Goal: Task Accomplishment & Management: Use online tool/utility

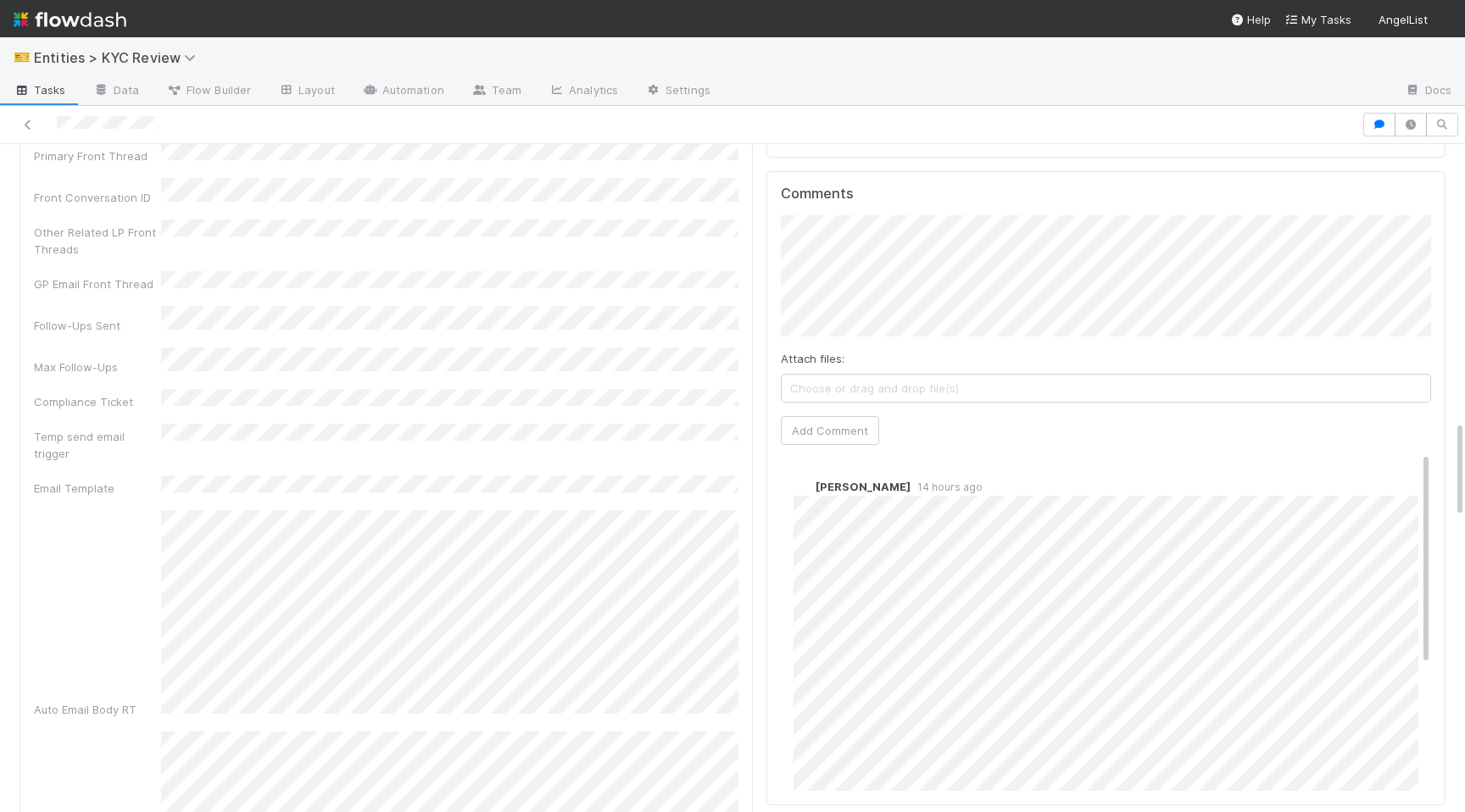
scroll to position [1960, 0]
click at [828, 408] on button "Add Comment" at bounding box center [830, 423] width 98 height 29
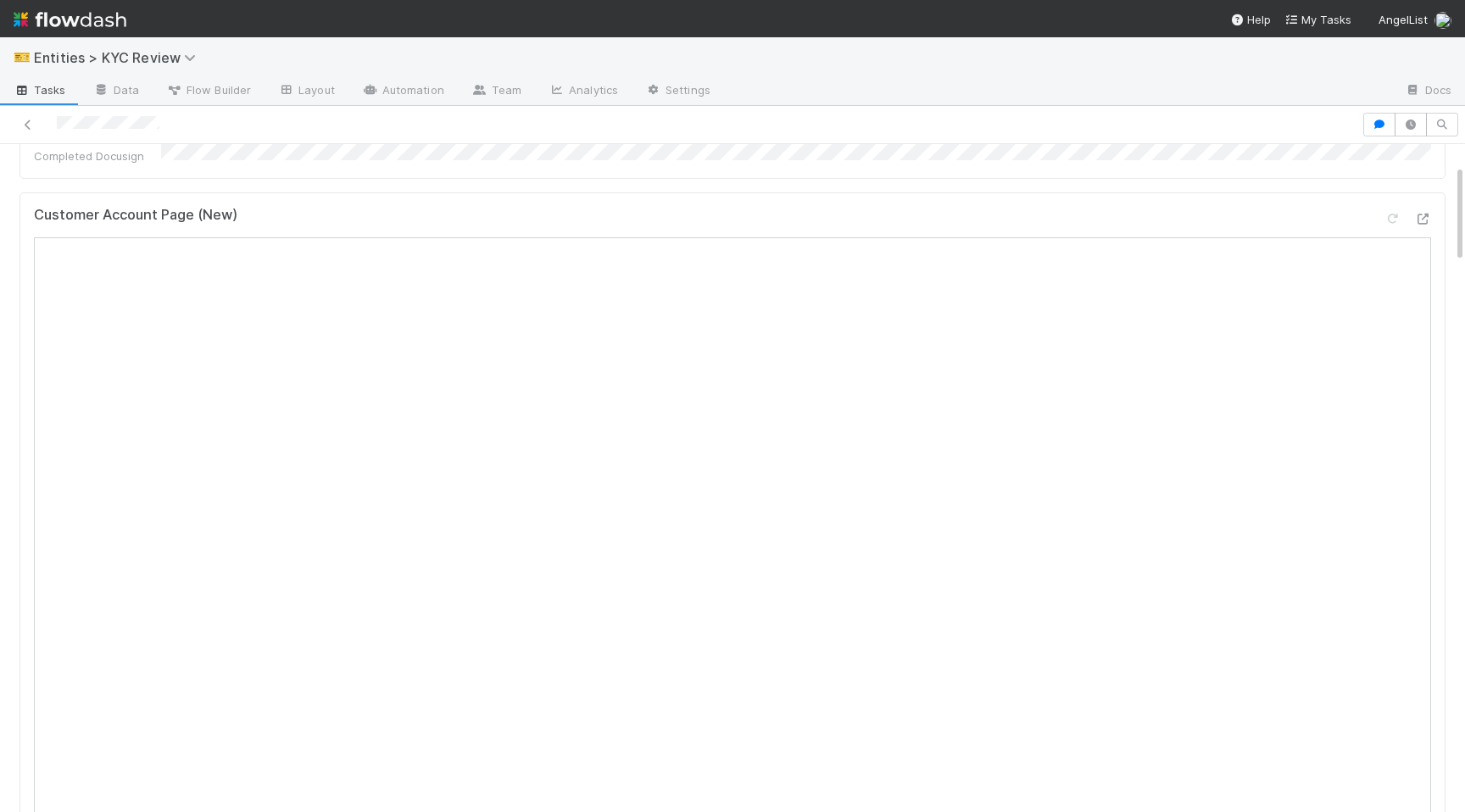
scroll to position [0, 0]
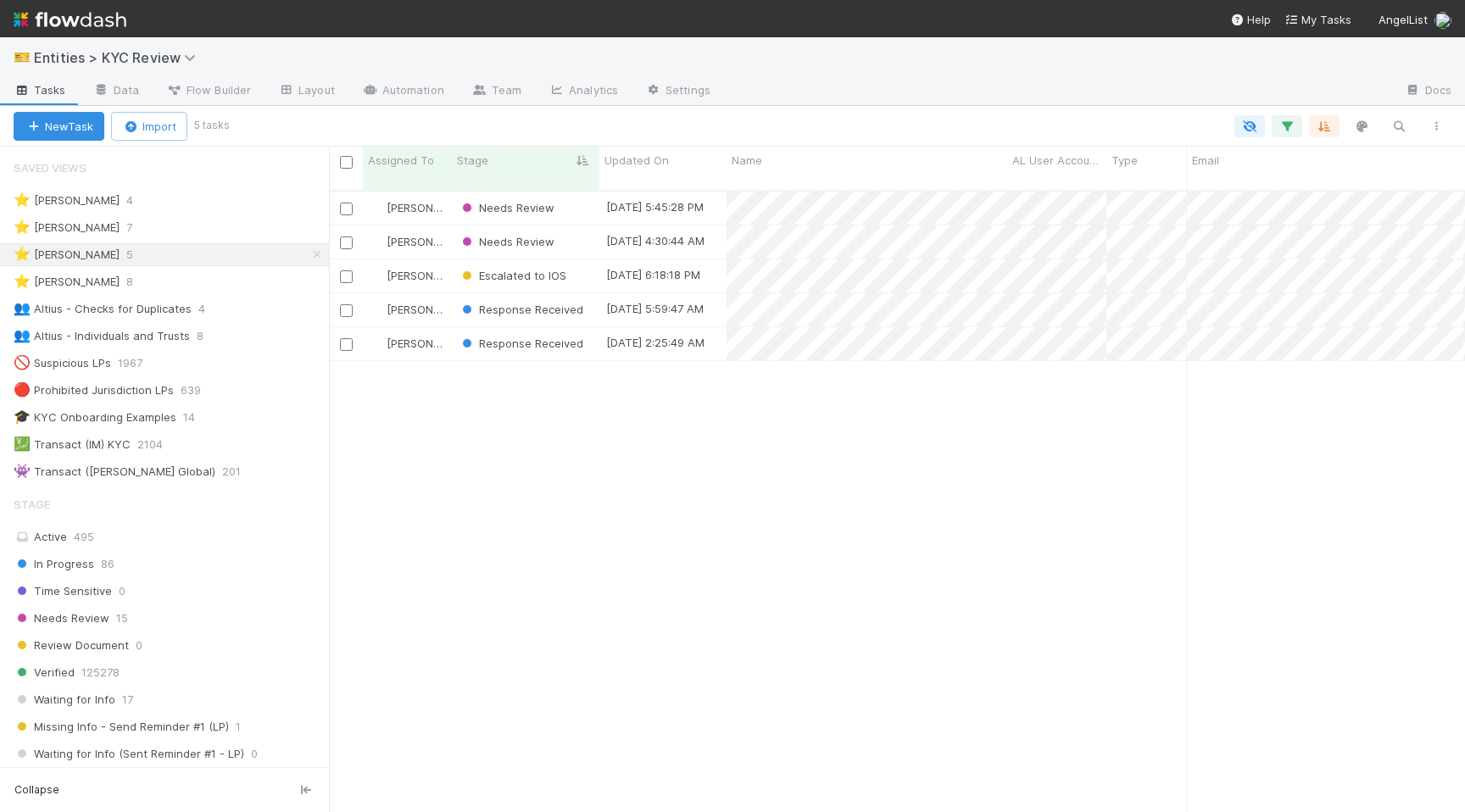
scroll to position [635, 1136]
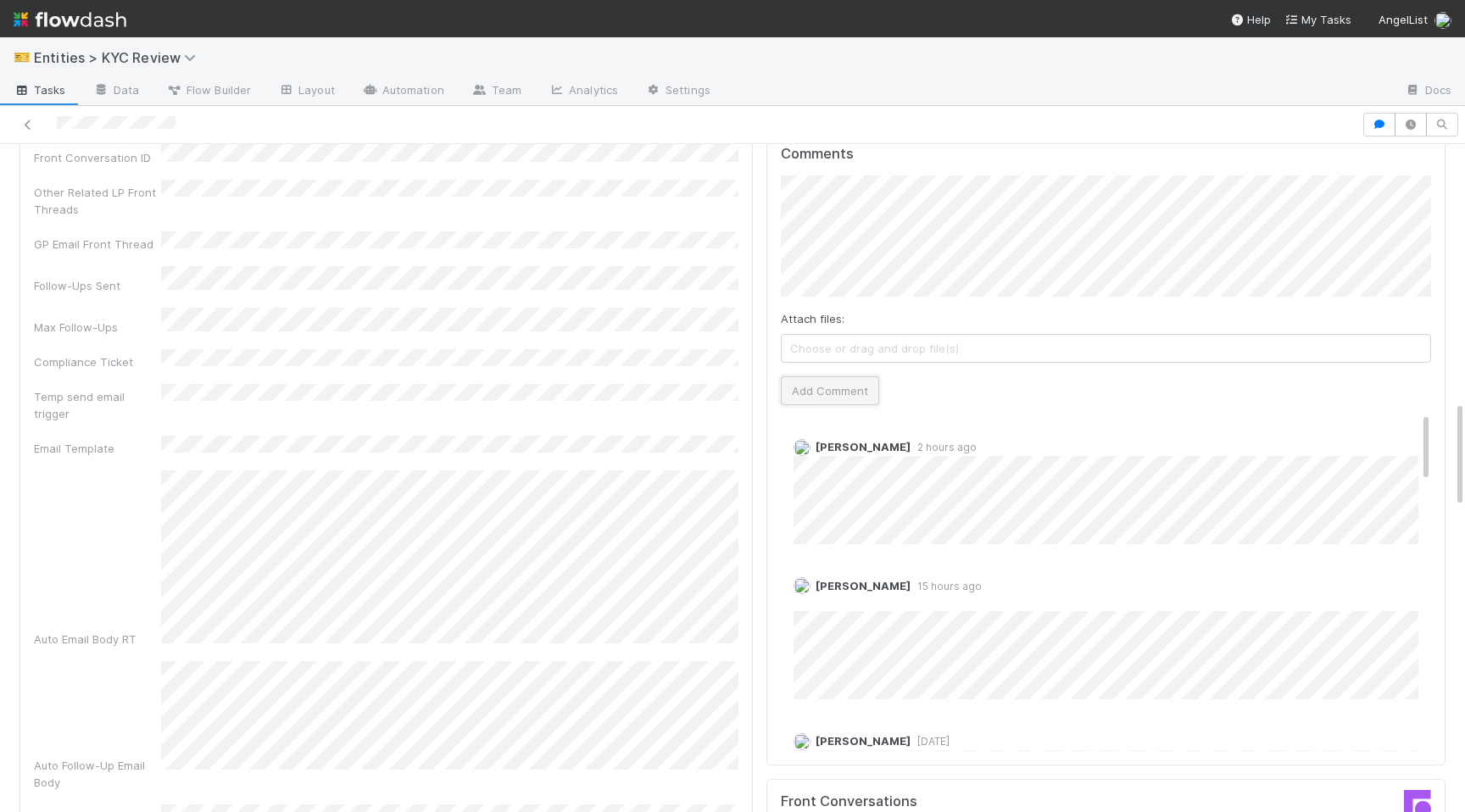
click at [812, 402] on button "Add Comment" at bounding box center [830, 390] width 98 height 29
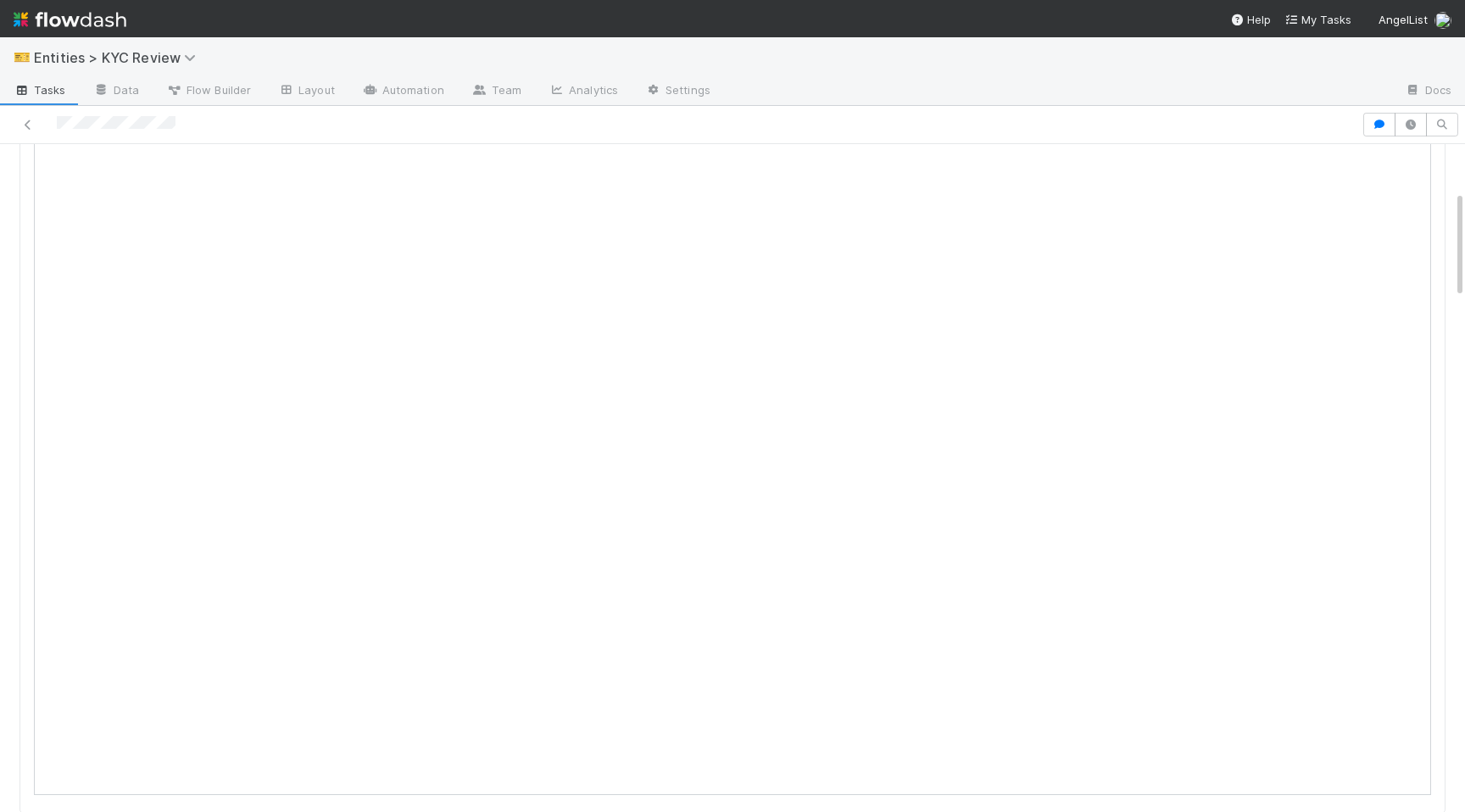
scroll to position [294, 0]
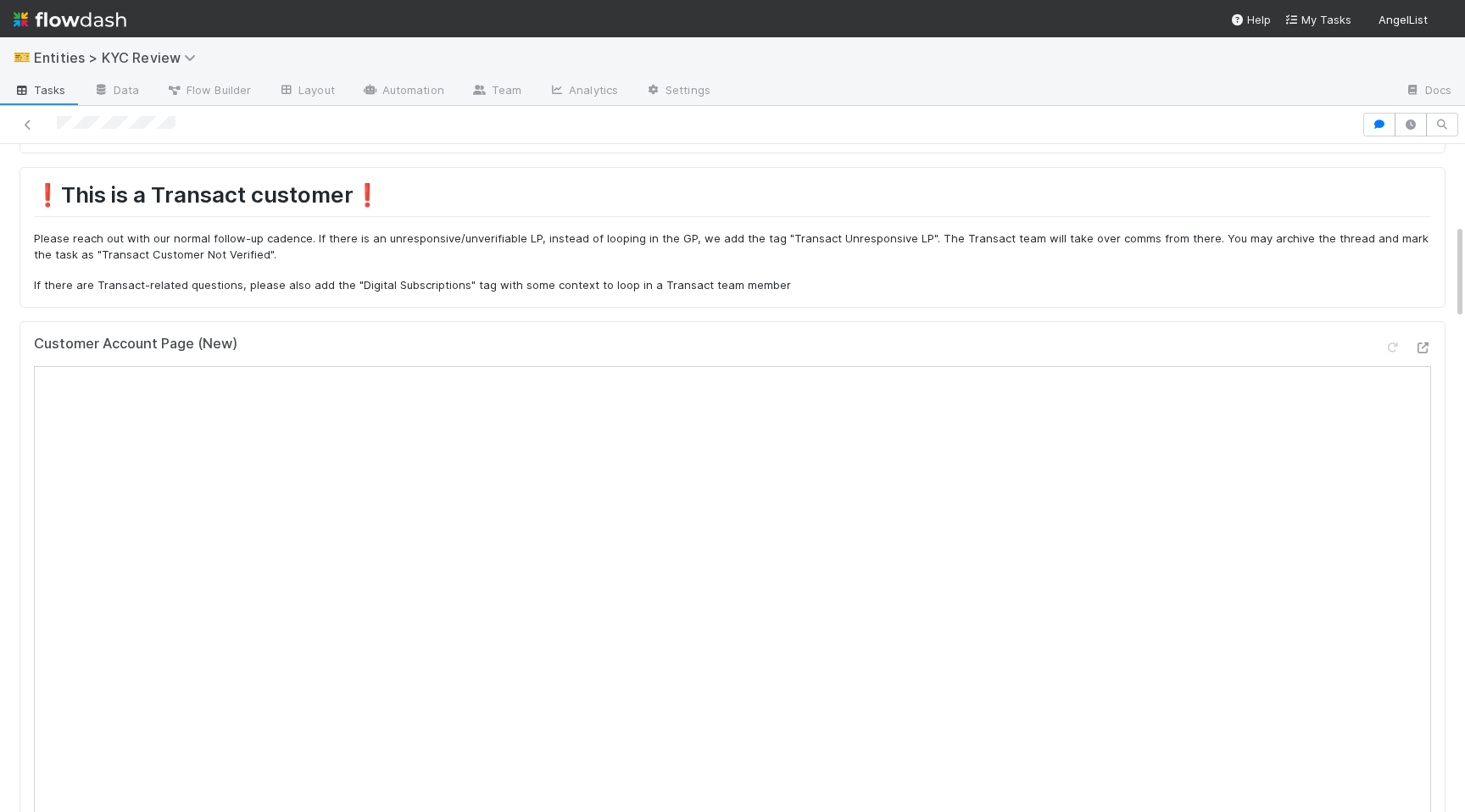
scroll to position [556, 0]
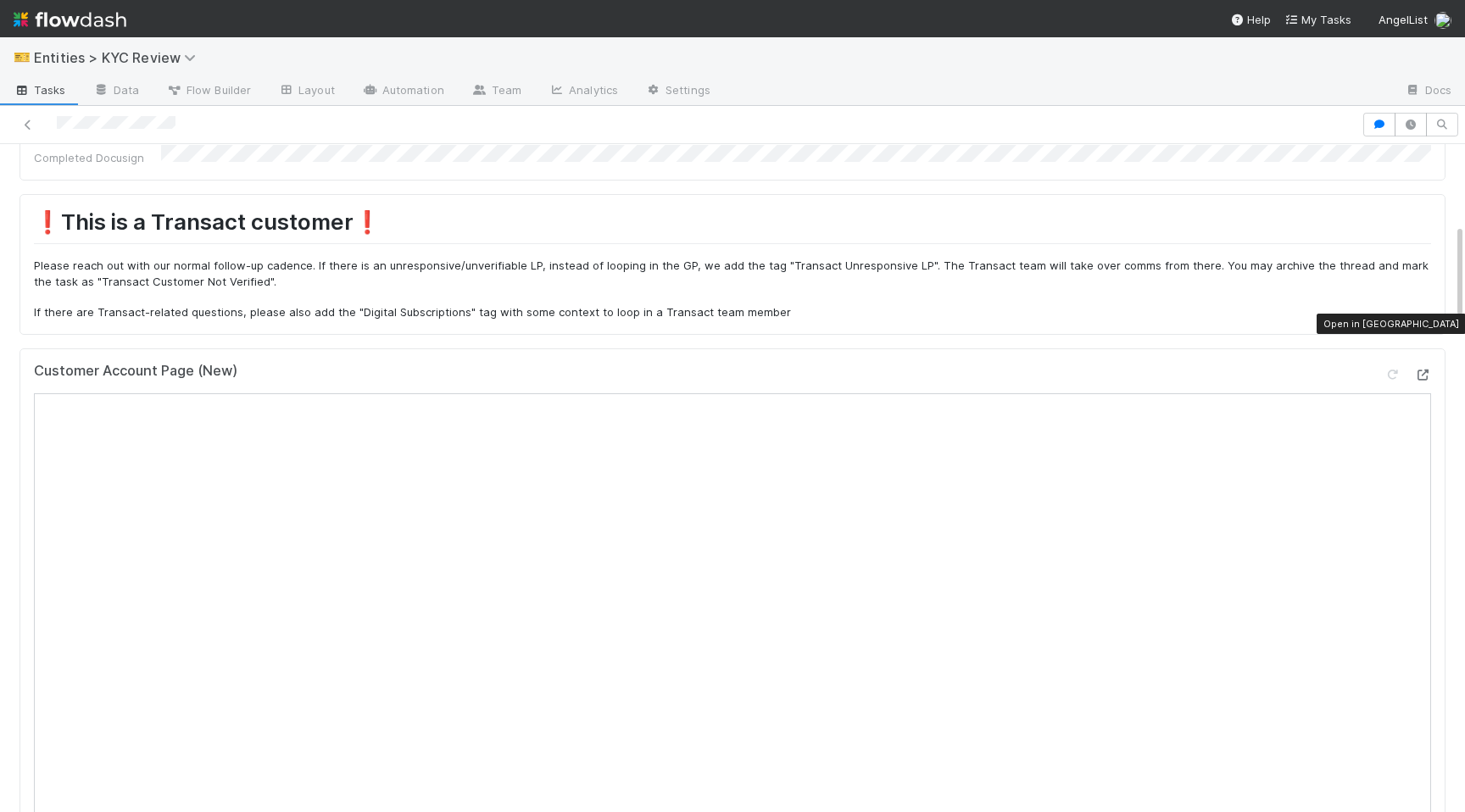
click at [1428, 370] on icon at bounding box center [1423, 375] width 17 height 11
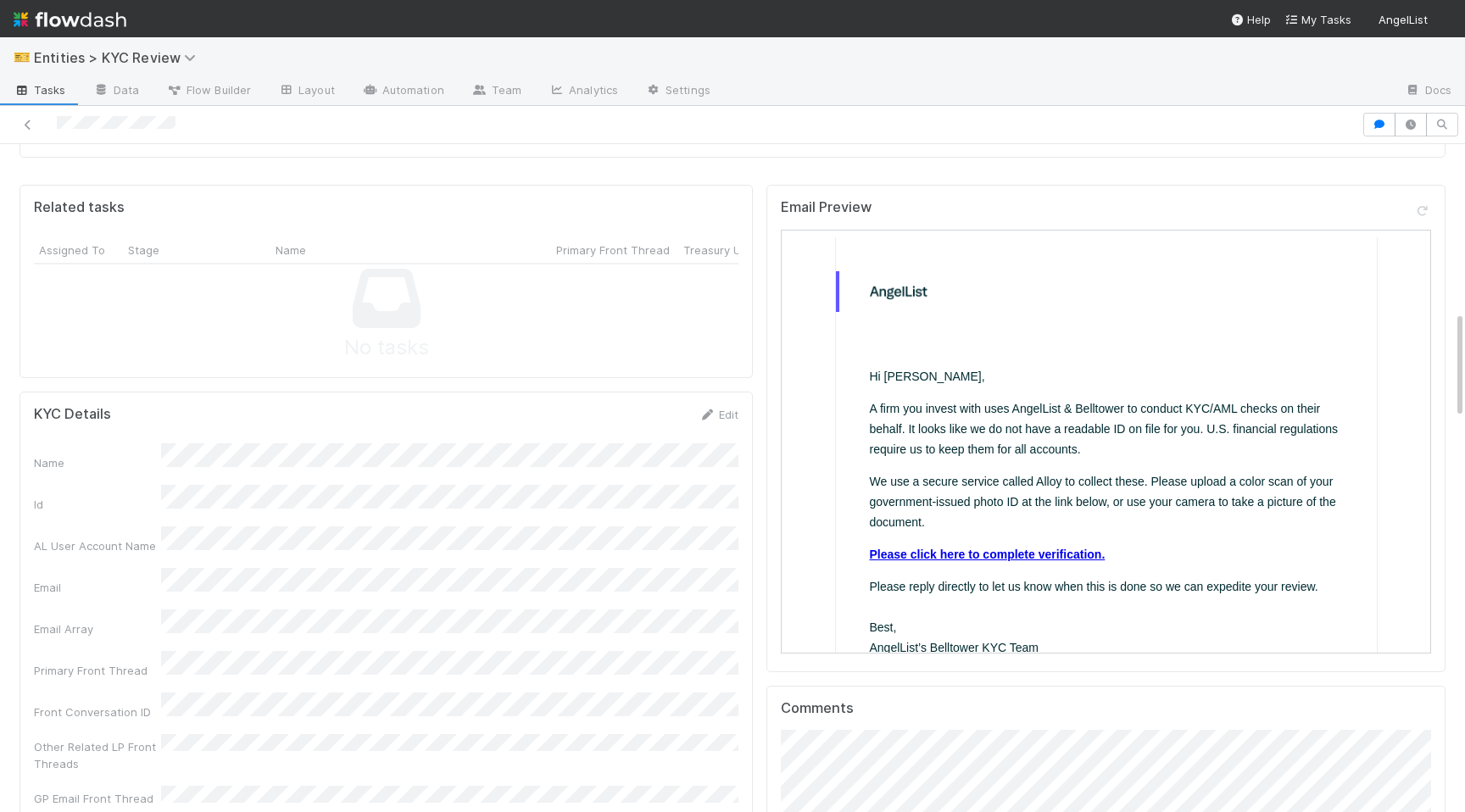
scroll to position [1704, 0]
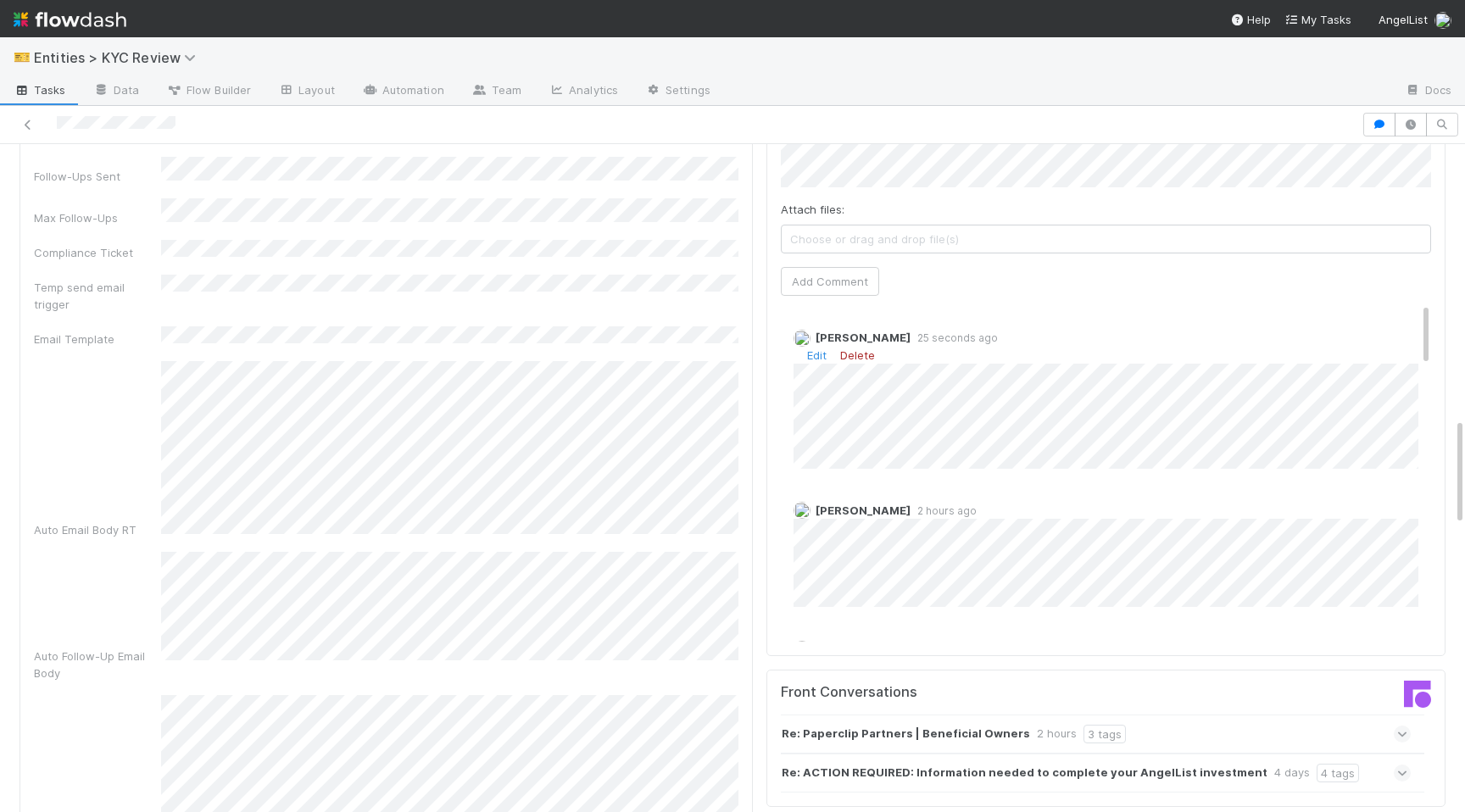
click at [857, 356] on link "Delete" at bounding box center [857, 355] width 35 height 13
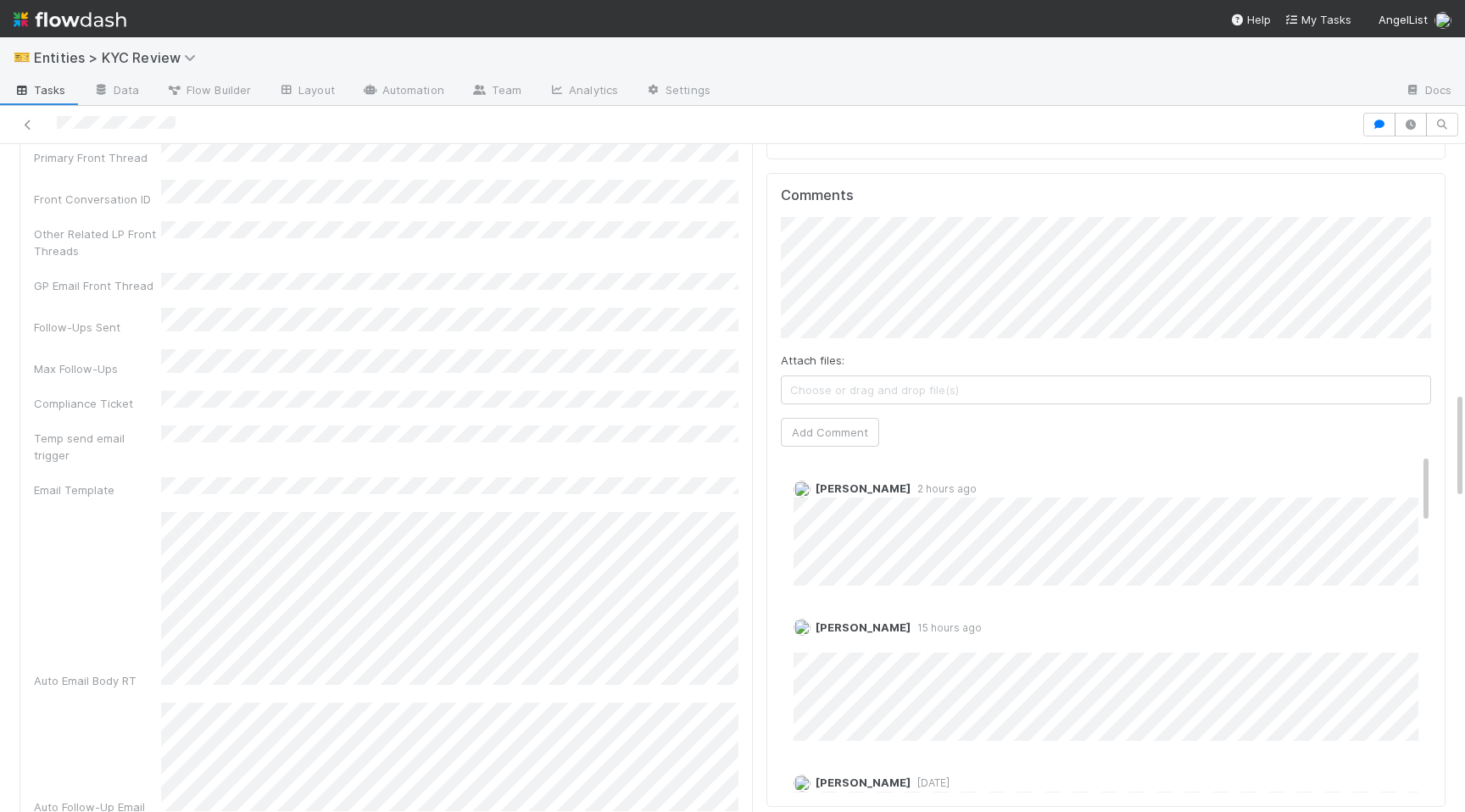
scroll to position [1540, 0]
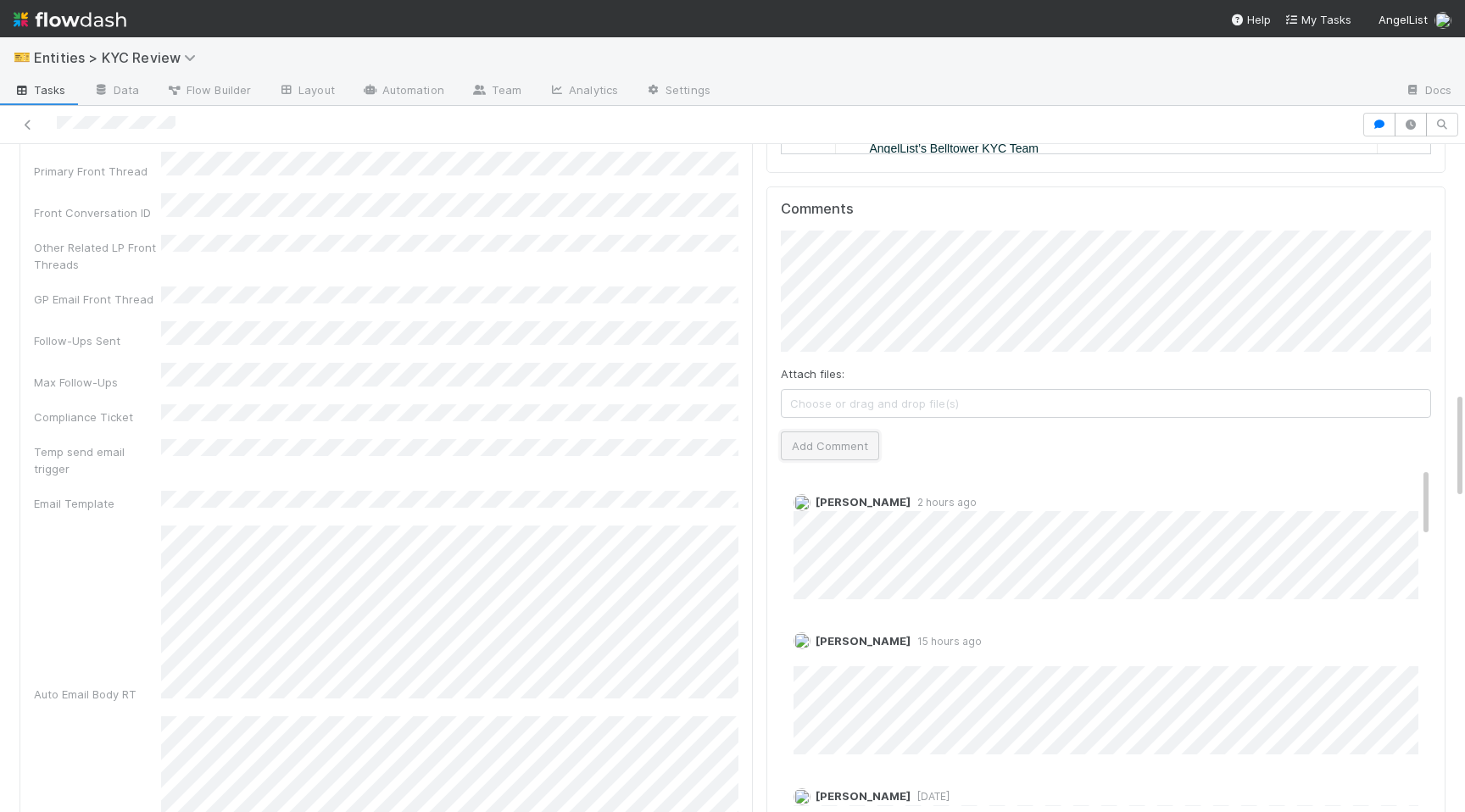
click at [821, 439] on button "Add Comment" at bounding box center [830, 445] width 98 height 29
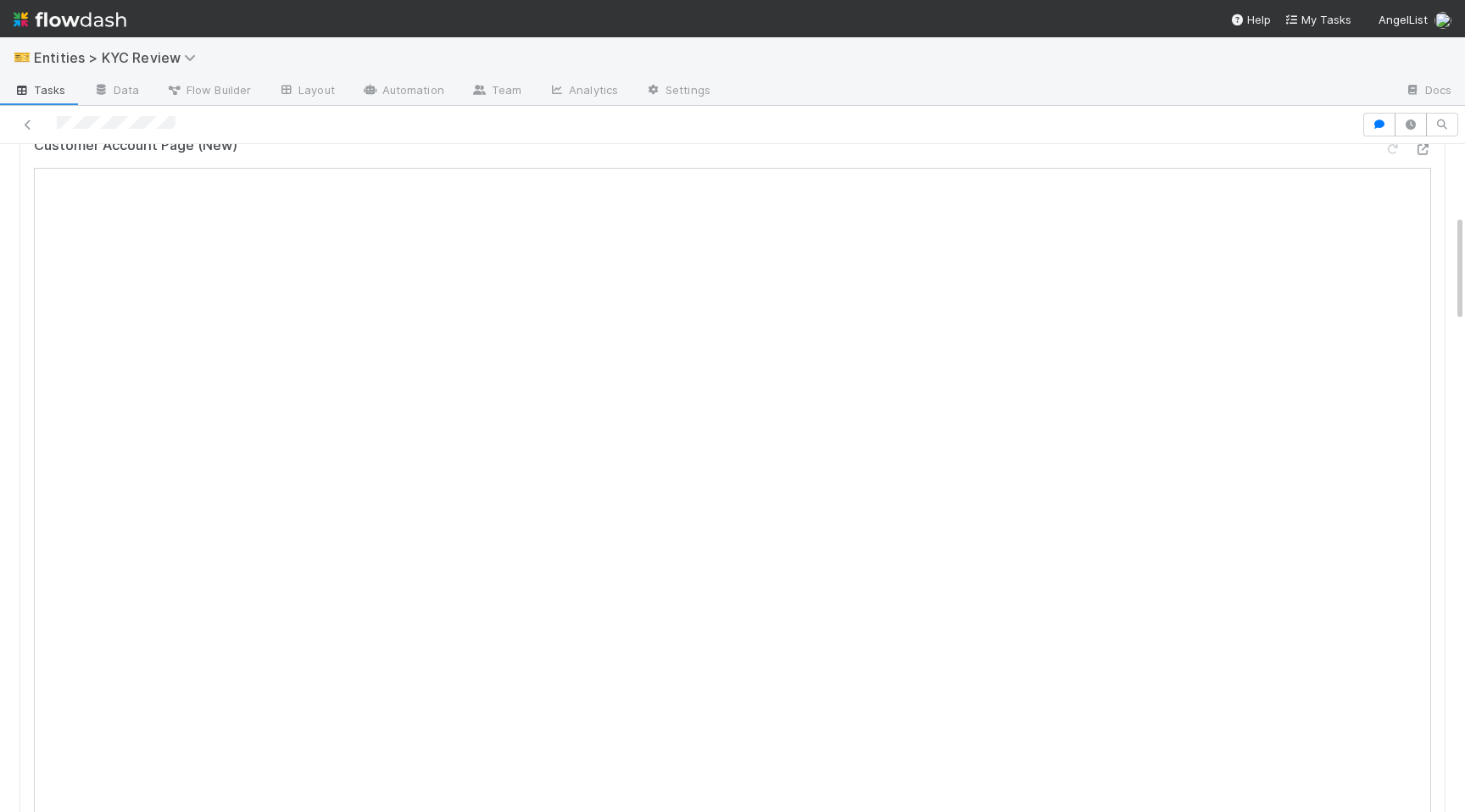
scroll to position [0, 0]
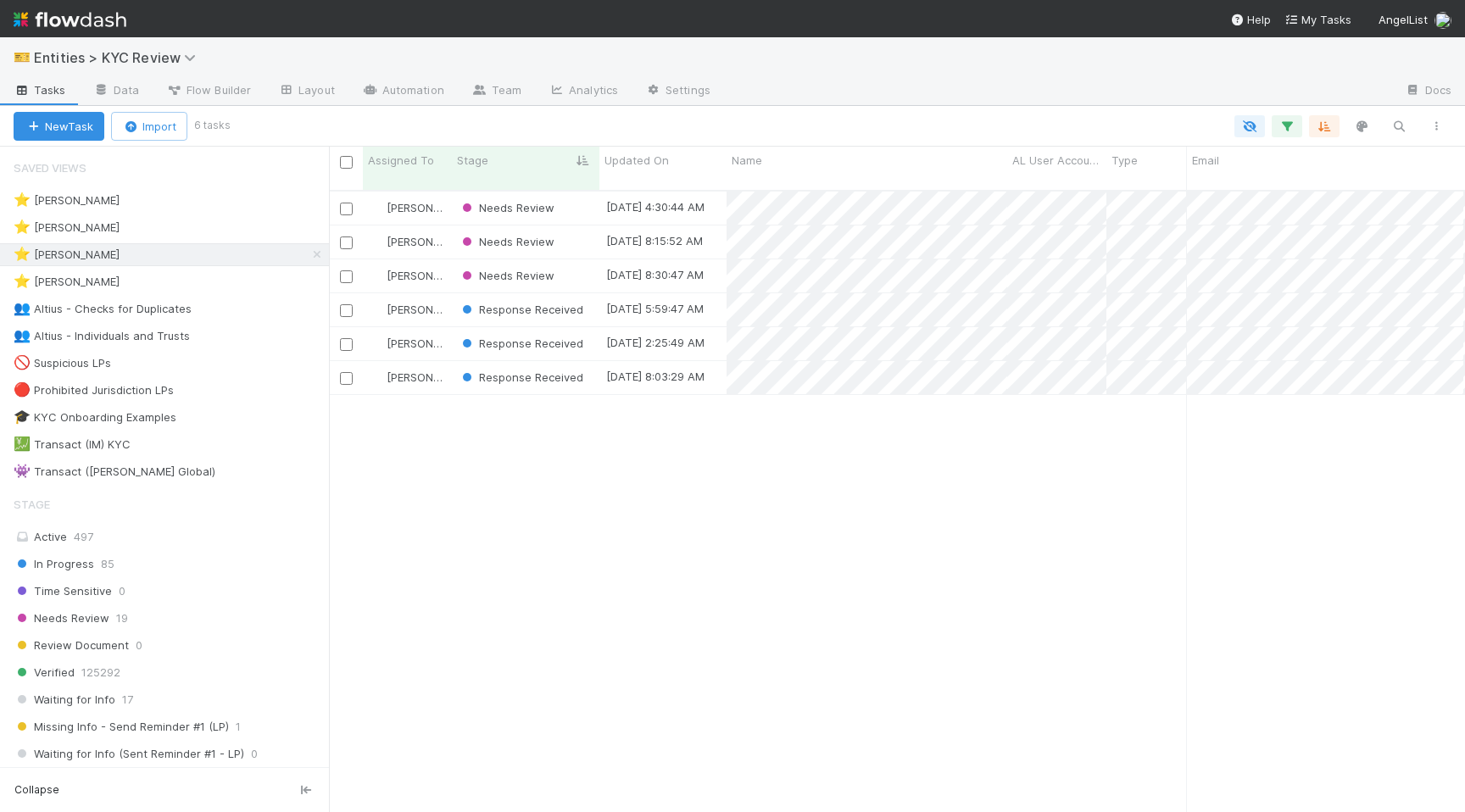
scroll to position [0, 1]
click at [531, 371] on span "Response Received" at bounding box center [521, 377] width 125 height 13
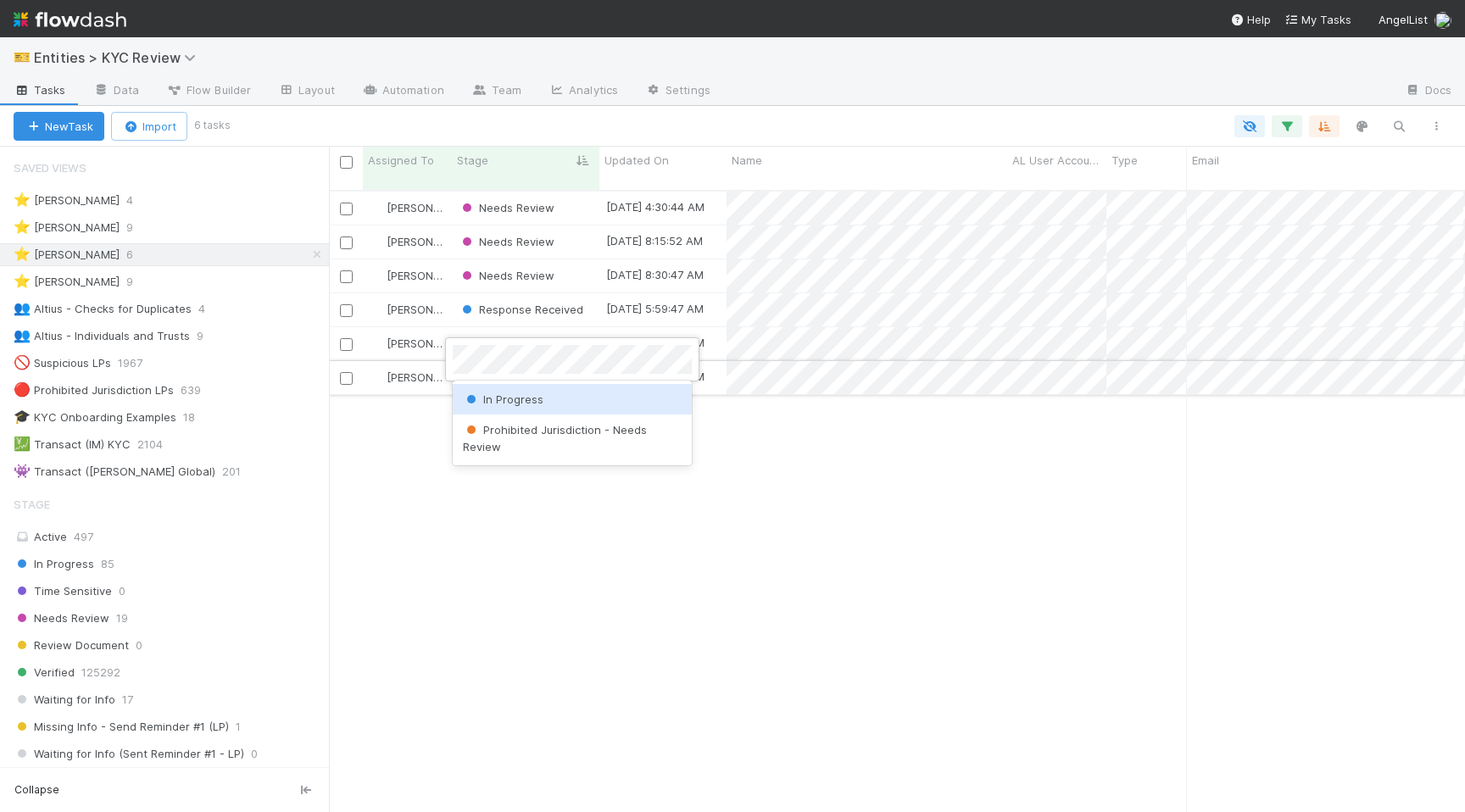
scroll to position [0, 0]
click at [520, 409] on div "Prohibited Jurisdiction - Needs Review" at bounding box center [572, 407] width 239 height 47
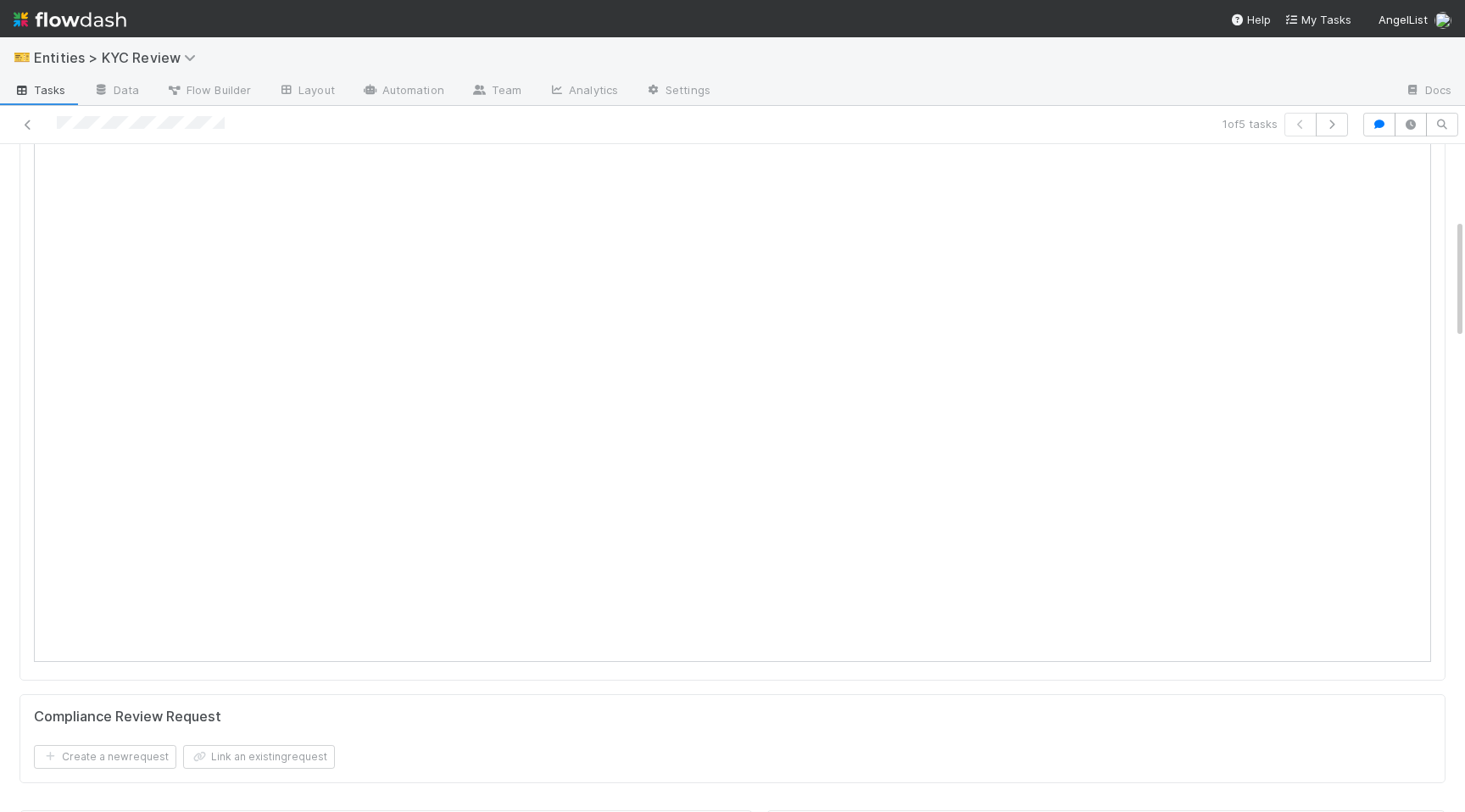
scroll to position [534, 0]
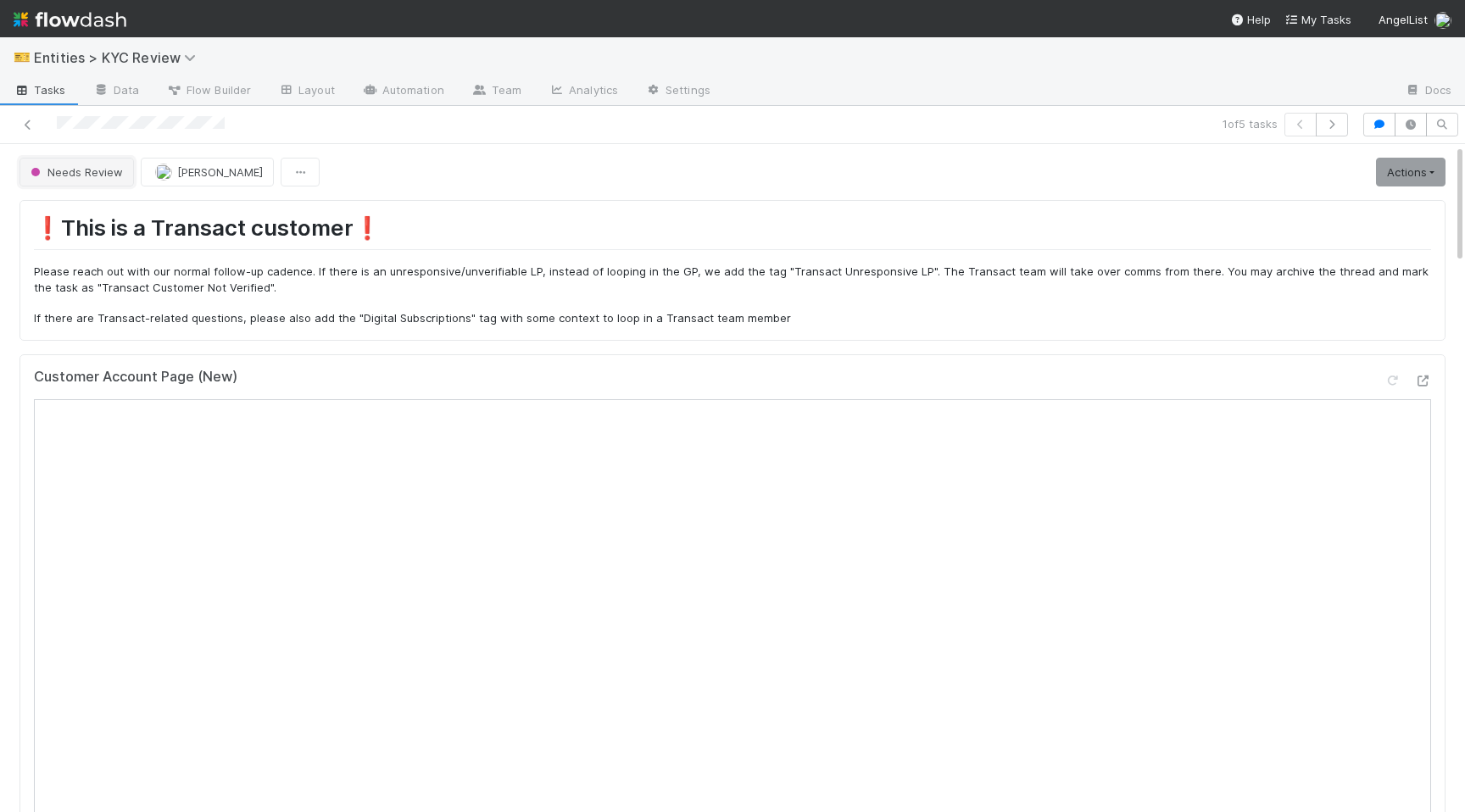
click at [57, 166] on span "Needs Review" at bounding box center [75, 172] width 96 height 13
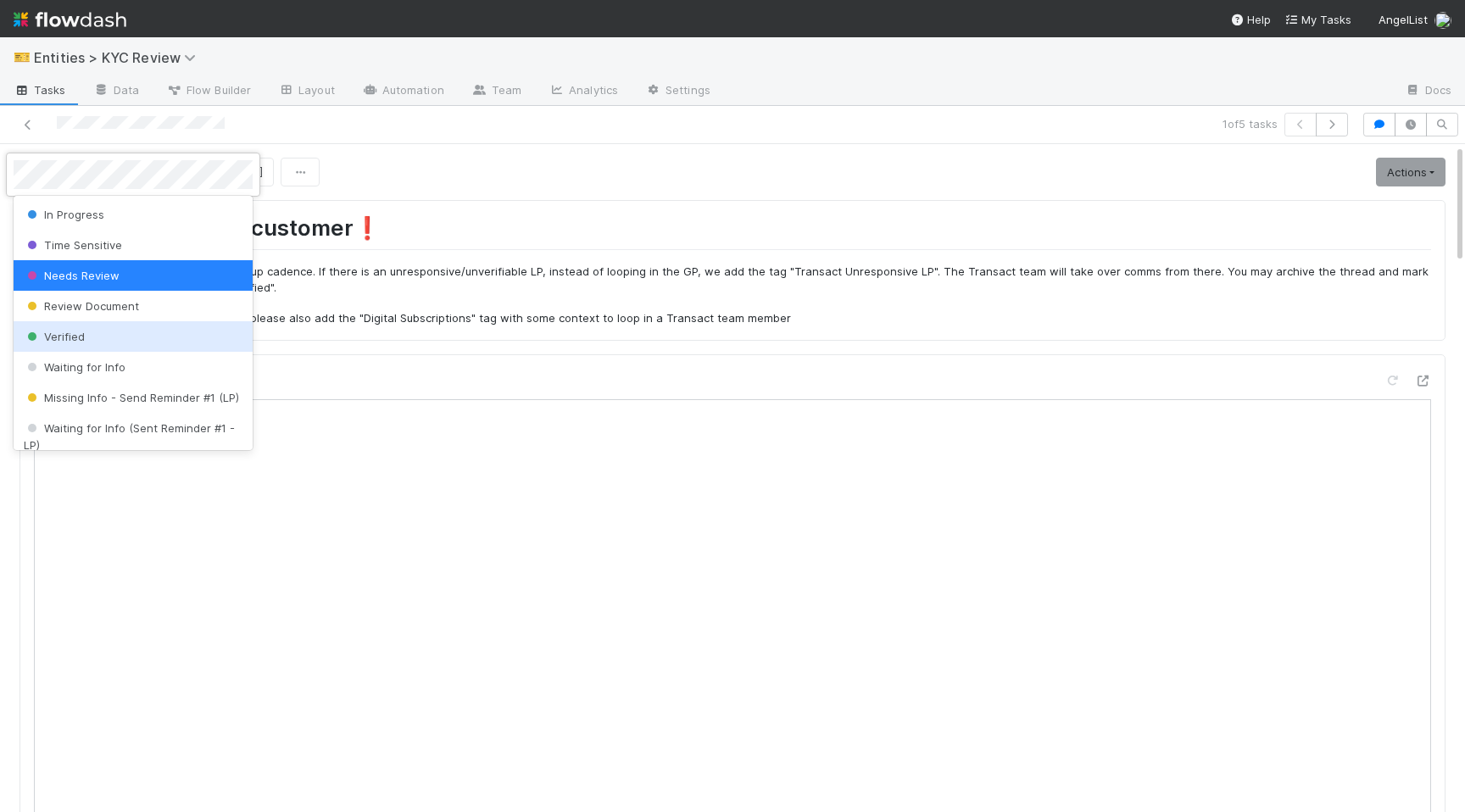
click at [74, 342] on div "Verified" at bounding box center [132, 337] width 239 height 30
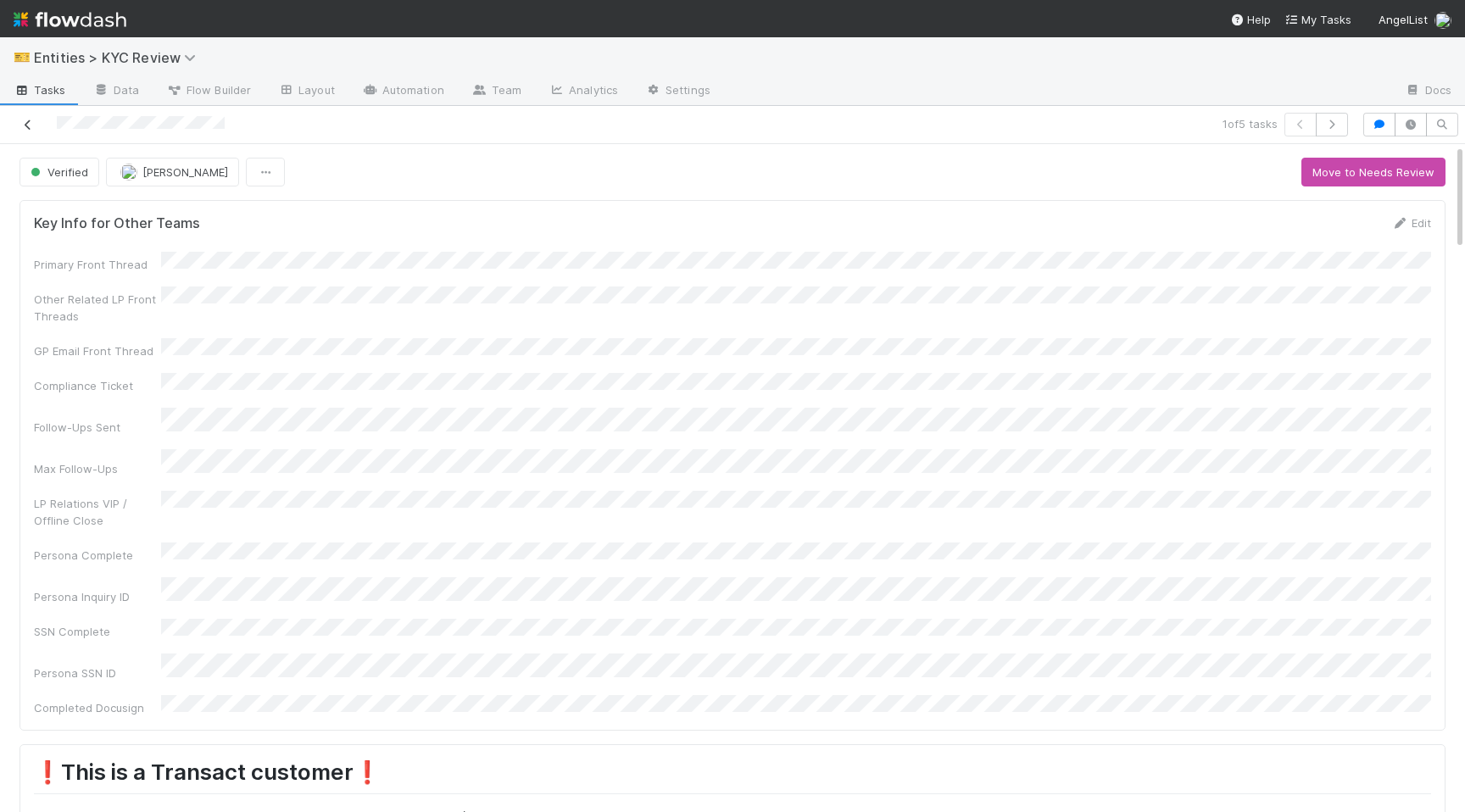
click at [30, 117] on link at bounding box center [28, 124] width 17 height 17
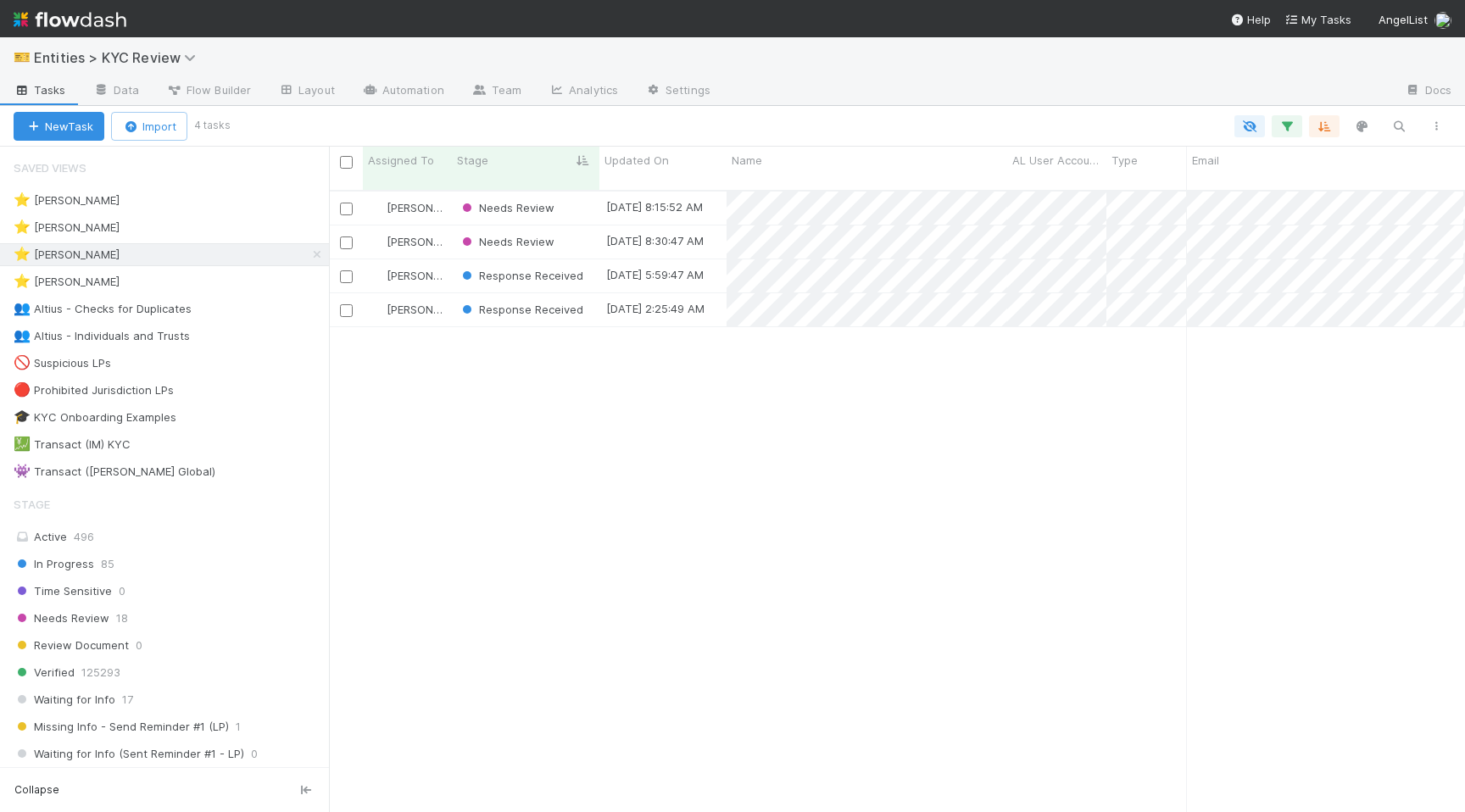
scroll to position [0, 1]
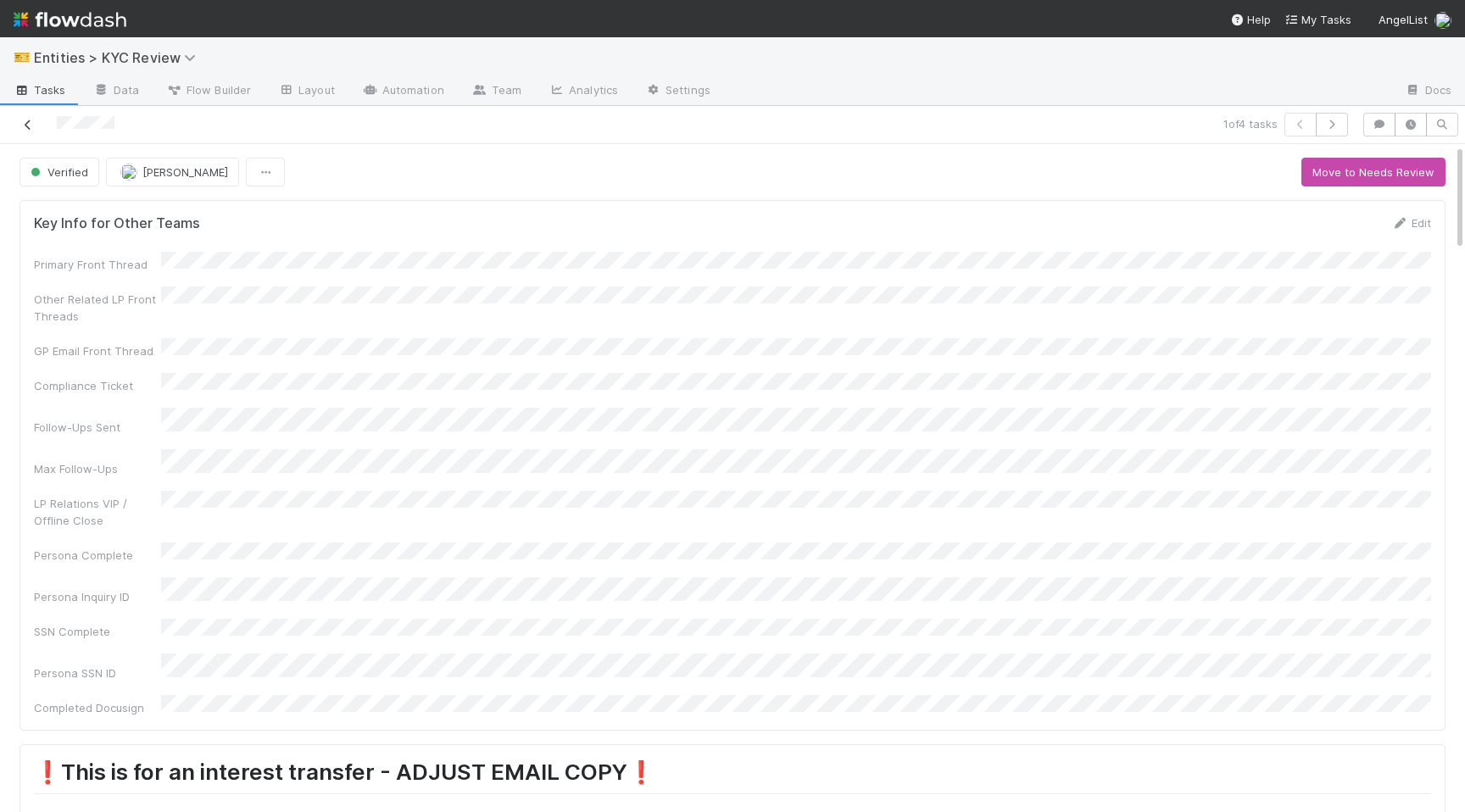
click at [26, 120] on icon at bounding box center [28, 125] width 17 height 11
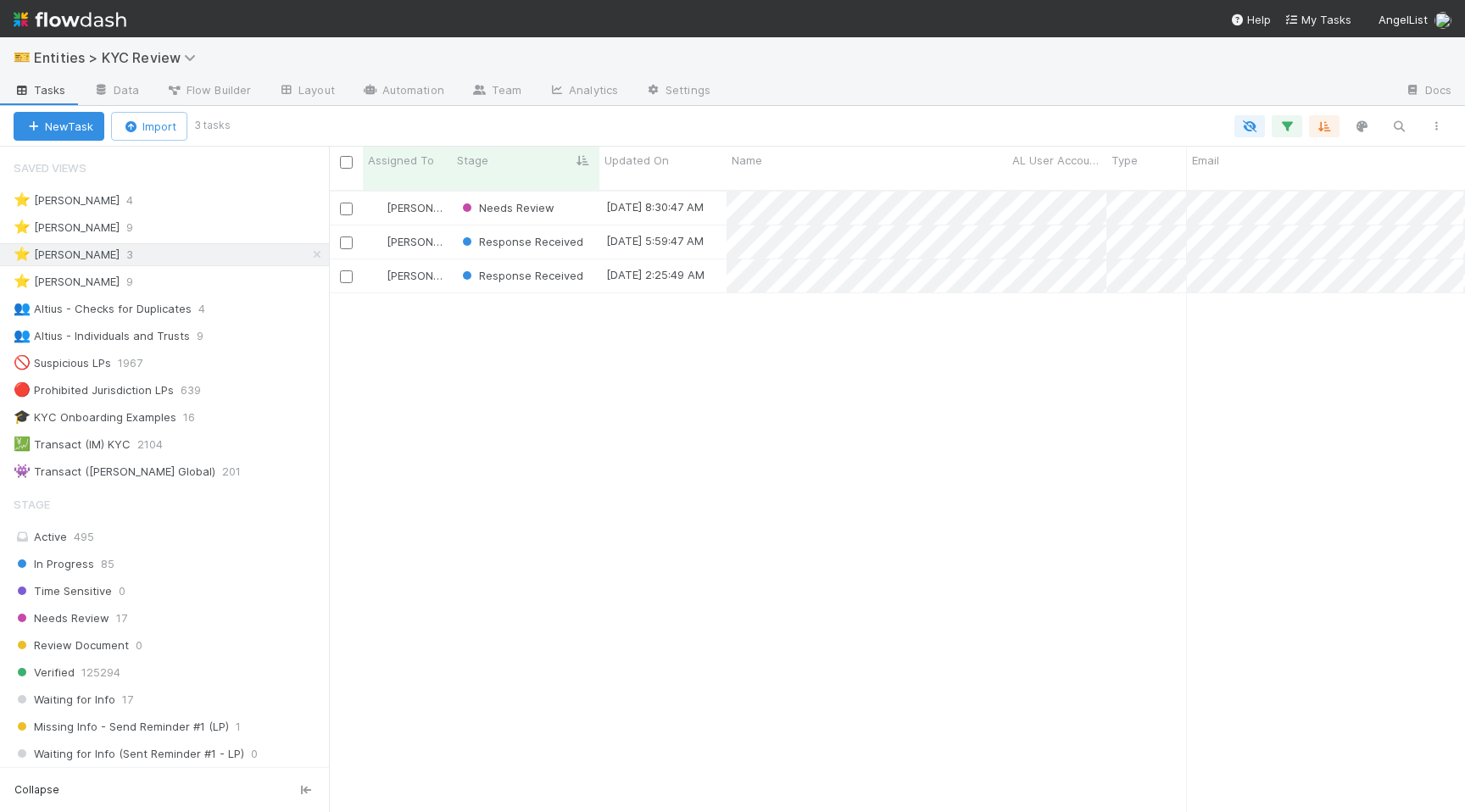
scroll to position [0, 1]
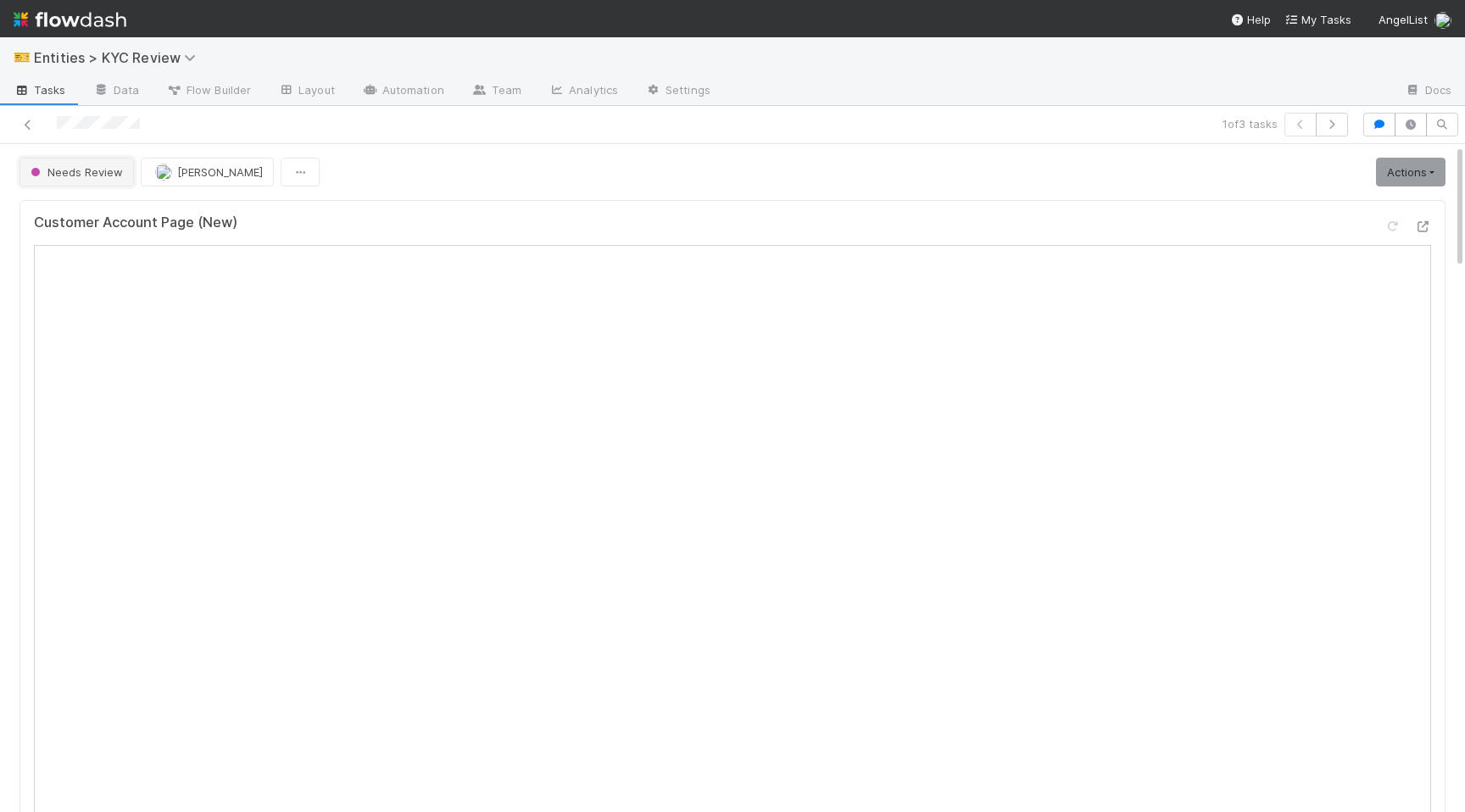
click at [71, 180] on button "Needs Review" at bounding box center [76, 172] width 114 height 29
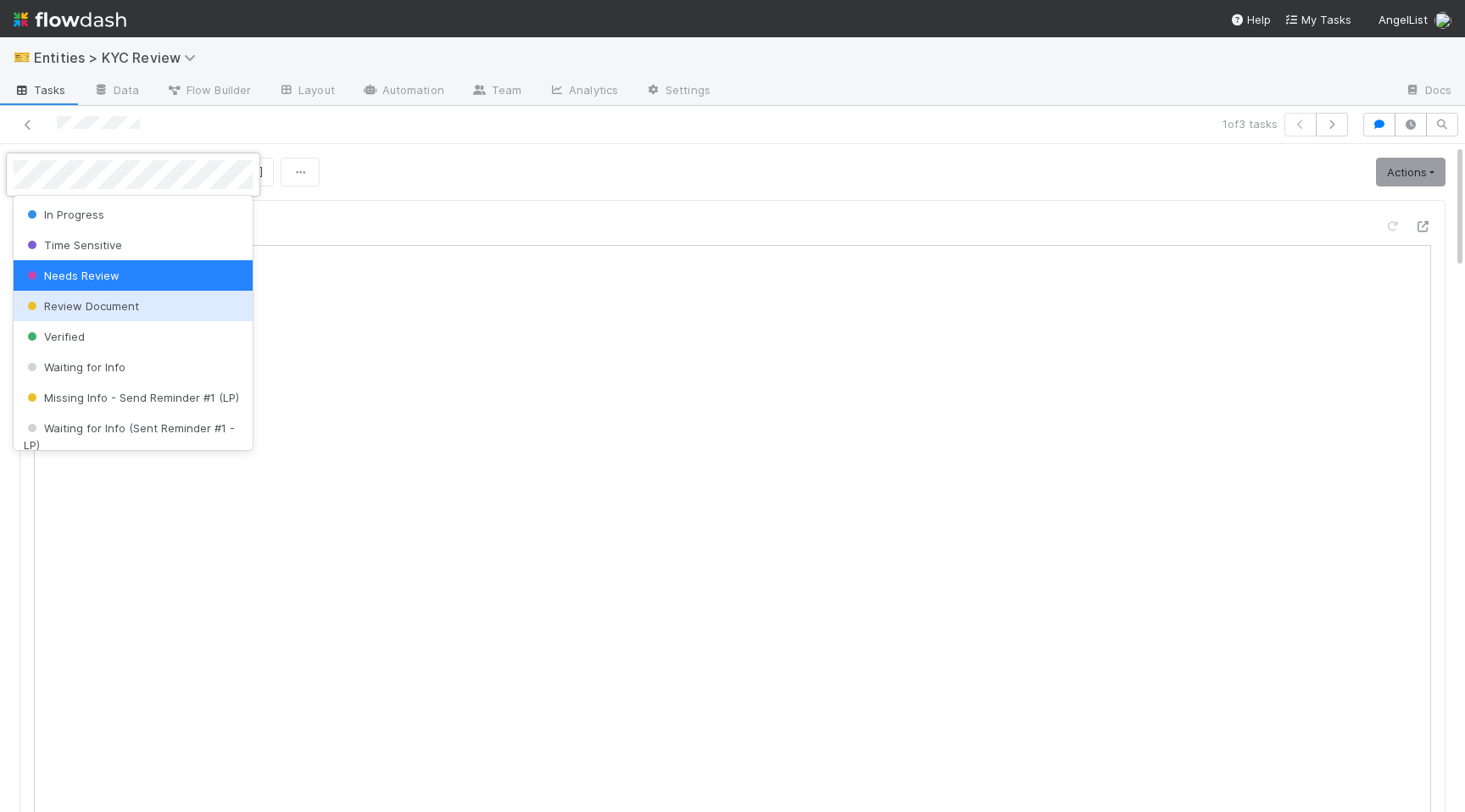
click at [76, 338] on span "Verified" at bounding box center [54, 337] width 61 height 13
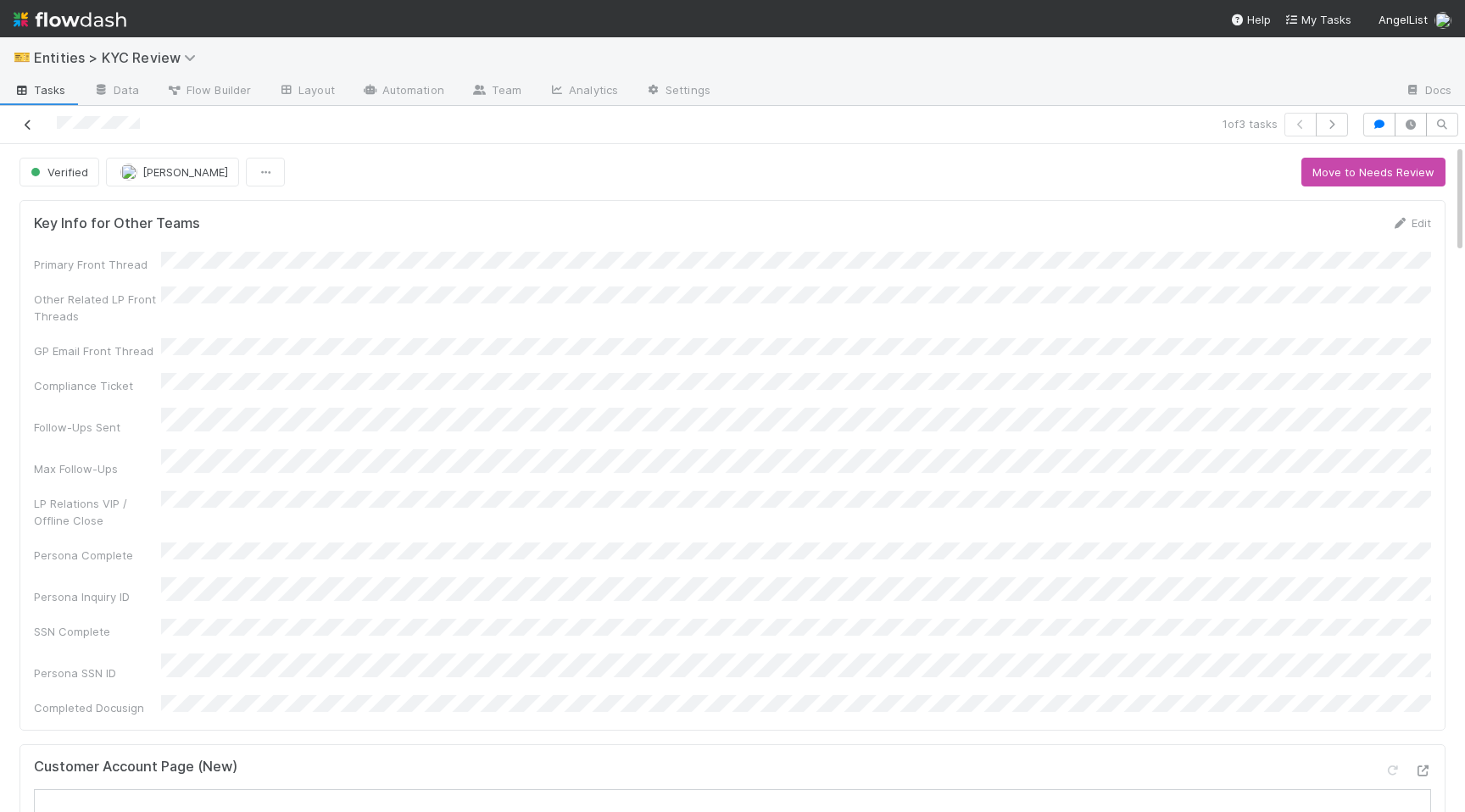
click at [29, 121] on icon at bounding box center [28, 125] width 17 height 11
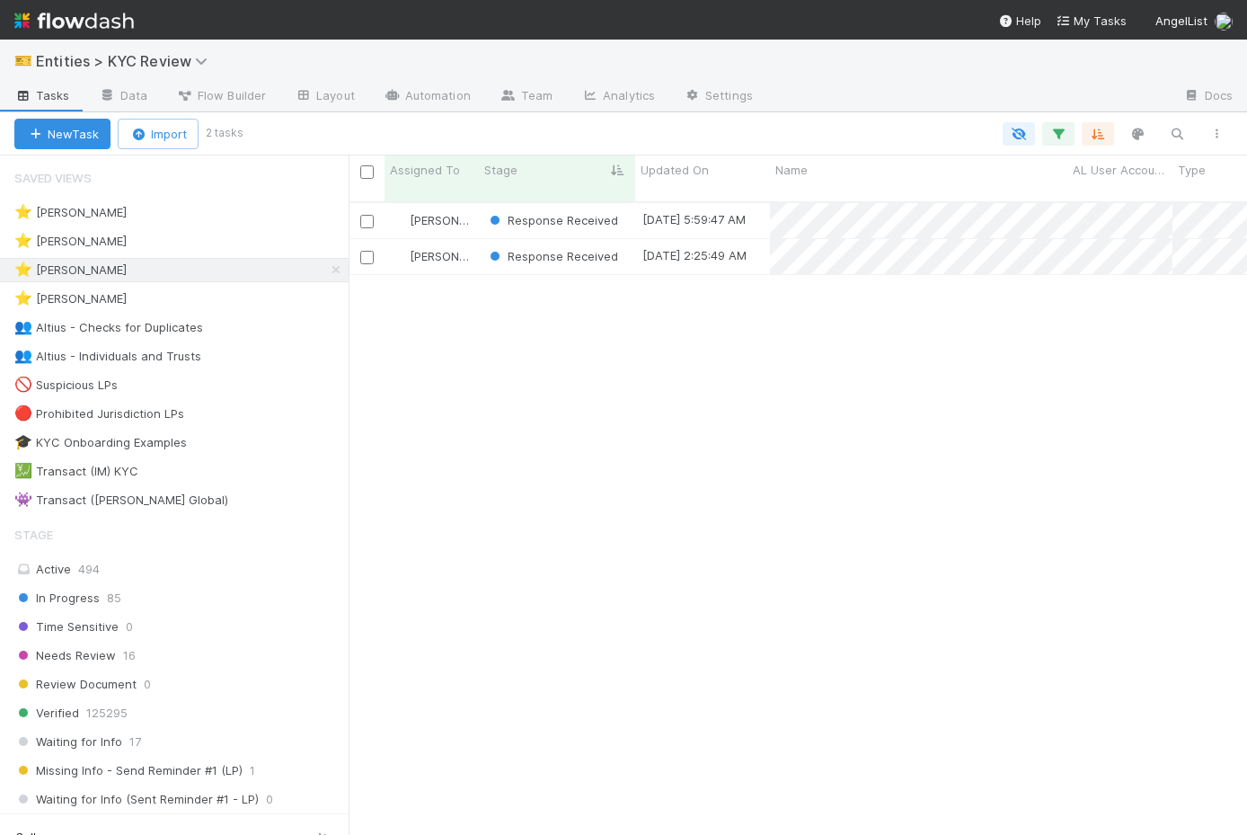
scroll to position [647, 899]
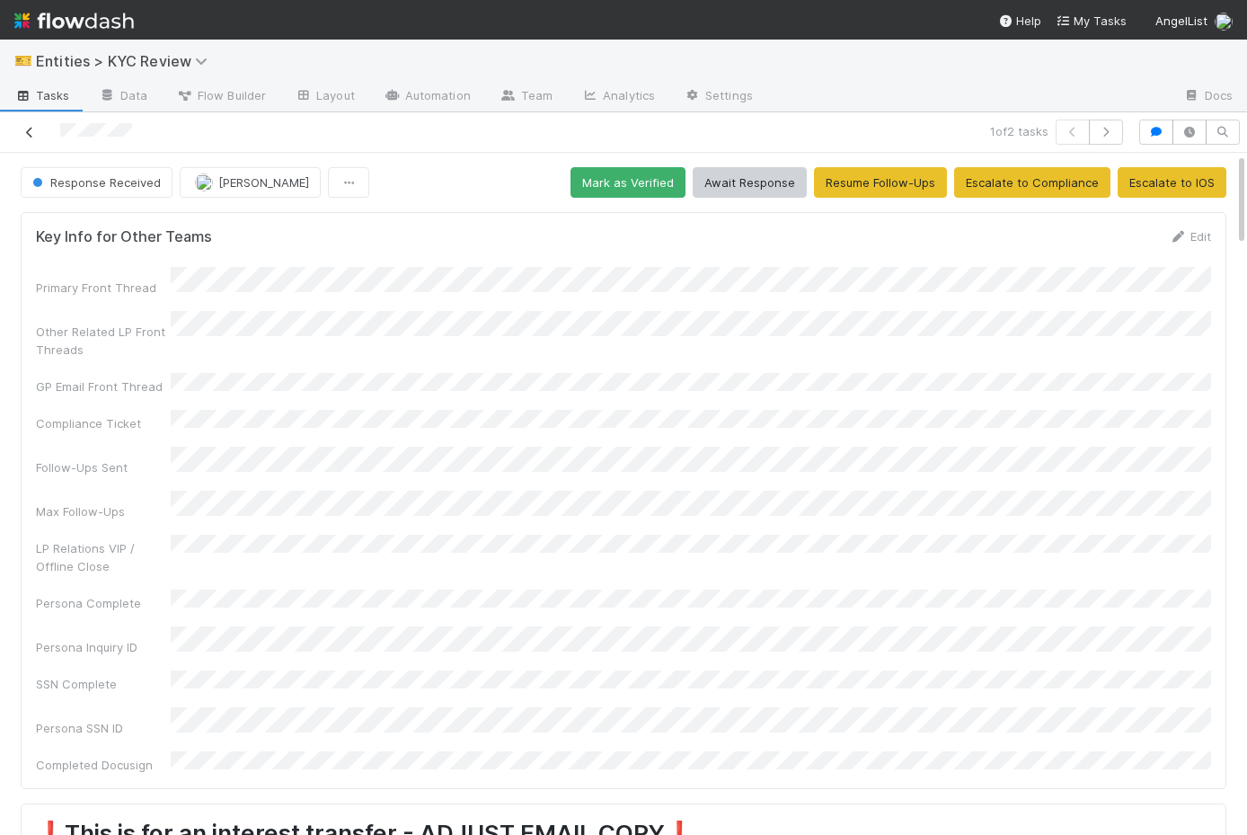
click at [31, 133] on icon at bounding box center [30, 133] width 18 height 12
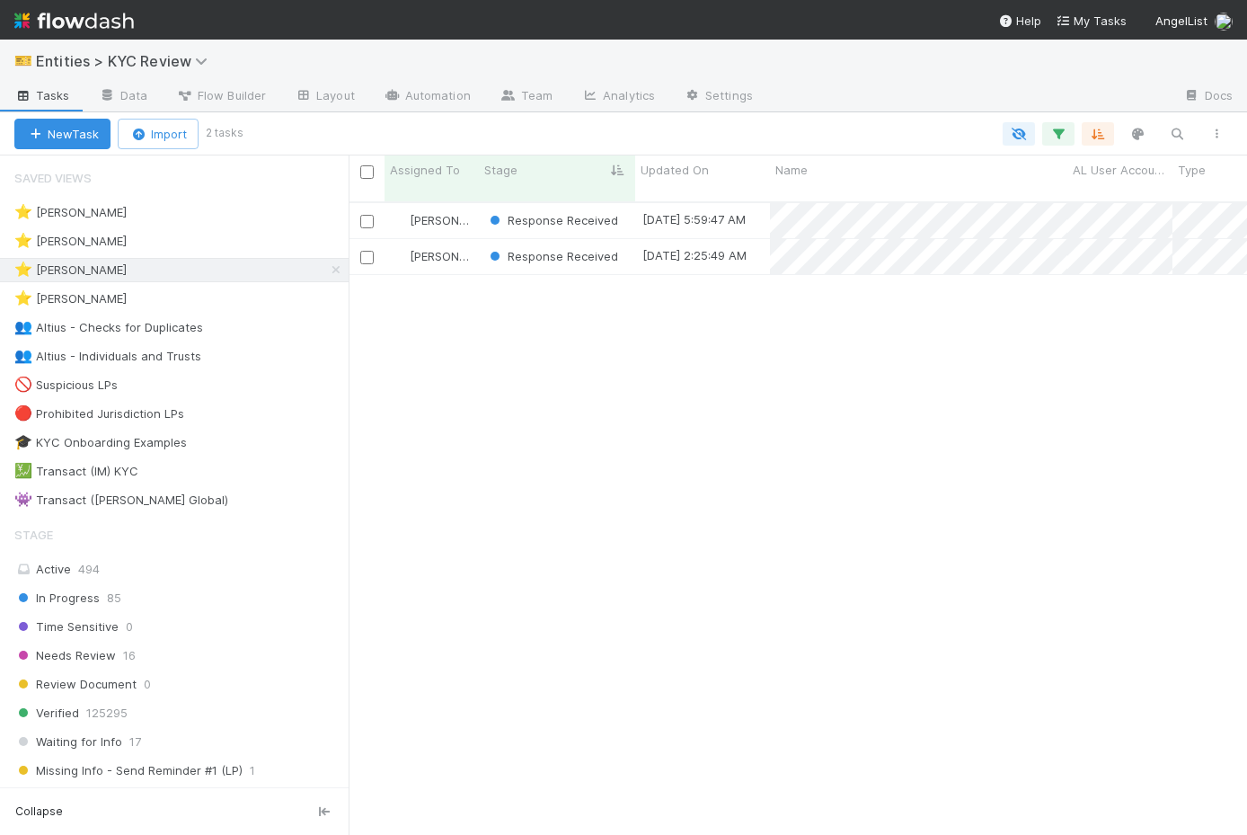
scroll to position [647, 899]
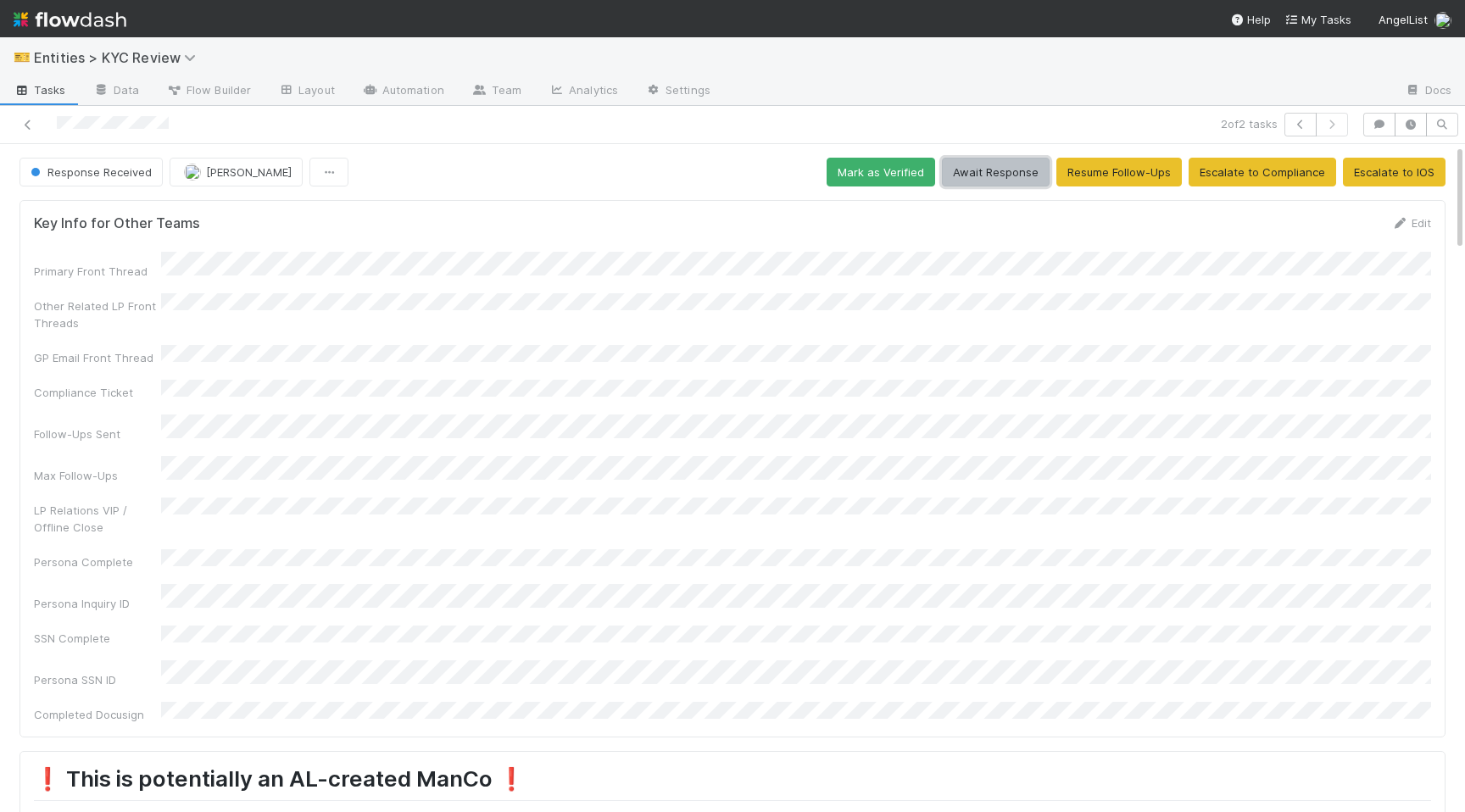
click at [1009, 171] on button "Await Response" at bounding box center [995, 172] width 108 height 29
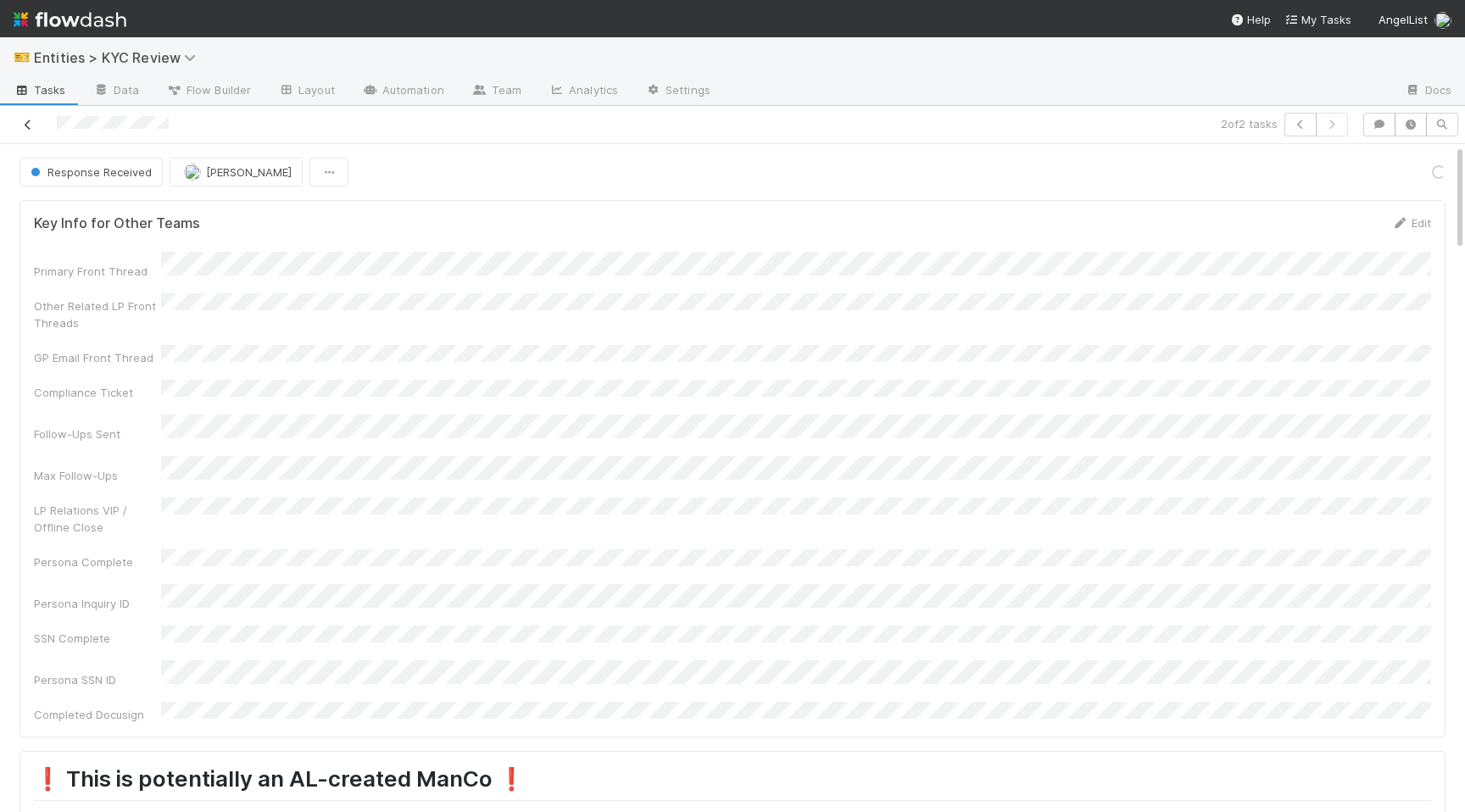
click at [26, 118] on link at bounding box center [28, 124] width 17 height 17
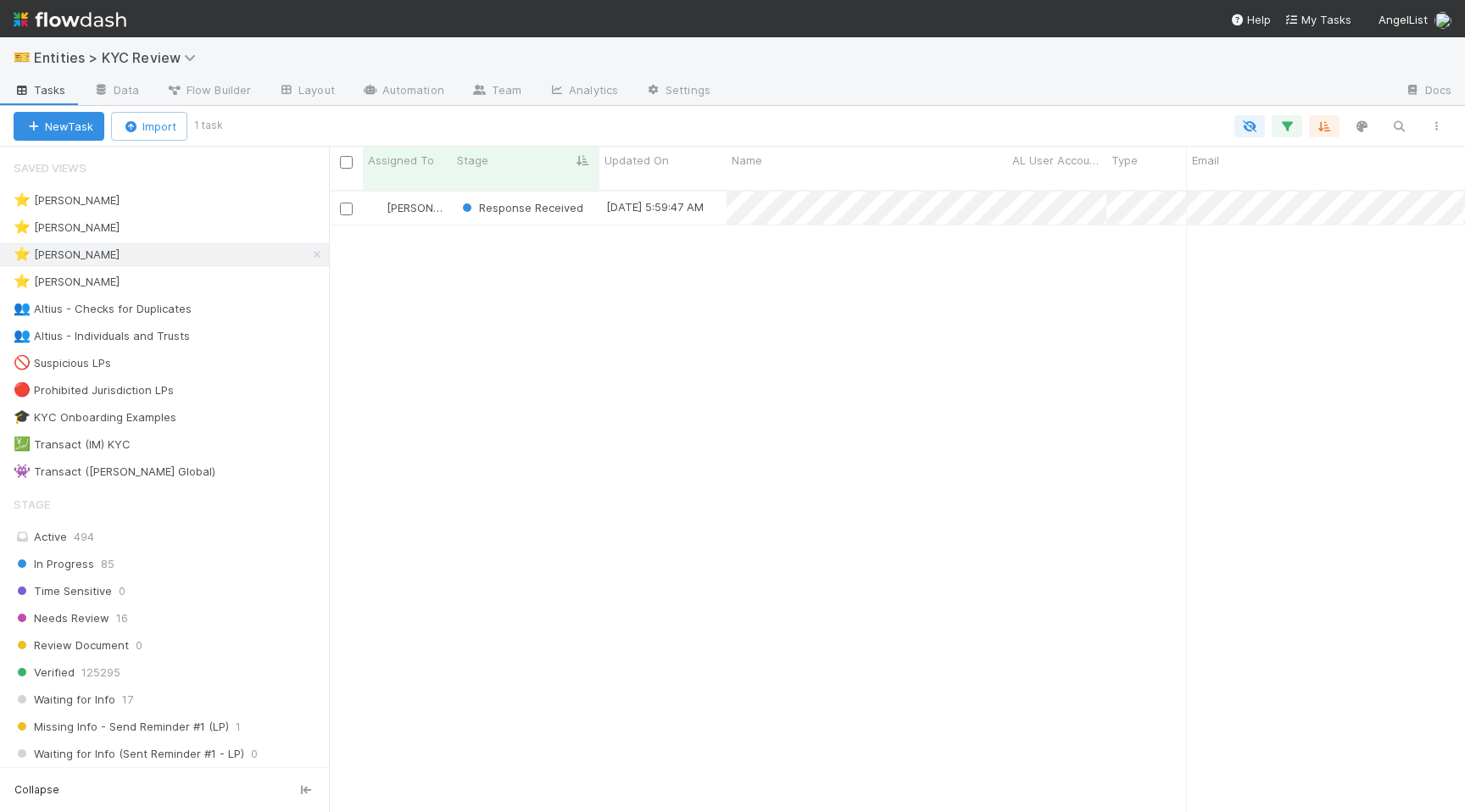
scroll to position [635, 1136]
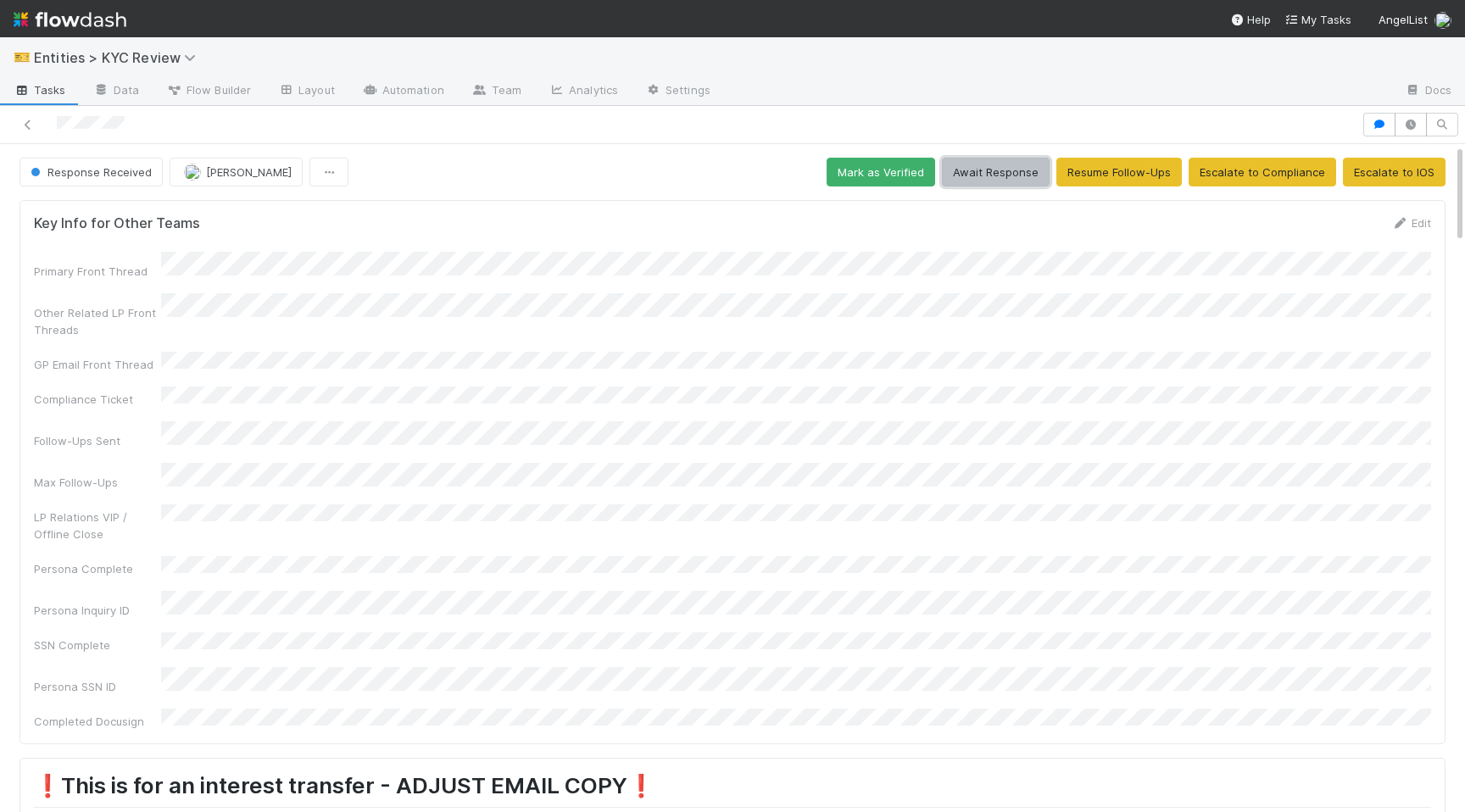
click at [994, 159] on button "Await Response" at bounding box center [995, 172] width 108 height 29
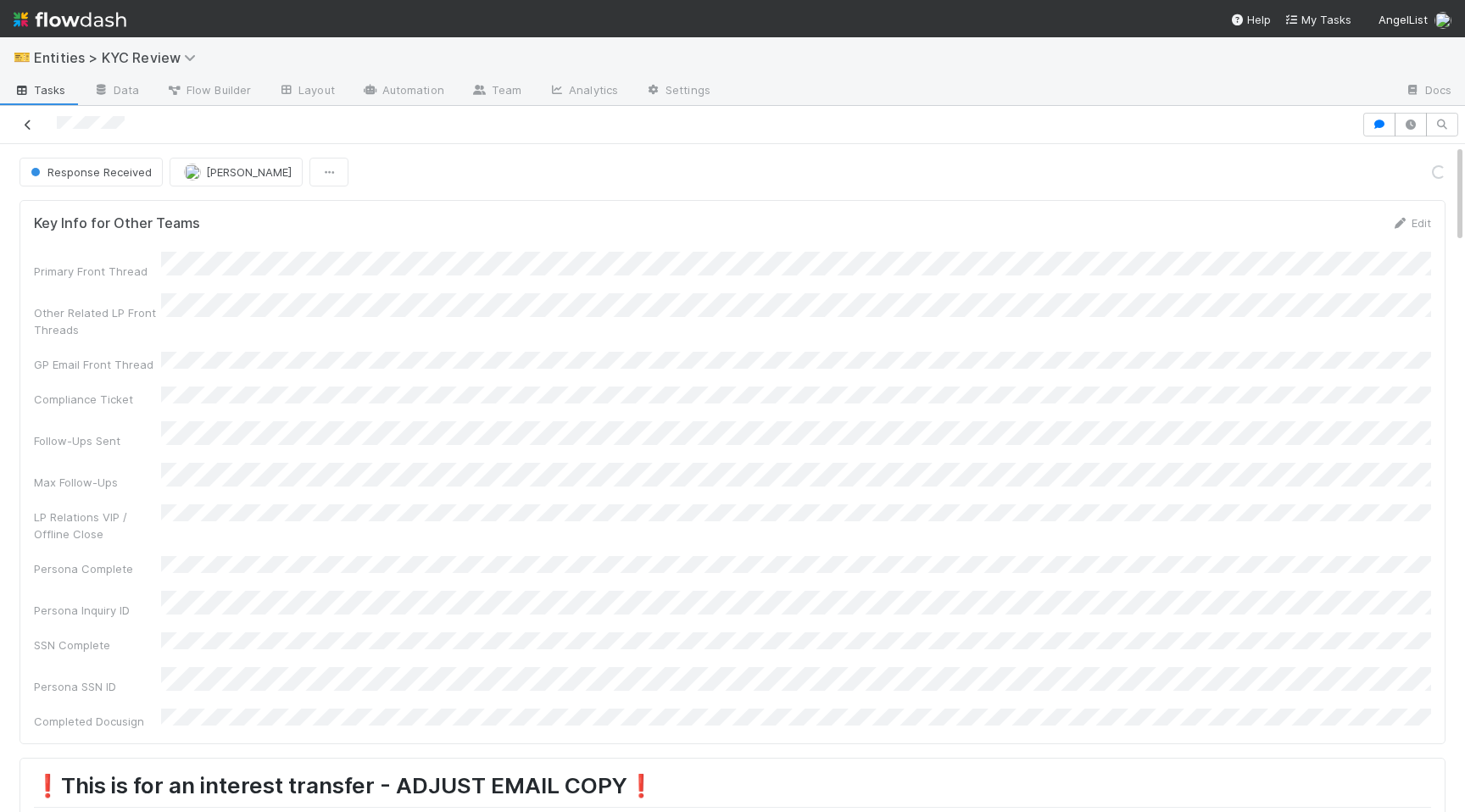
click at [28, 120] on icon at bounding box center [28, 125] width 17 height 11
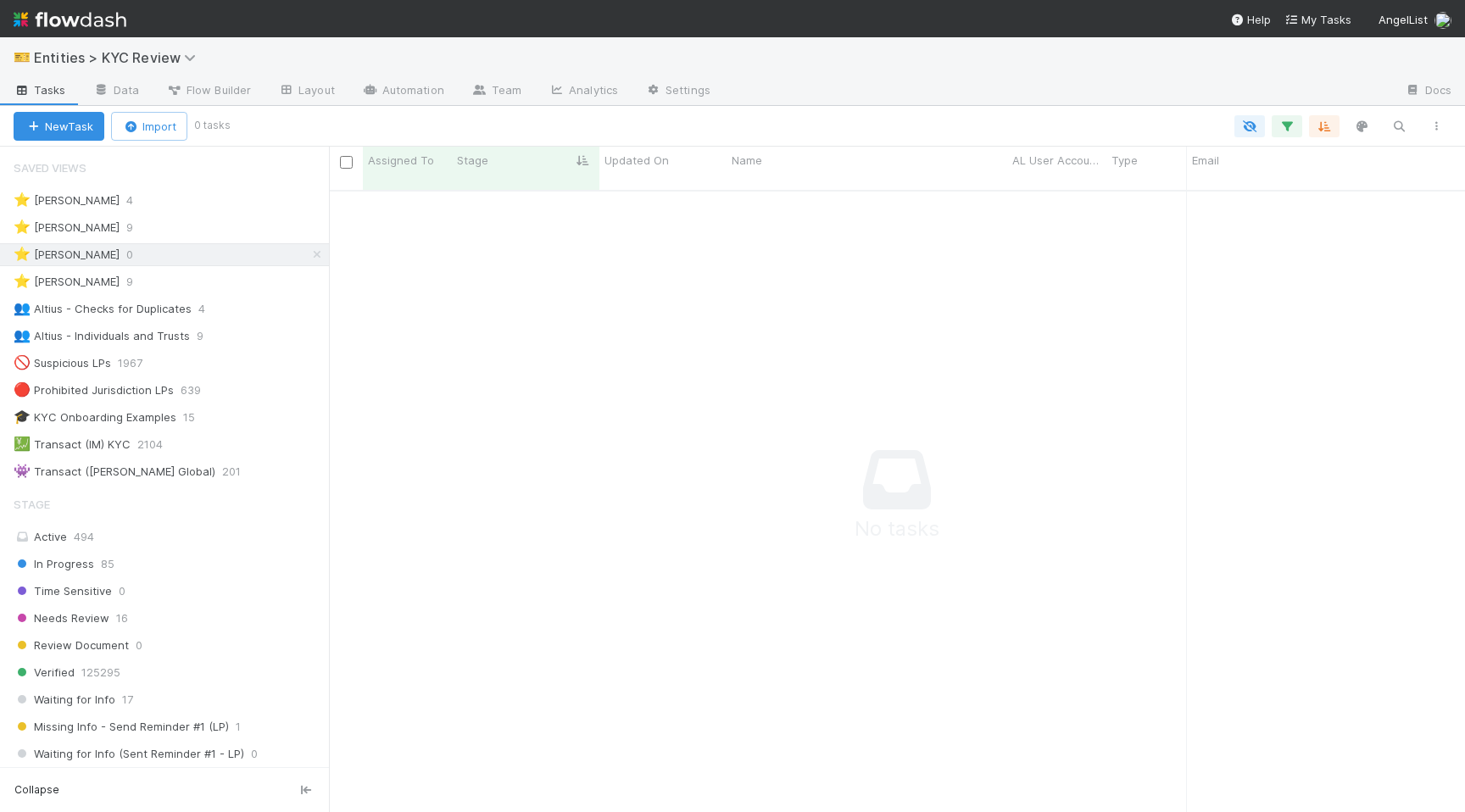
scroll to position [635, 1136]
click at [196, 229] on div "⭐ Haley O'Brien 9" at bounding box center [171, 227] width 315 height 21
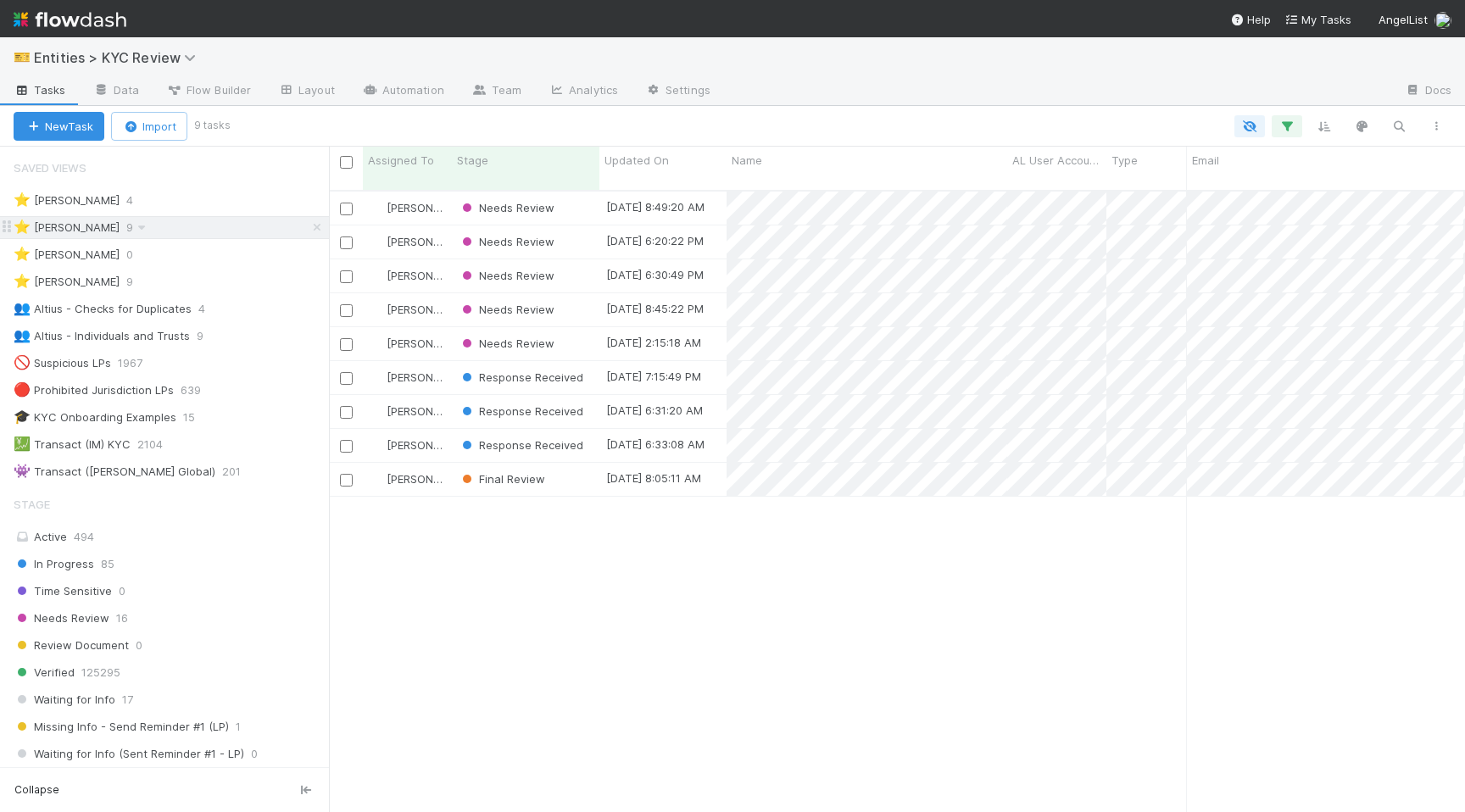
scroll to position [635, 1136]
click at [406, 237] on span "Haley O'Brien" at bounding box center [406, 240] width 82 height 22
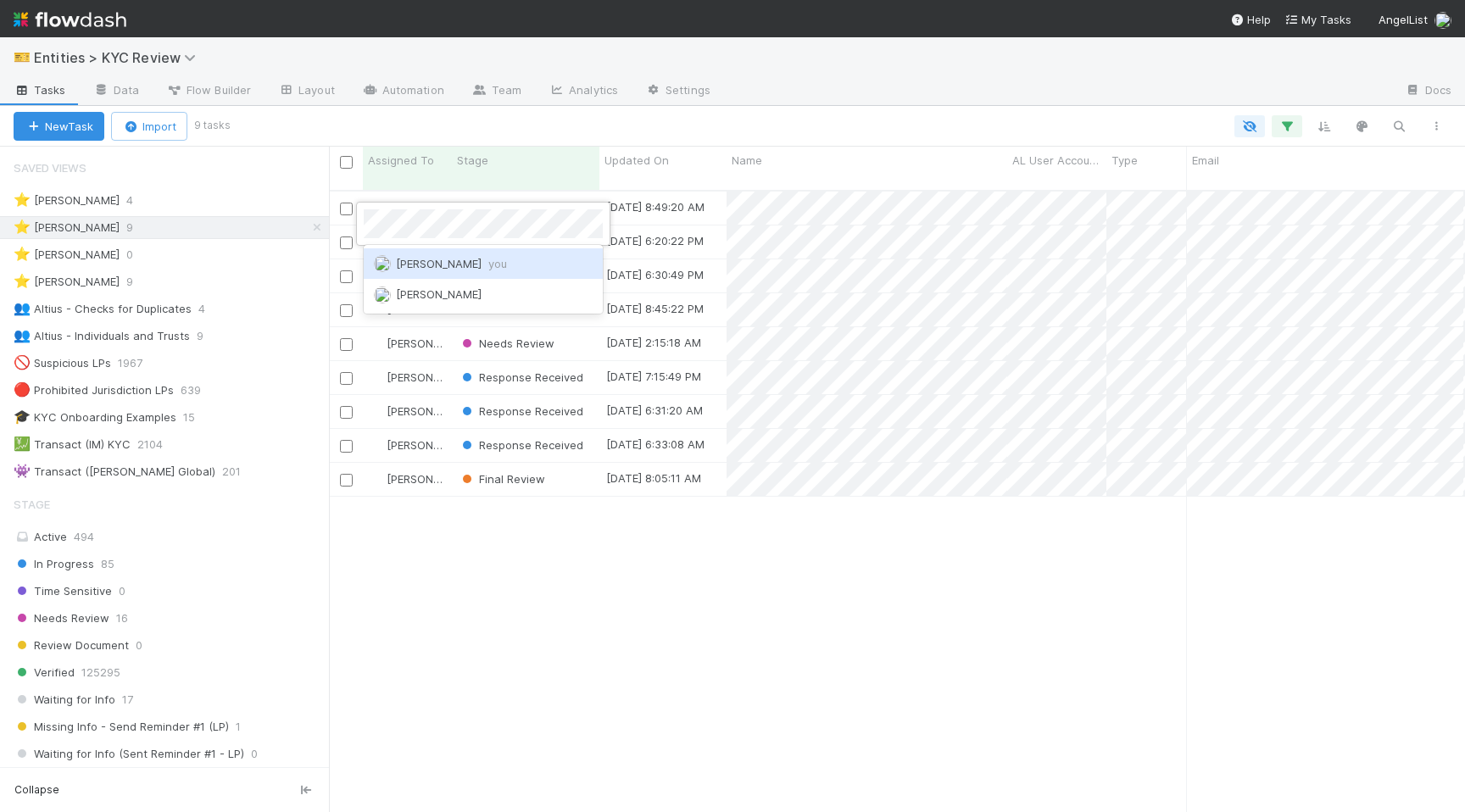
click at [436, 266] on span "Madison Stomberg you" at bounding box center [452, 263] width 111 height 13
click at [426, 269] on span "Haley O'Brien" at bounding box center [429, 275] width 86 height 13
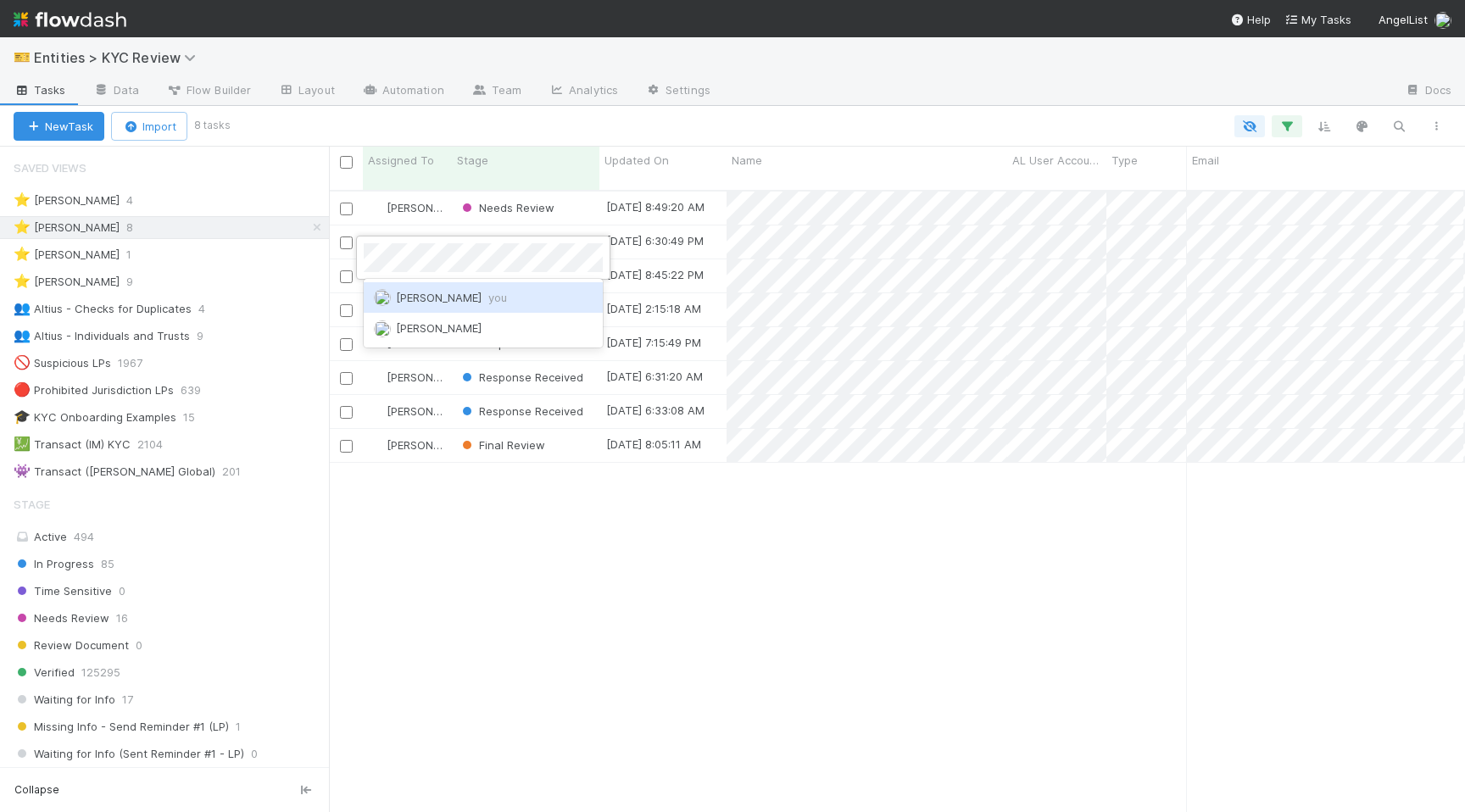
click at [453, 233] on div at bounding box center [732, 406] width 1465 height 812
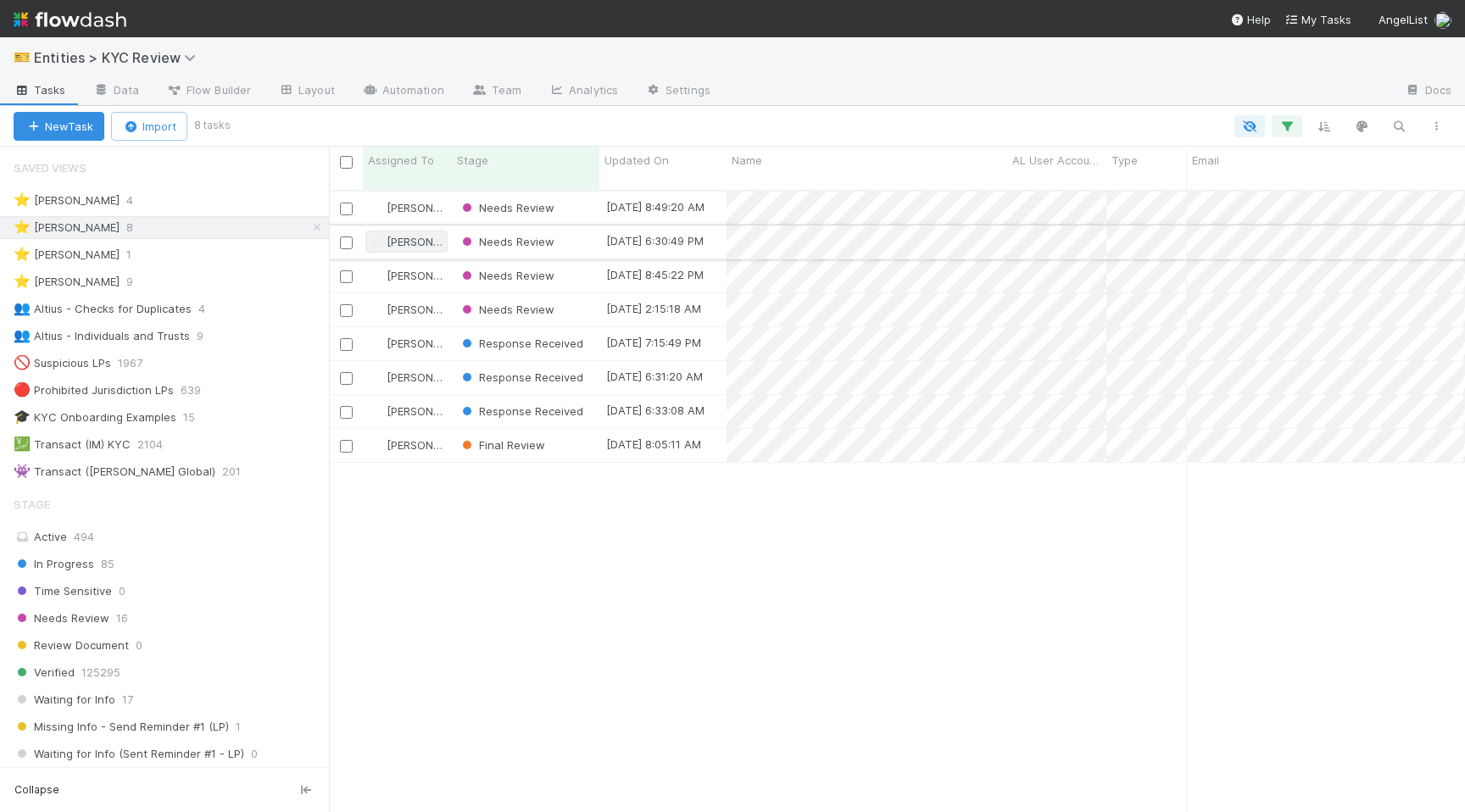
click at [421, 235] on span "Haley O'Brien" at bounding box center [429, 241] width 86 height 13
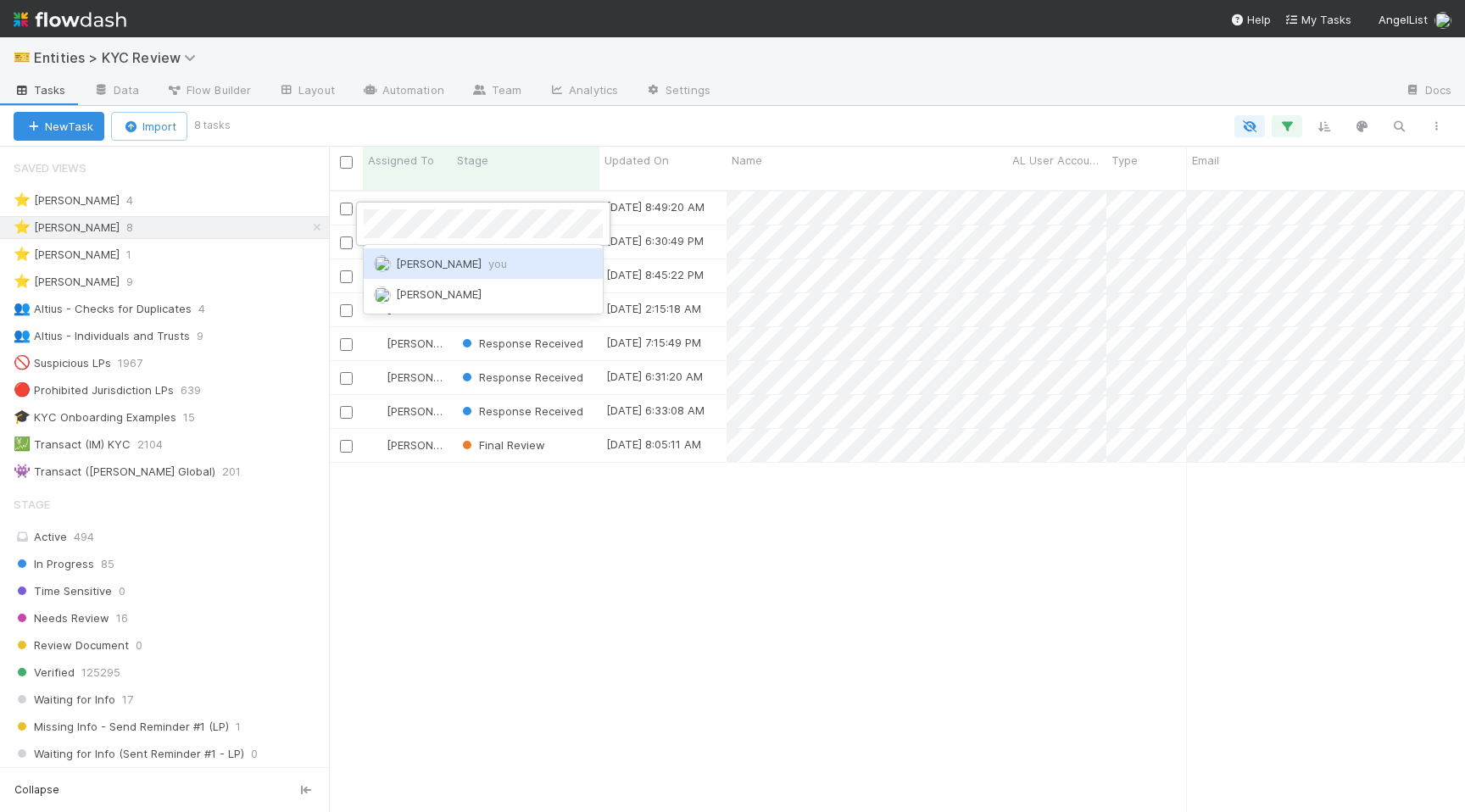
click at [431, 264] on span "Madison Stomberg you" at bounding box center [452, 263] width 111 height 13
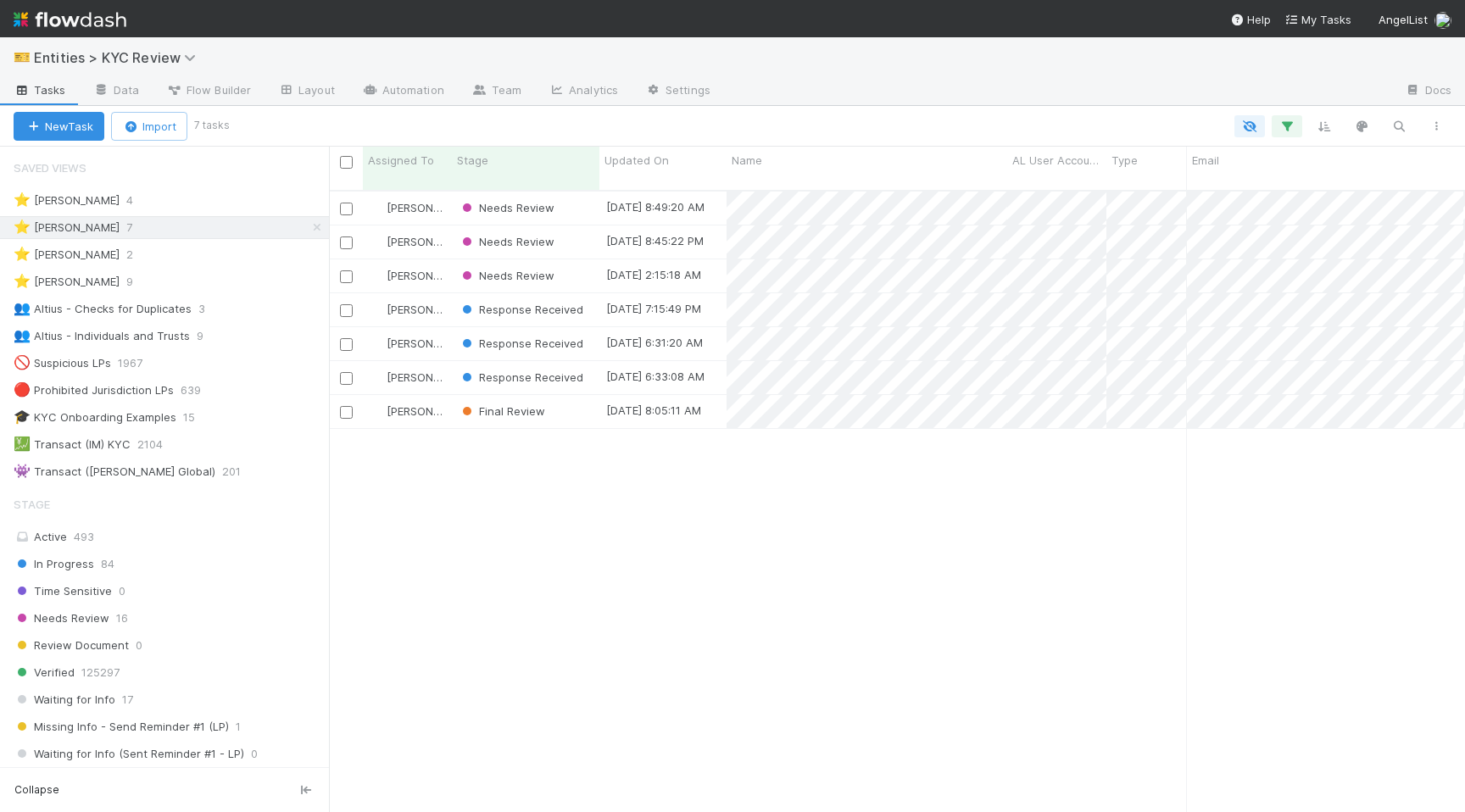
click at [222, 179] on div "Saved Views" at bounding box center [164, 168] width 329 height 34
click at [203, 195] on div "⭐ Alice Wo 4" at bounding box center [171, 200] width 315 height 21
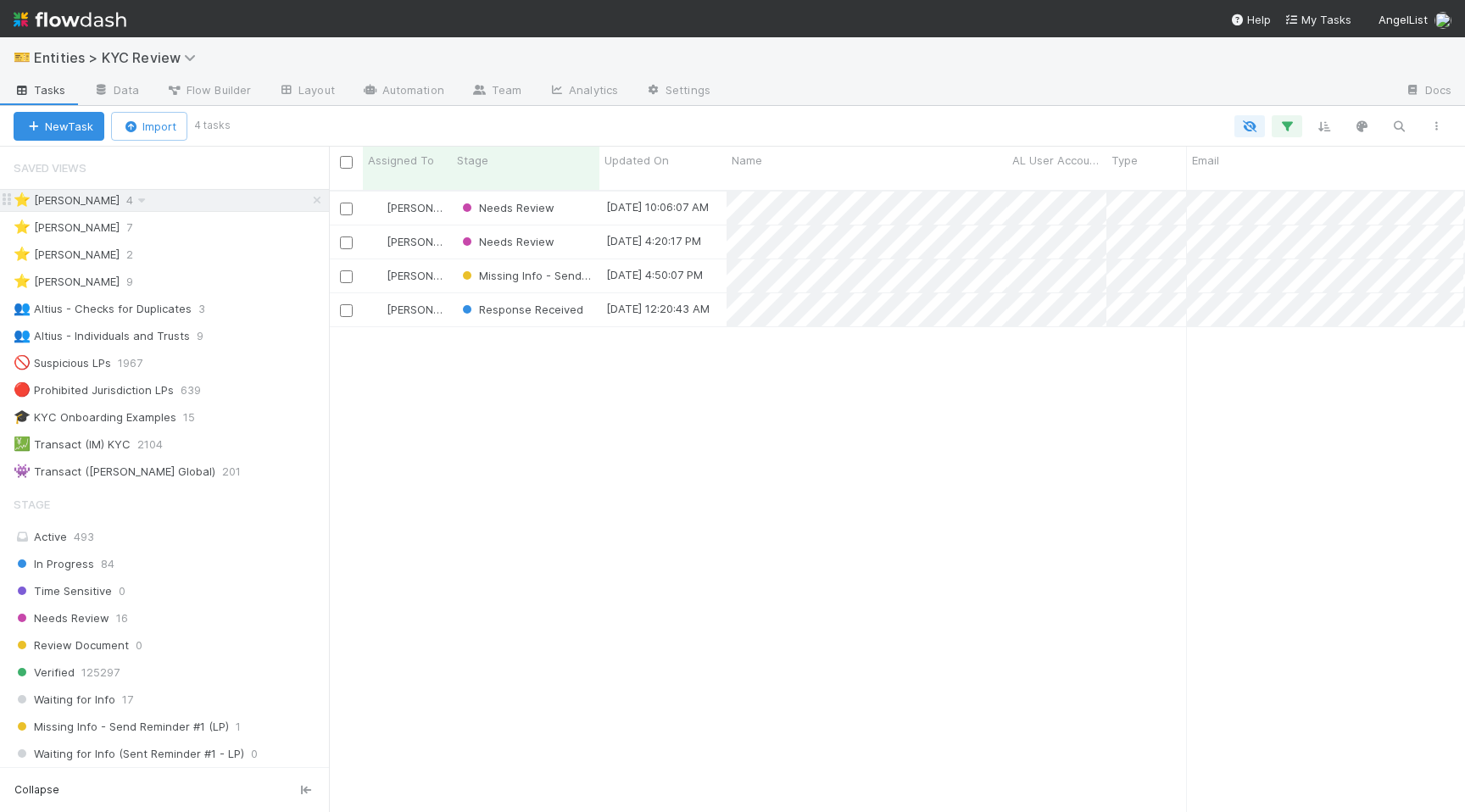
scroll to position [635, 1136]
click at [212, 281] on div "⭐ Viv Hong 9" at bounding box center [171, 282] width 315 height 21
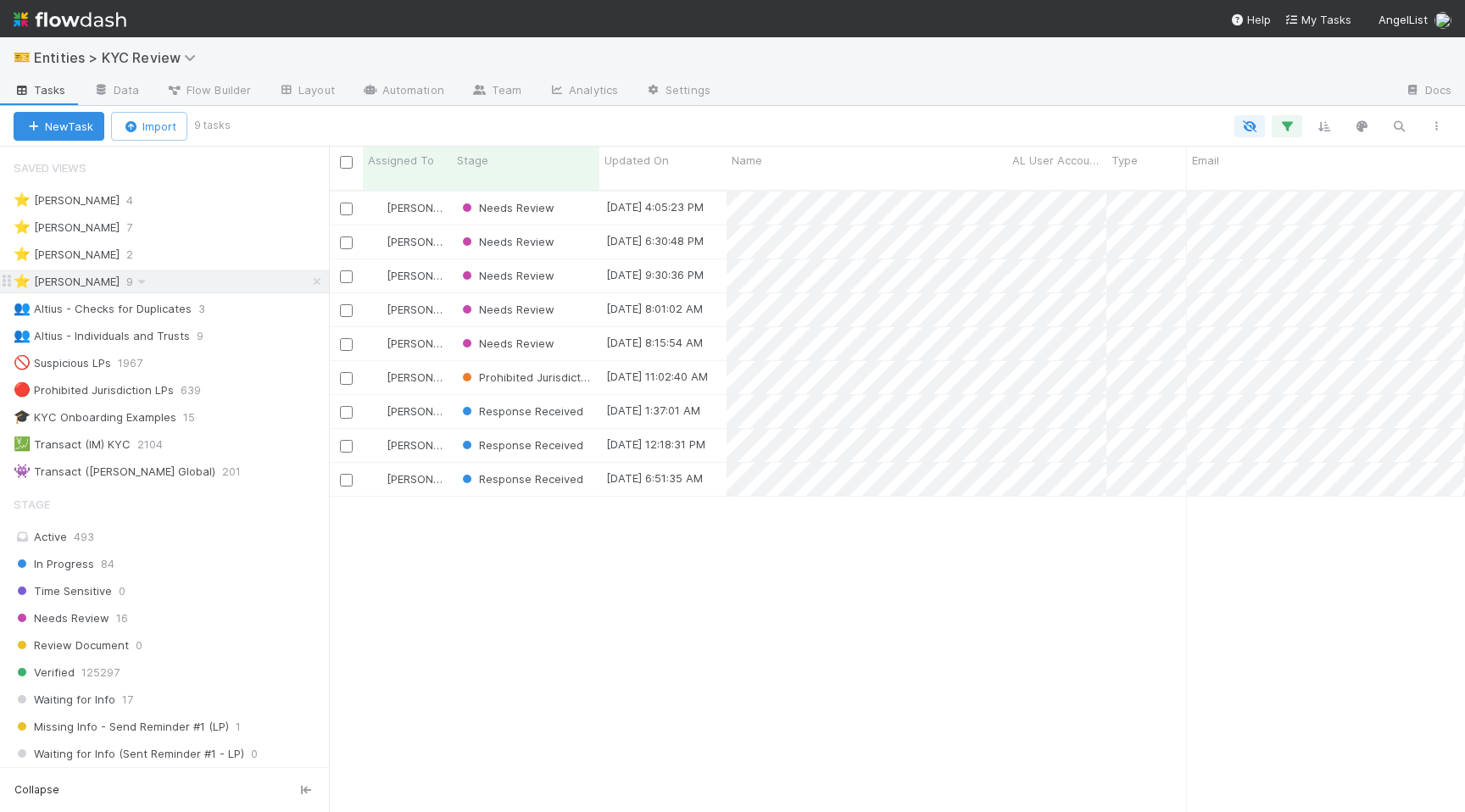
scroll to position [635, 1136]
click at [411, 235] on span "Viv Hong" at bounding box center [429, 241] width 86 height 13
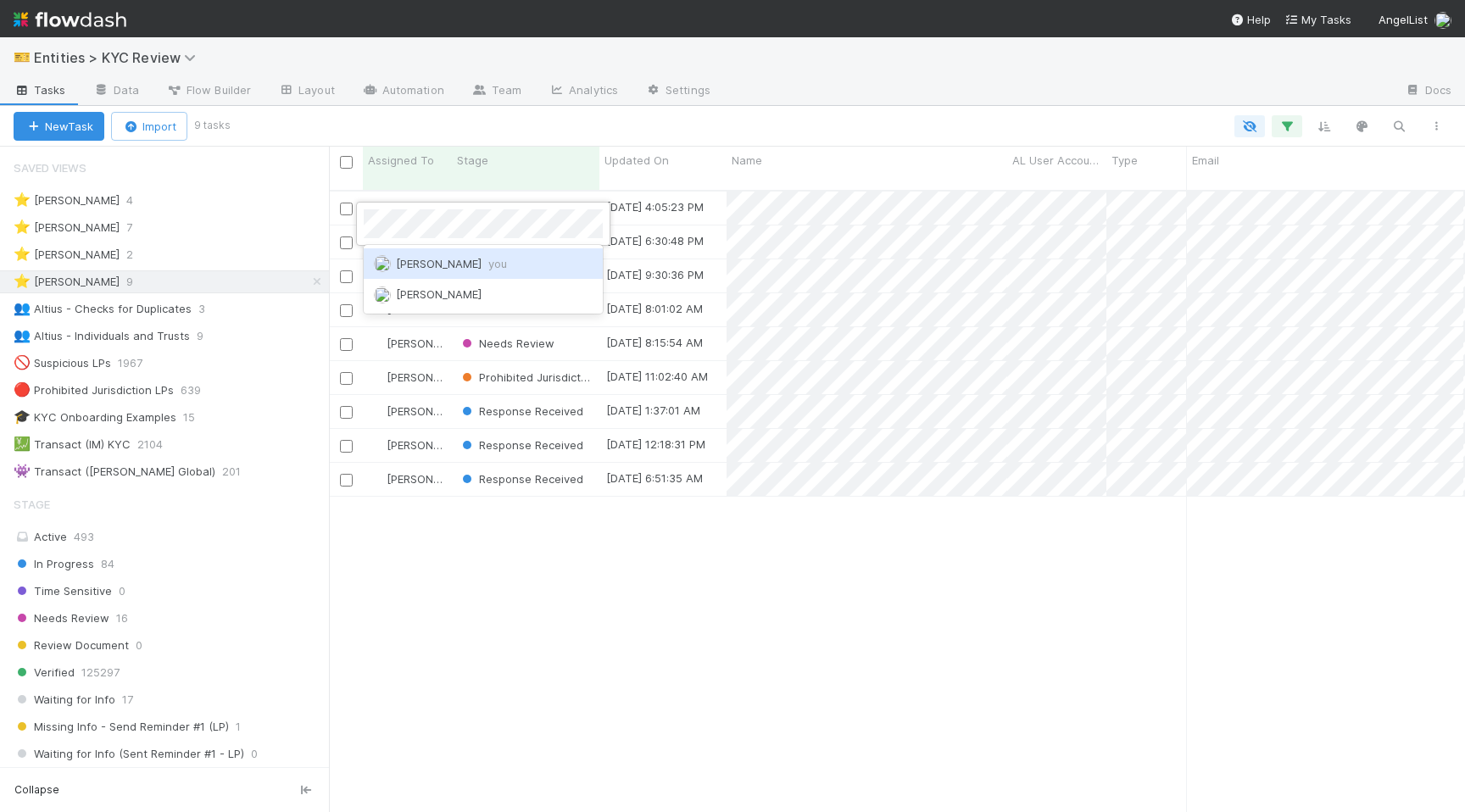
click at [425, 265] on span "Madison Stomberg you" at bounding box center [452, 263] width 111 height 13
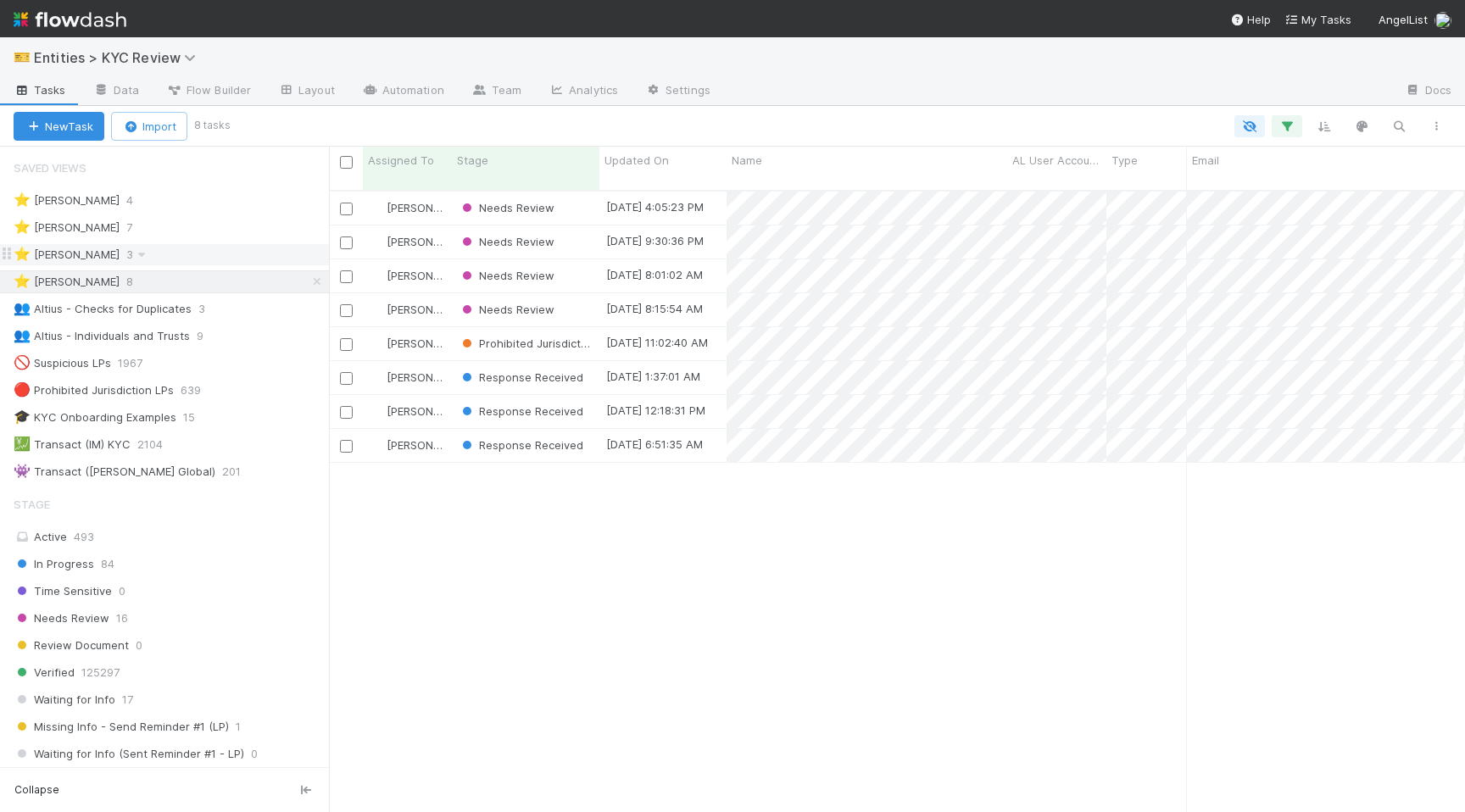
click at [216, 251] on div "⭐ Madison Stomberg 3" at bounding box center [171, 255] width 315 height 21
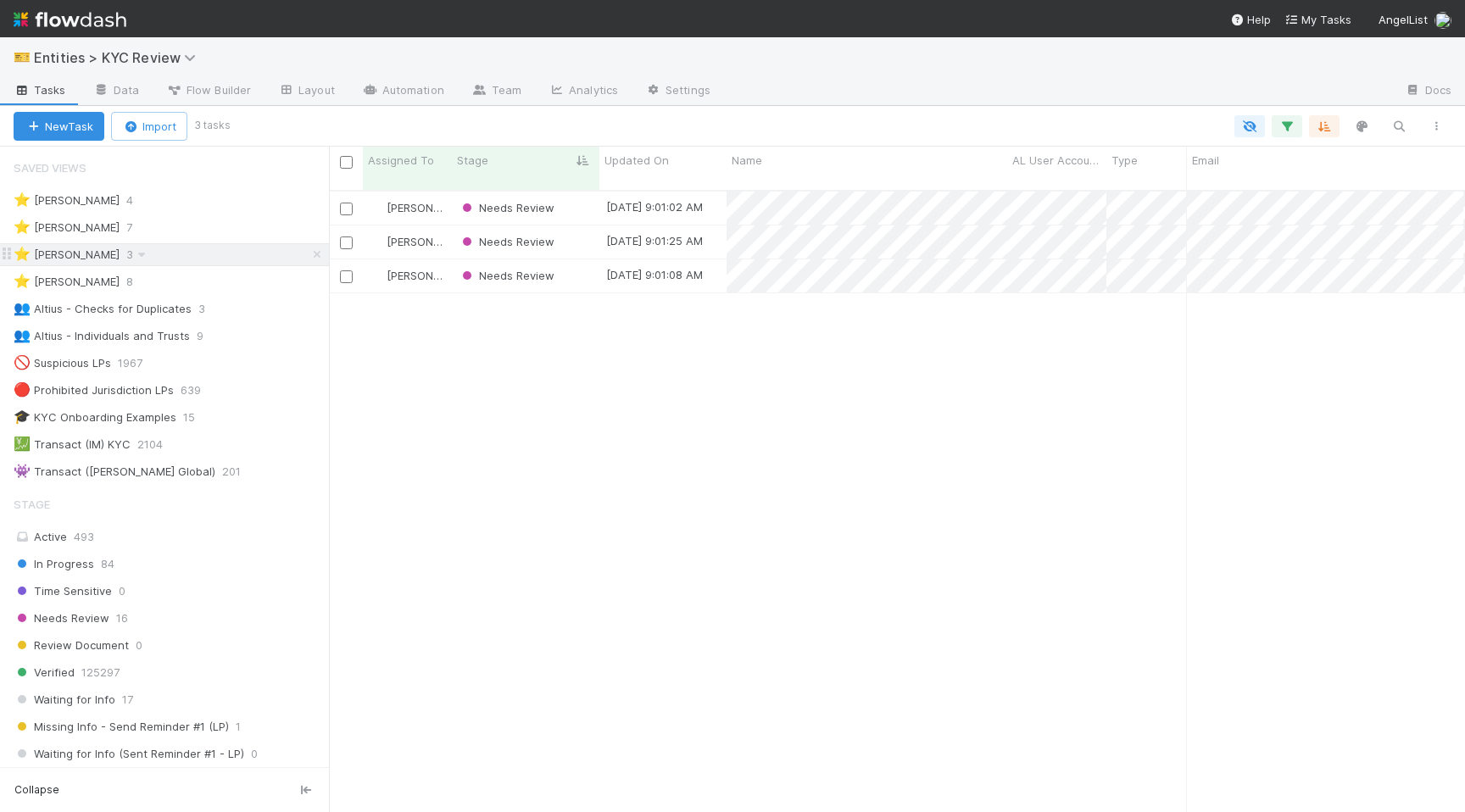
scroll to position [635, 1136]
click at [314, 252] on icon at bounding box center [317, 255] width 17 height 11
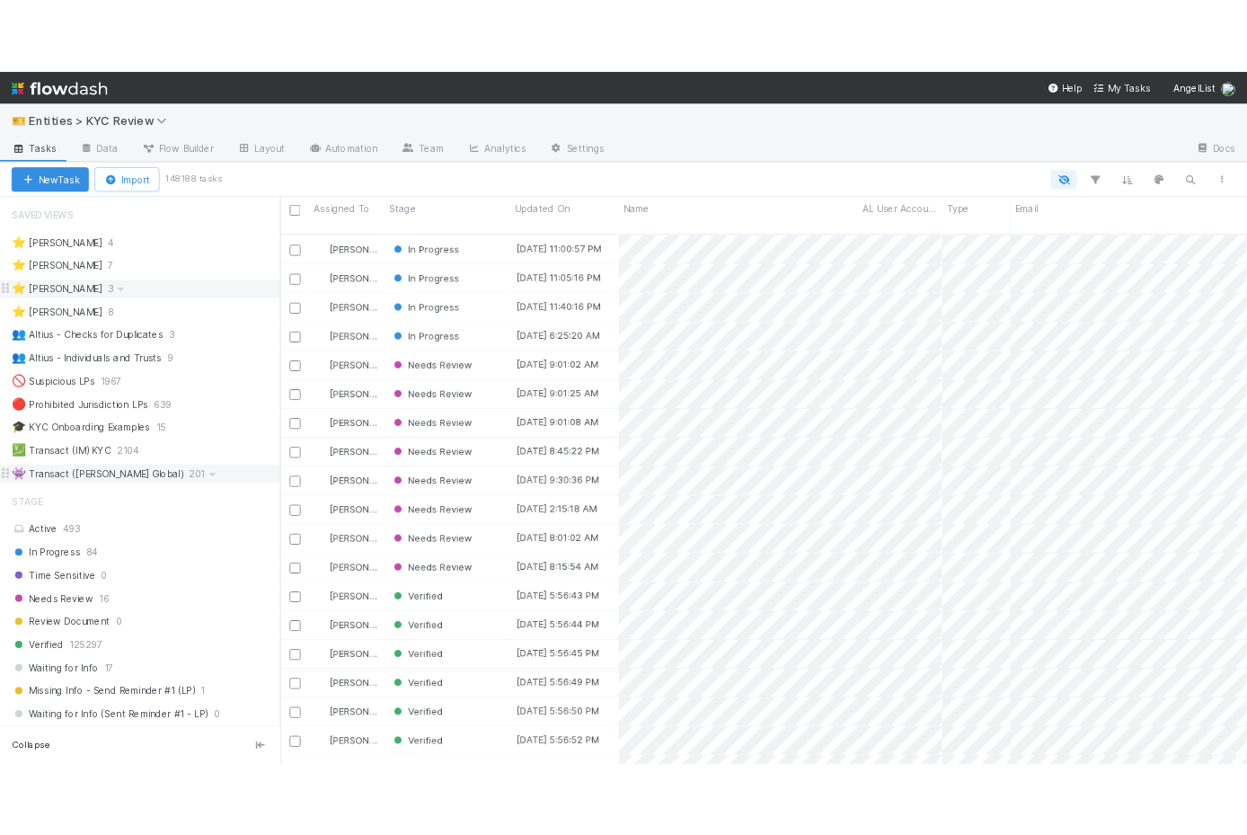
scroll to position [673, 1204]
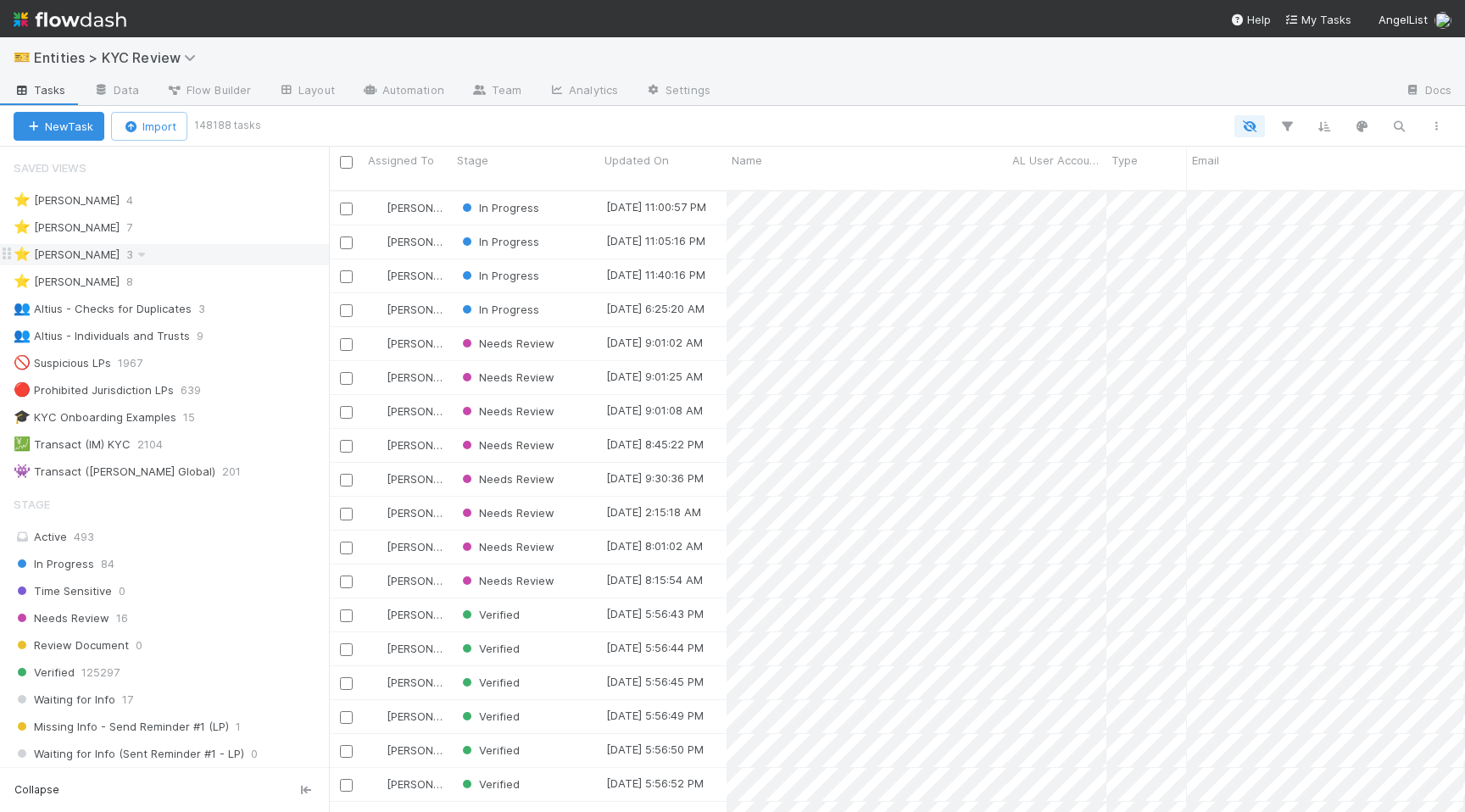
click at [214, 262] on div "⭐ Madison Stomberg 3" at bounding box center [171, 255] width 315 height 21
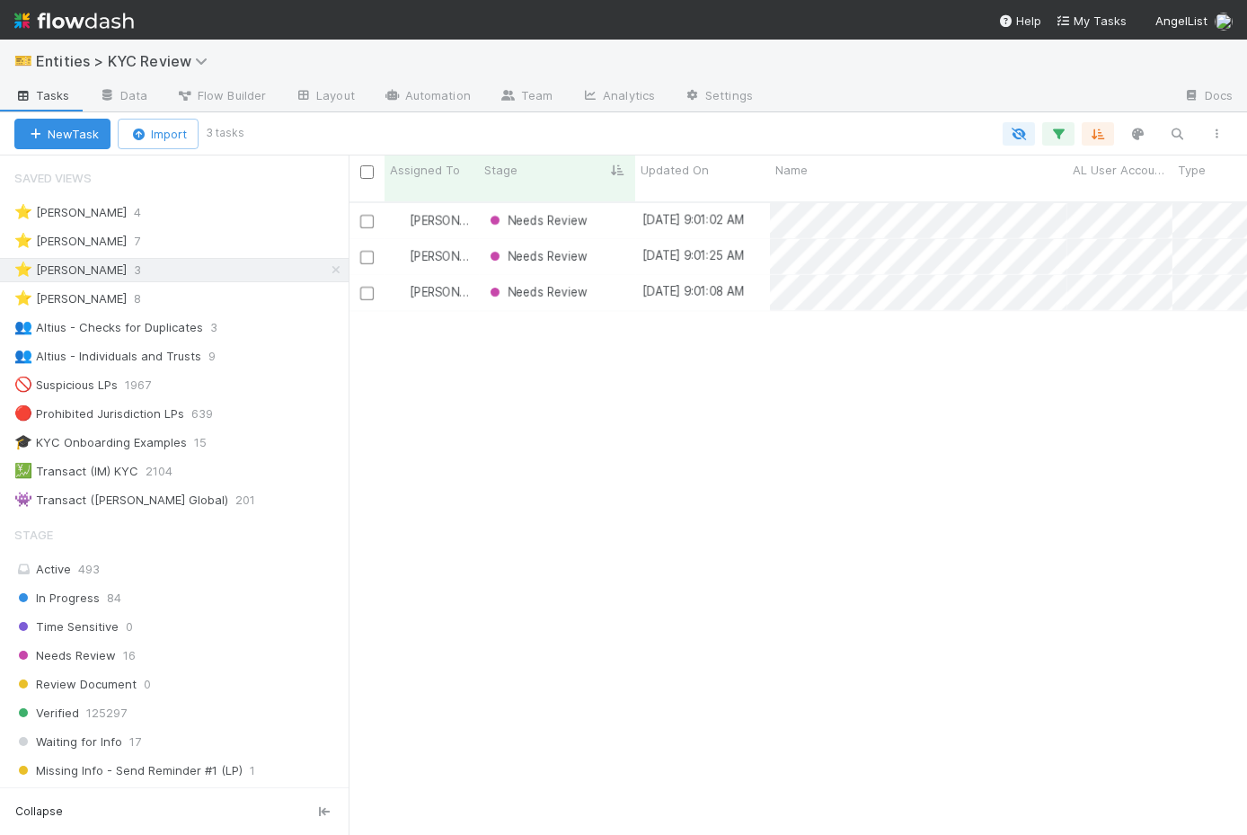
scroll to position [647, 899]
click at [79, 375] on div "Saved Views ⭐ Alice Wo 4 ⭐ Haley O'Brien 7 ⭐ Madison Stomberg 3 ⭐ Viv Hong 8 👥 …" at bounding box center [174, 471] width 349 height 632
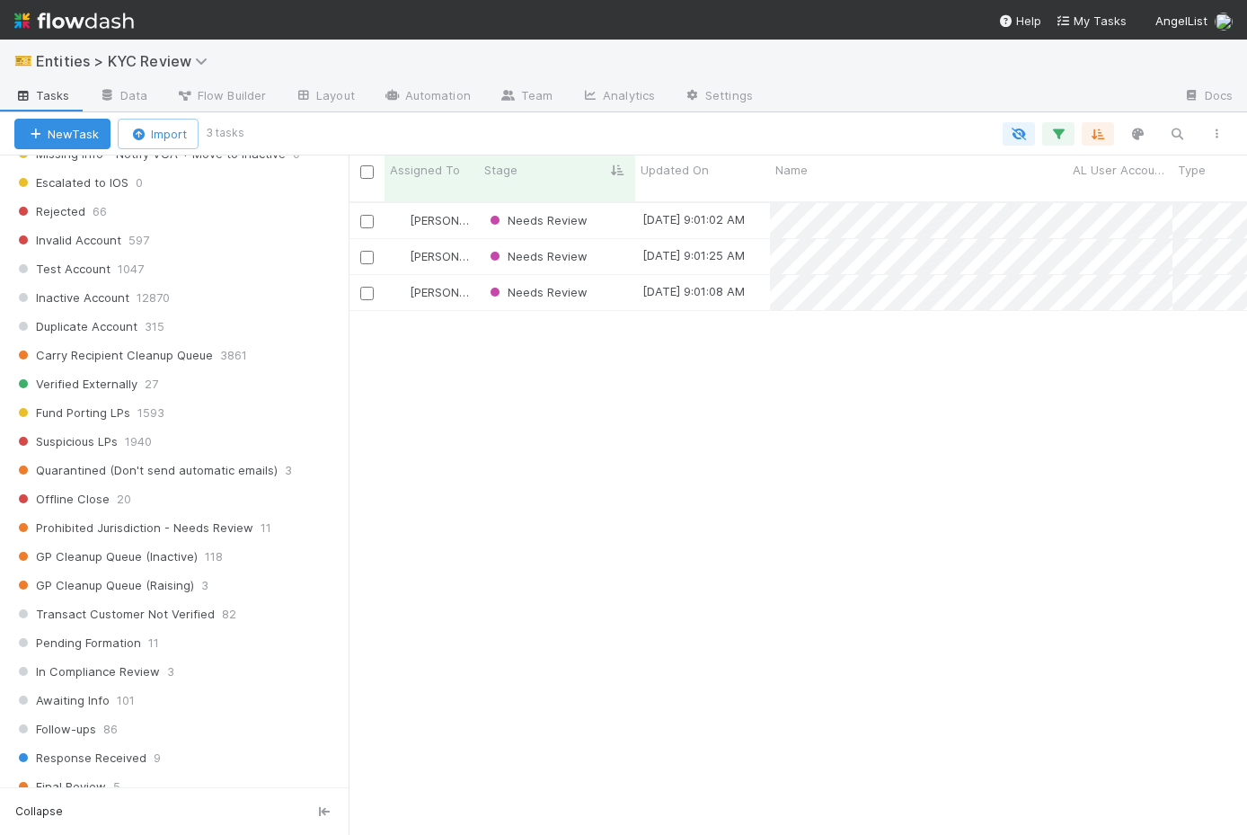
scroll to position [840, 0]
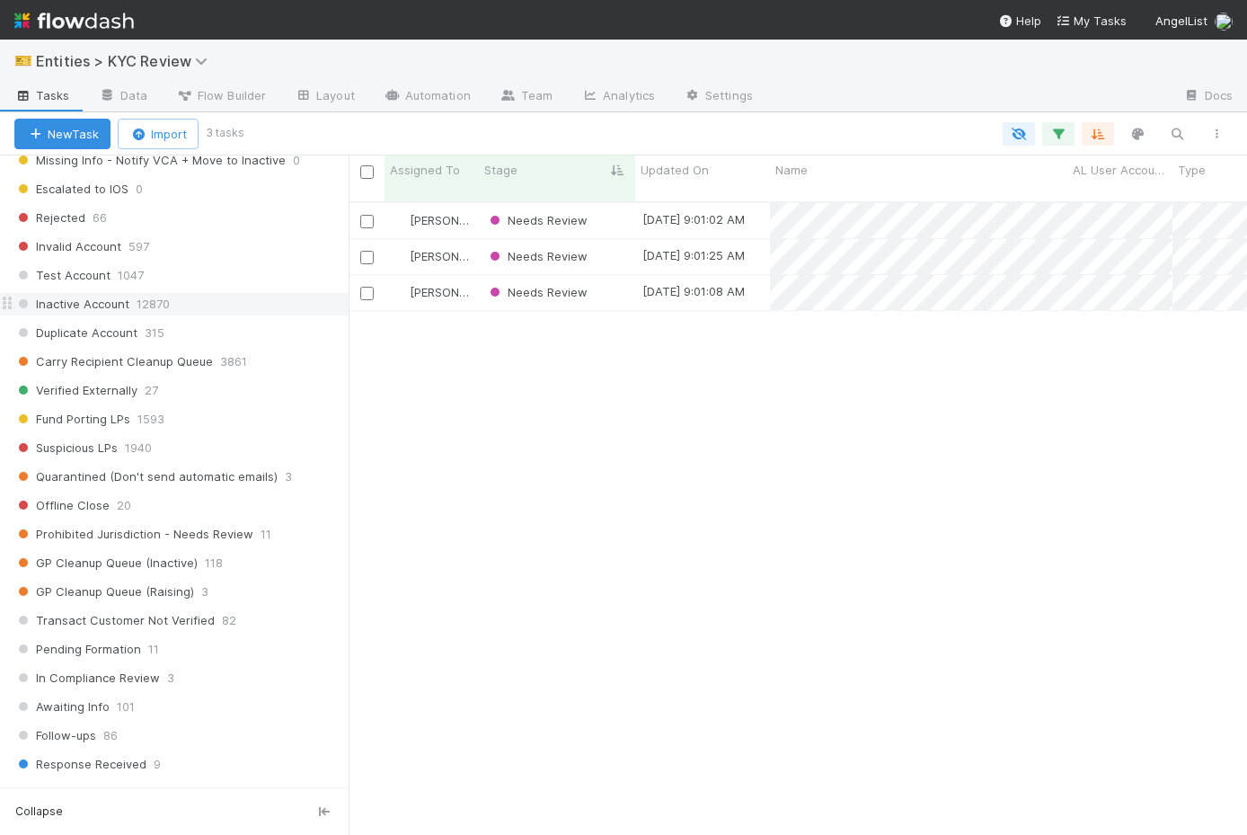
click at [245, 299] on div "Inactive Account 12870" at bounding box center [181, 304] width 334 height 22
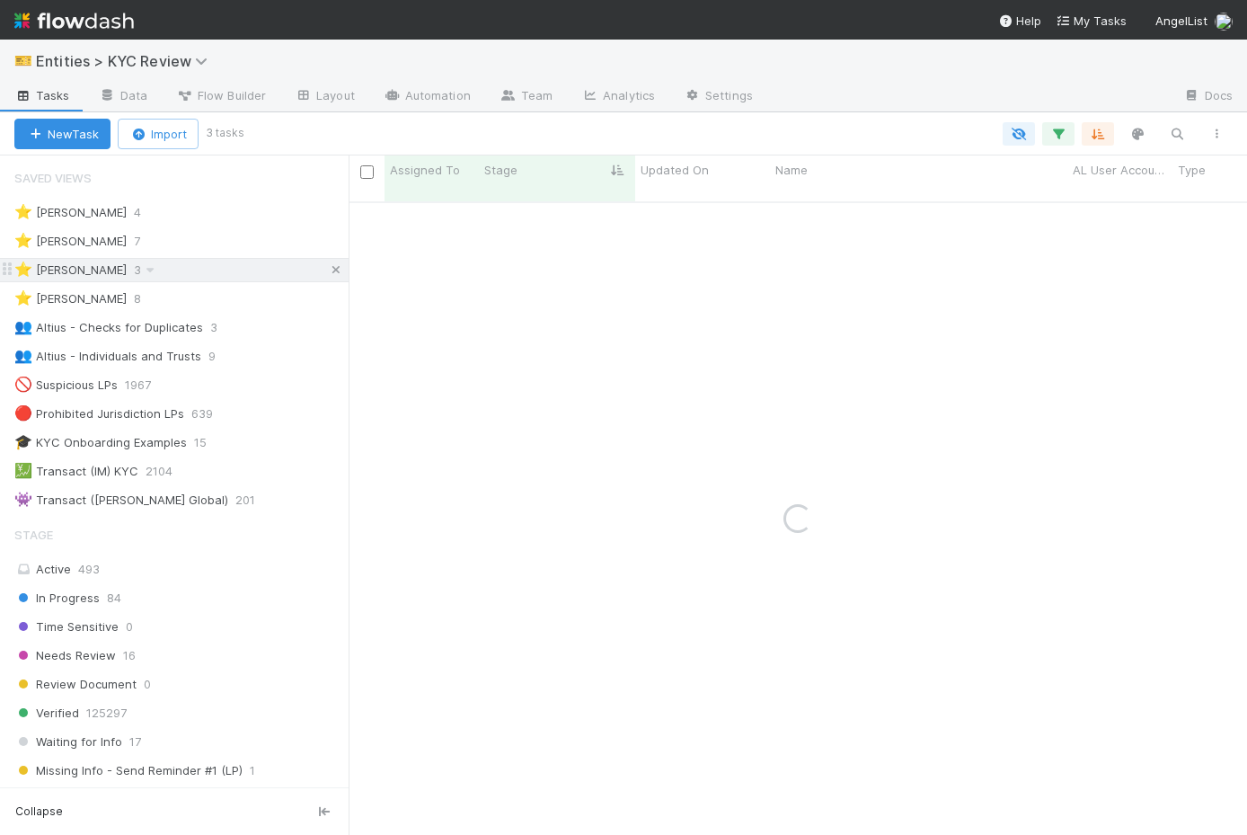
click at [335, 270] on icon at bounding box center [336, 270] width 18 height 12
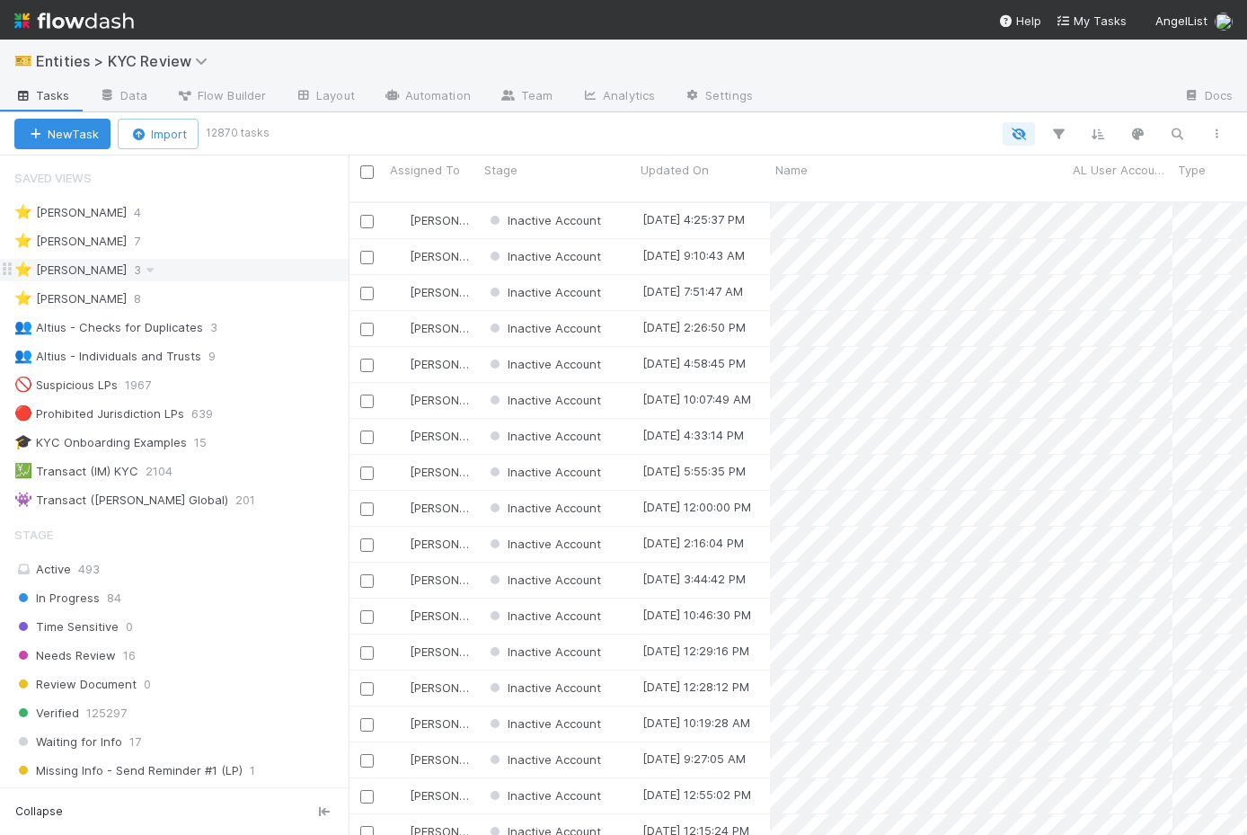
scroll to position [647, 899]
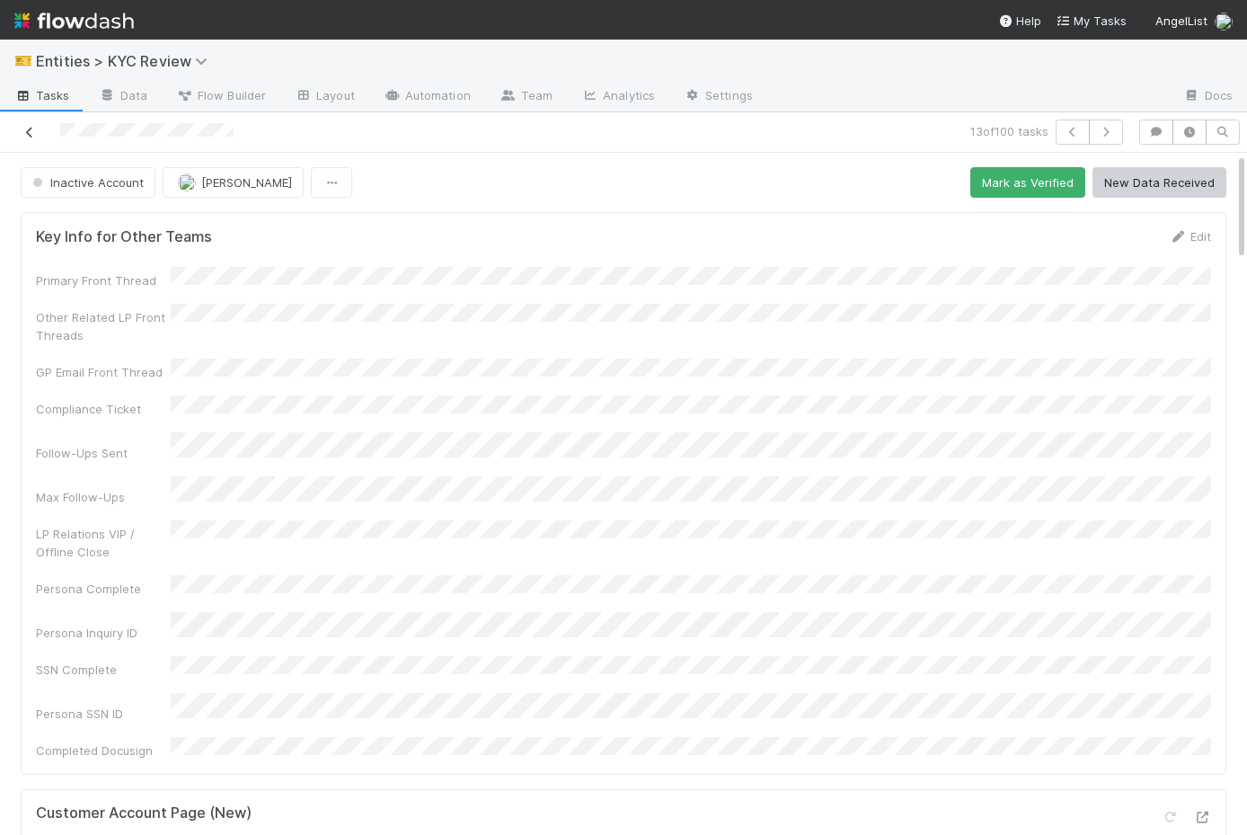
click at [25, 135] on icon at bounding box center [30, 133] width 18 height 12
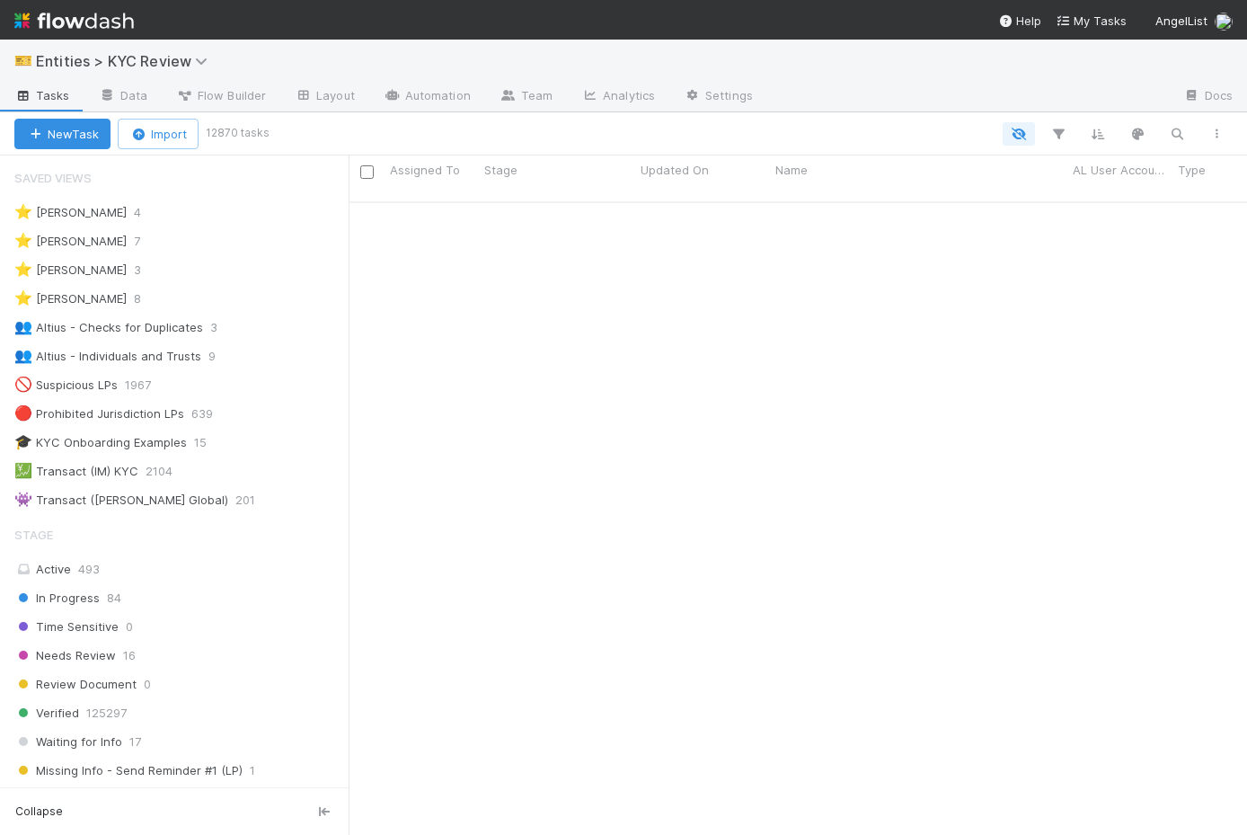
scroll to position [2442, 0]
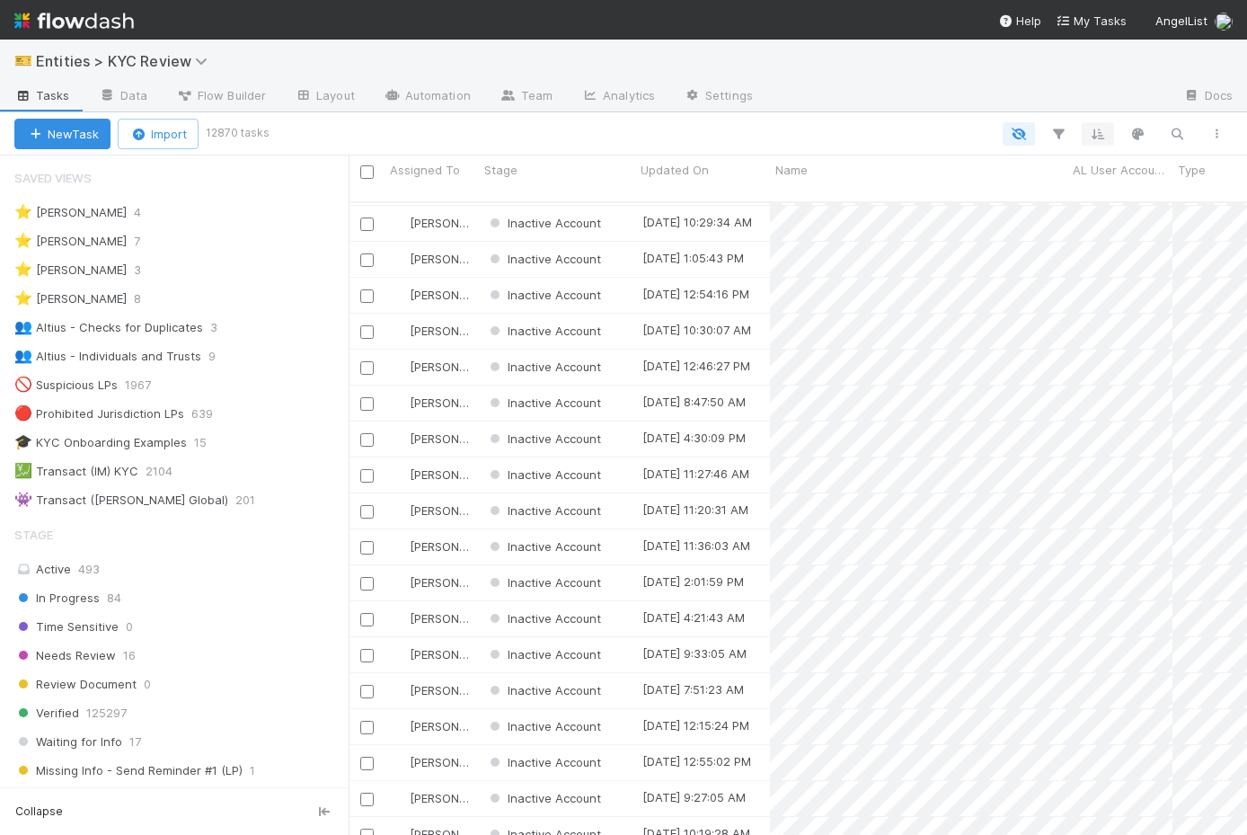
click at [1097, 137] on icon "button" at bounding box center [1098, 134] width 18 height 16
click at [982, 191] on button "Sort by" at bounding box center [899, 187] width 386 height 26
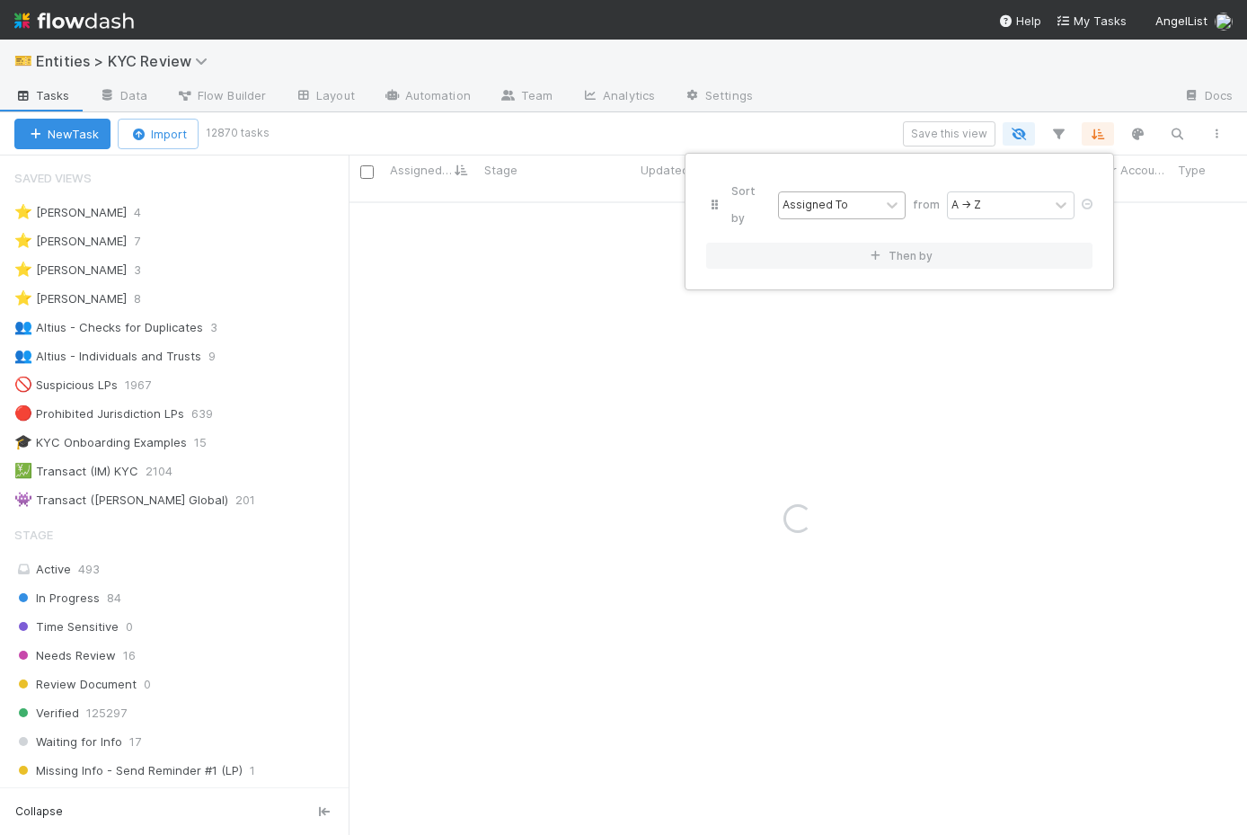
click at [841, 197] on div "Assigned To" at bounding box center [816, 205] width 66 height 16
click at [845, 192] on div "Assigned To" at bounding box center [829, 205] width 101 height 26
click at [865, 192] on div "Assigned To" at bounding box center [829, 205] width 101 height 26
click at [891, 196] on icon at bounding box center [892, 205] width 18 height 18
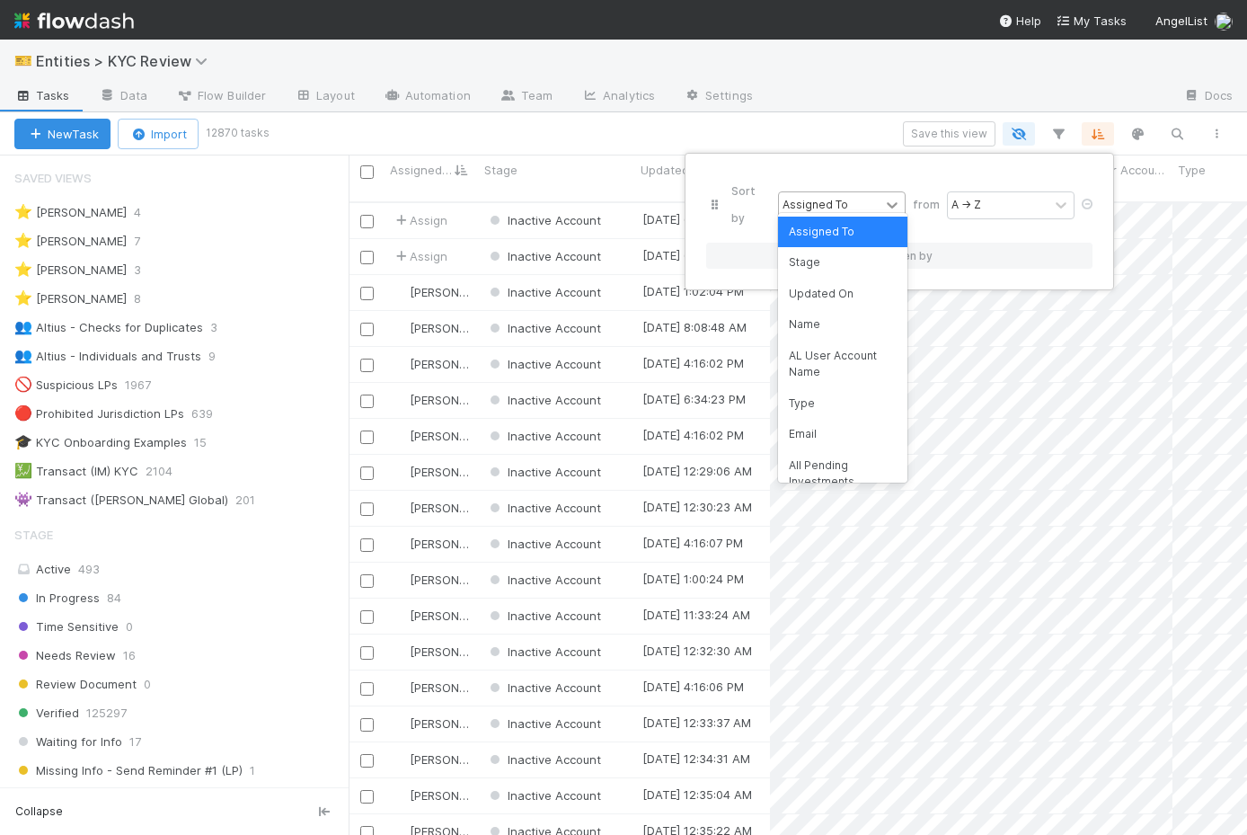
scroll to position [647, 899]
click at [841, 296] on div "Updated On" at bounding box center [842, 294] width 129 height 31
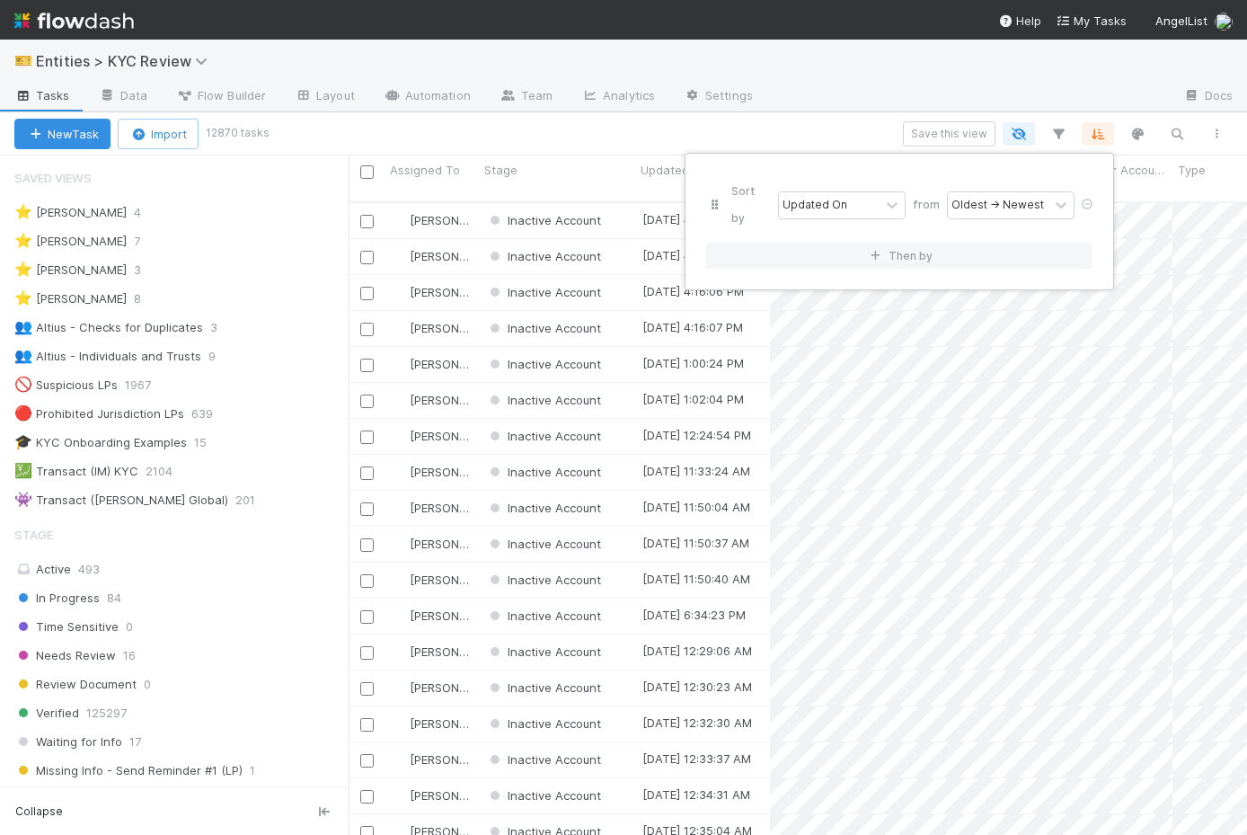
click at [981, 208] on div "Sort by Updated On from Oldest → Newest" at bounding box center [899, 204] width 386 height 61
click at [992, 197] on div "Oldest → Newest" at bounding box center [998, 205] width 93 height 16
click at [1043, 193] on div "Oldest → Newest" at bounding box center [998, 205] width 101 height 26
click at [1065, 202] on icon at bounding box center [1061, 205] width 11 height 6
click at [1027, 262] on div "Newest → Oldest" at bounding box center [1009, 262] width 129 height 31
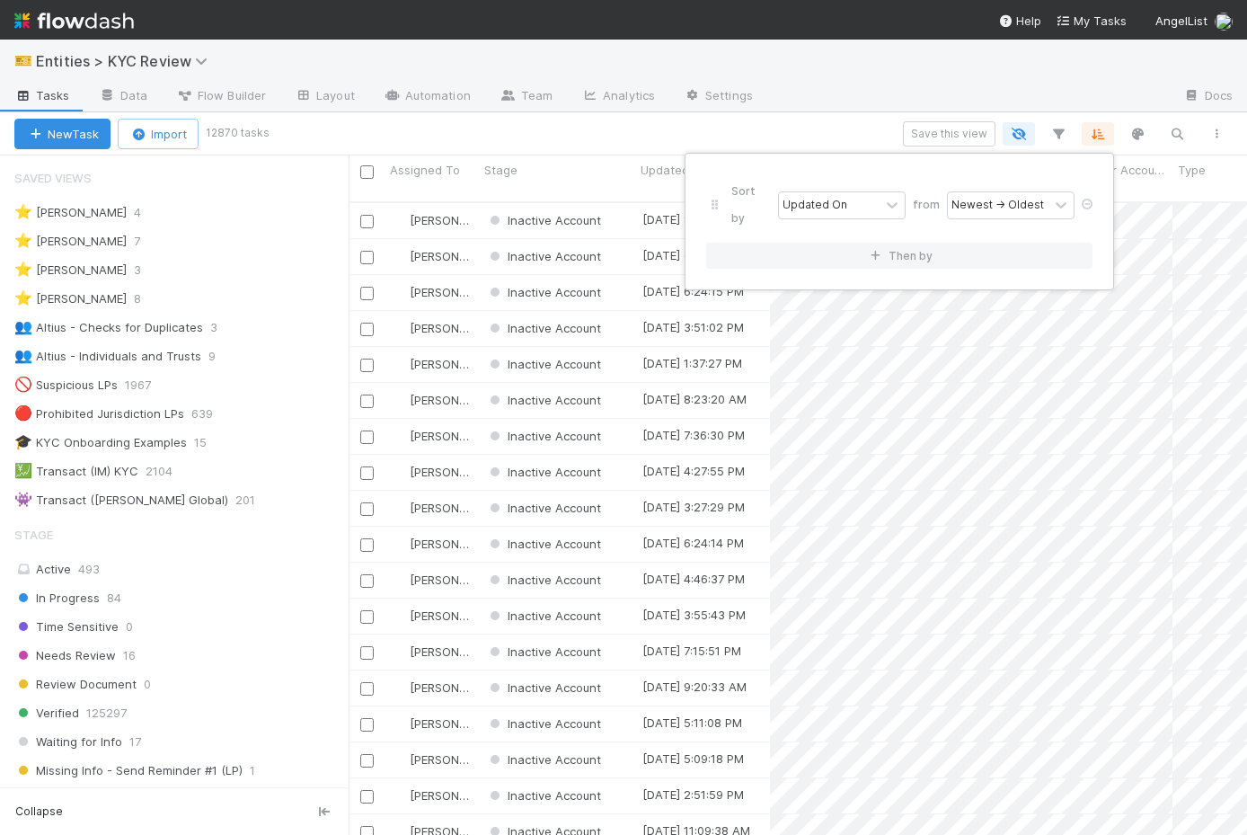
click at [777, 102] on div "Sort by Updated On from Newest → Oldest Then by" at bounding box center [623, 417] width 1247 height 835
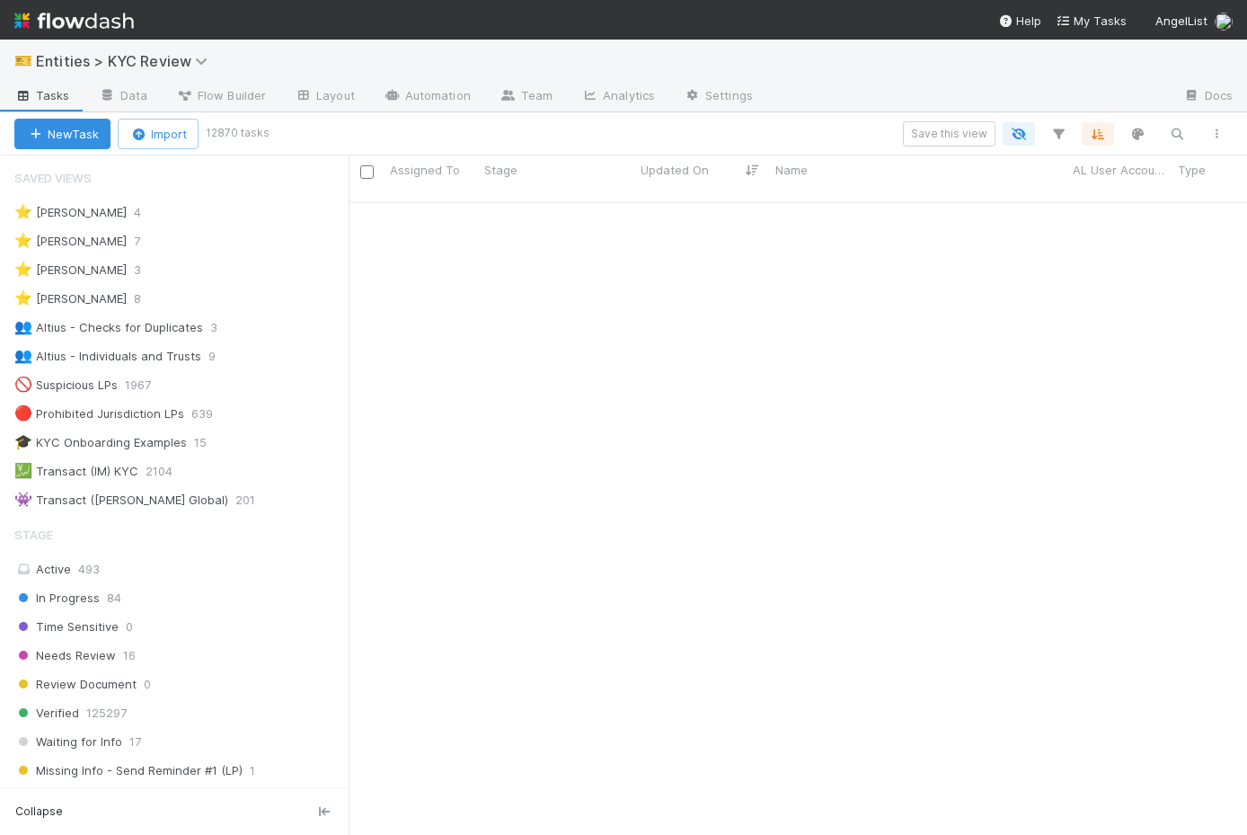
scroll to position [6547, 0]
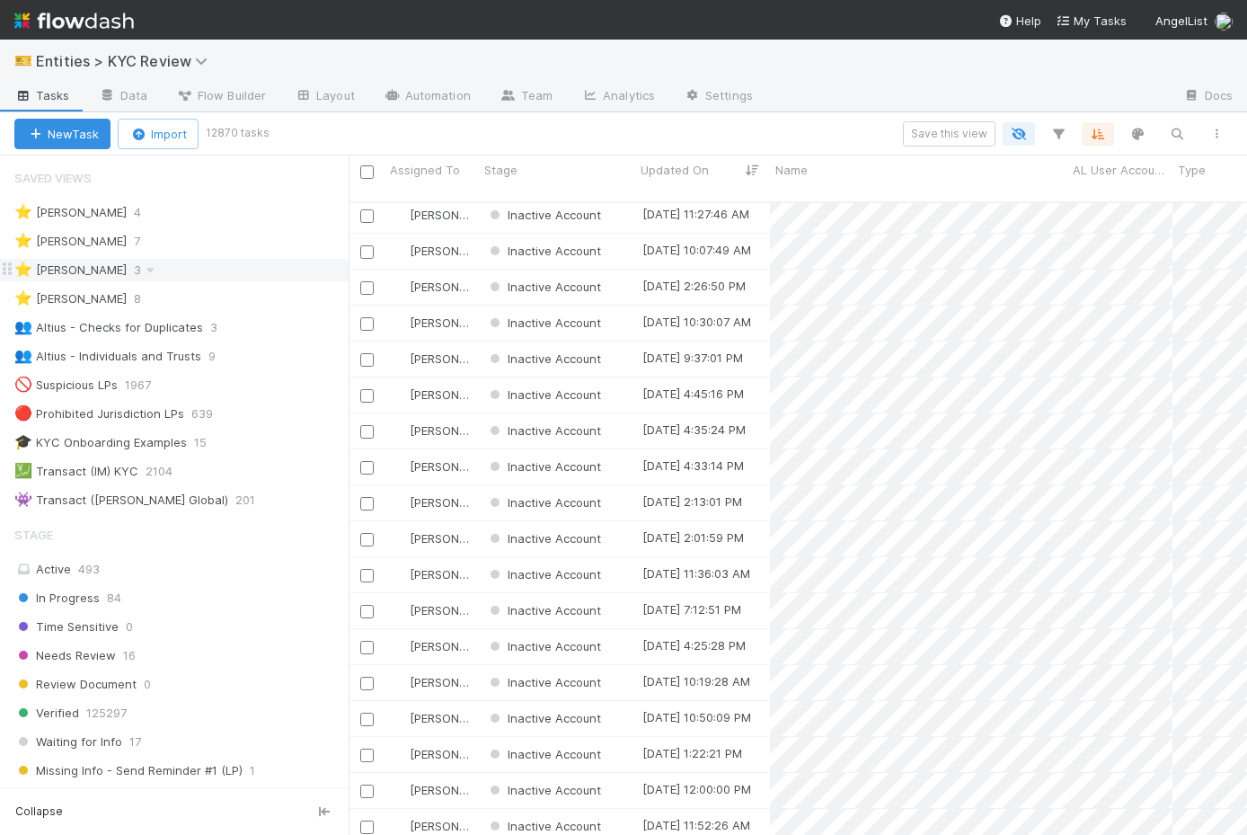
click at [233, 274] on div "⭐ Madison Stomberg 3" at bounding box center [181, 270] width 334 height 22
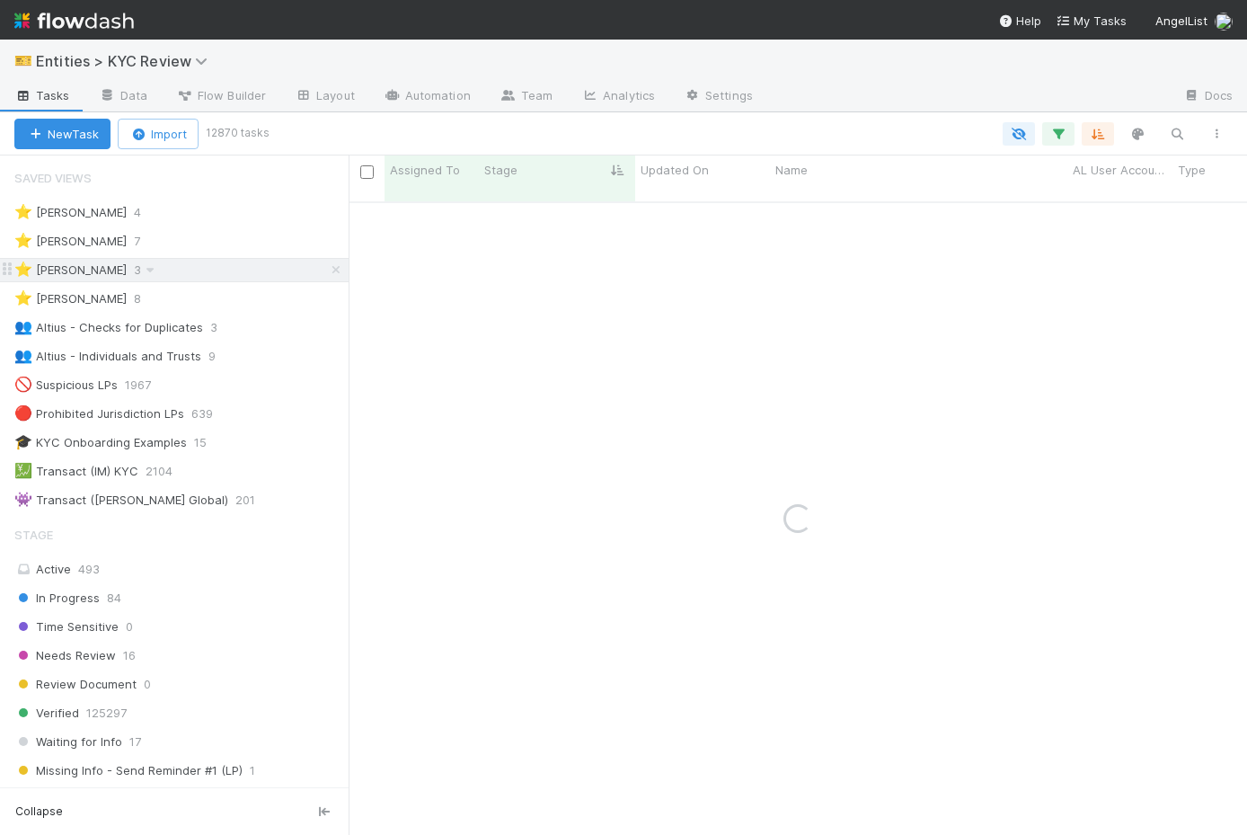
click at [239, 270] on div "⭐ Madison Stomberg 3" at bounding box center [181, 270] width 334 height 22
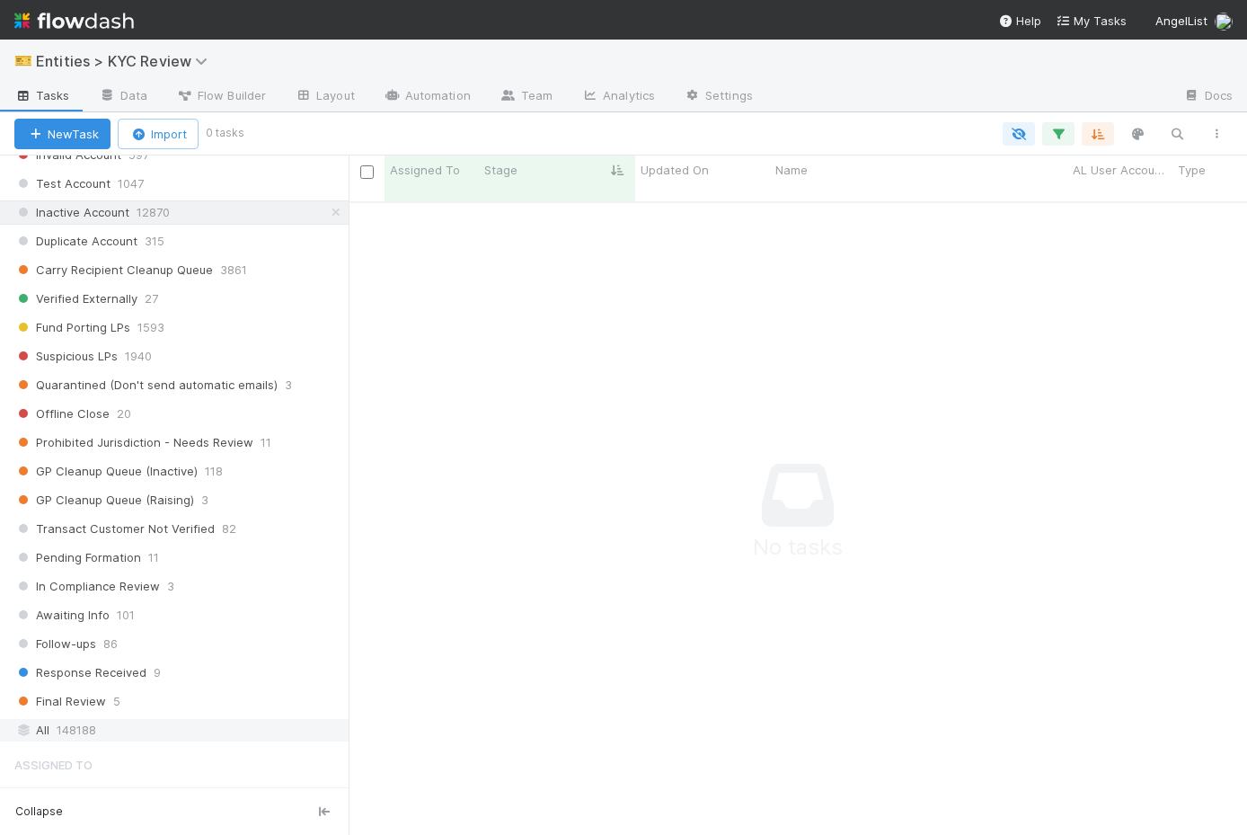
click at [173, 724] on div "All 148188" at bounding box center [179, 730] width 330 height 22
click at [144, 731] on div "All 148188" at bounding box center [179, 730] width 330 height 22
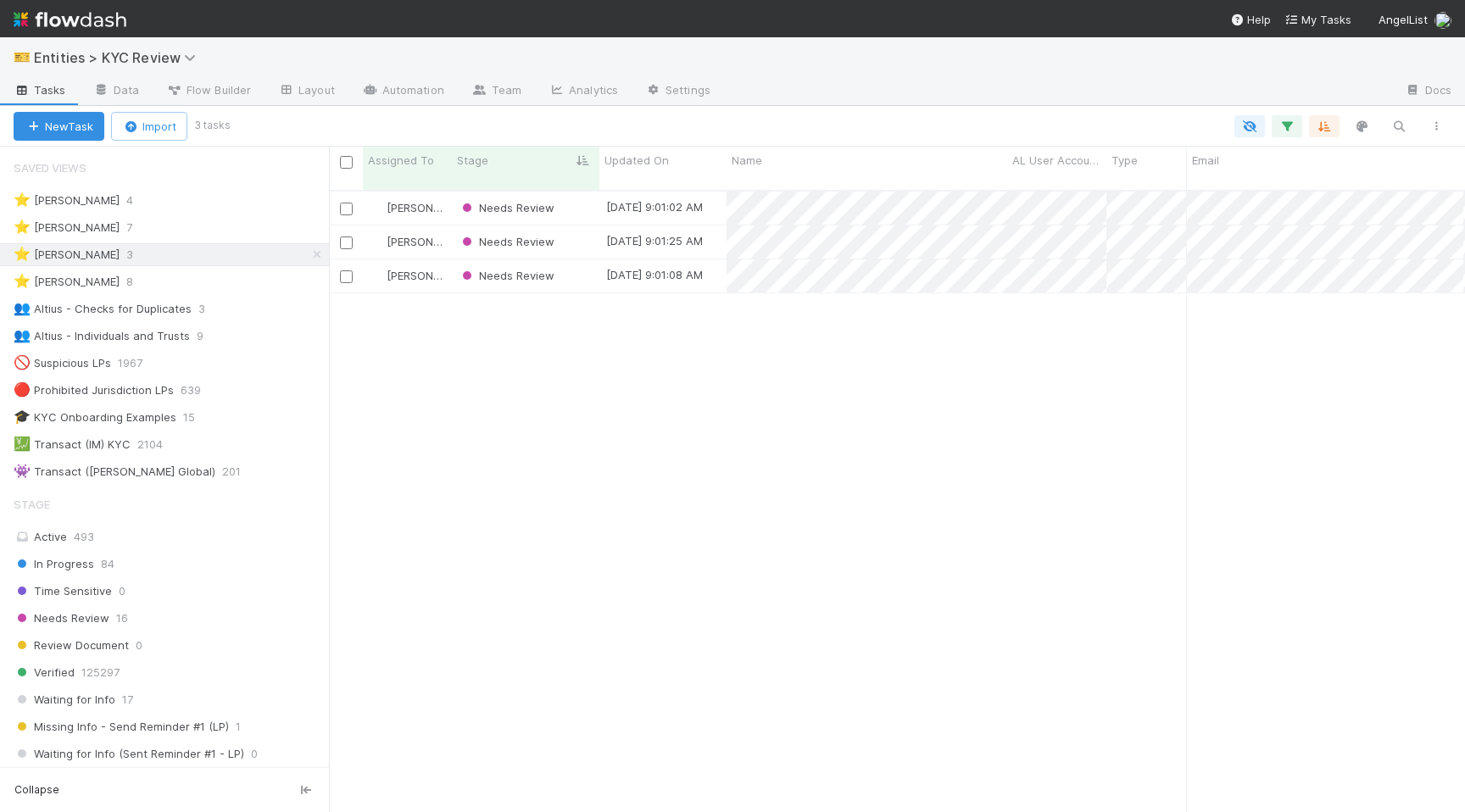
scroll to position [635, 1136]
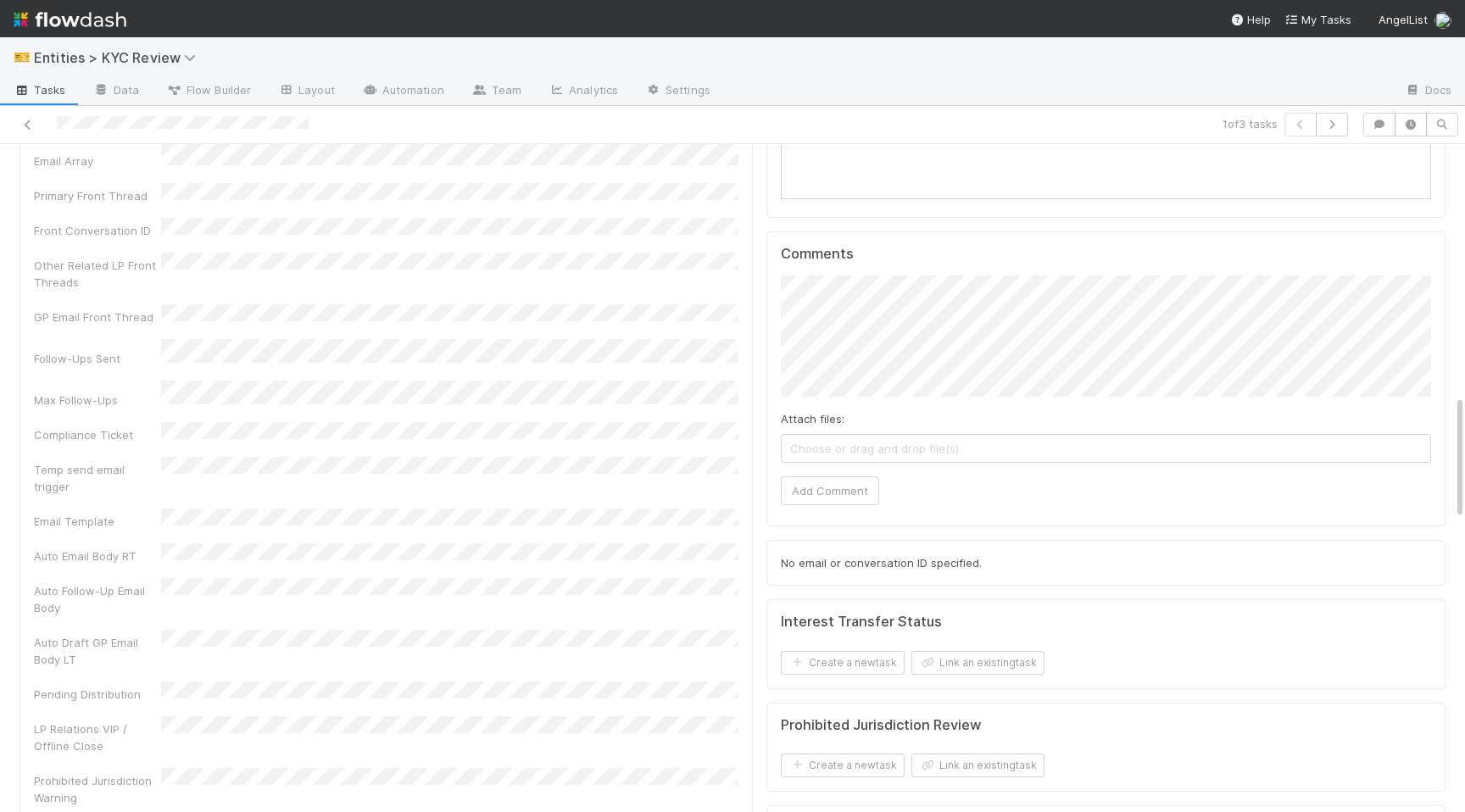
scroll to position [1317, 0]
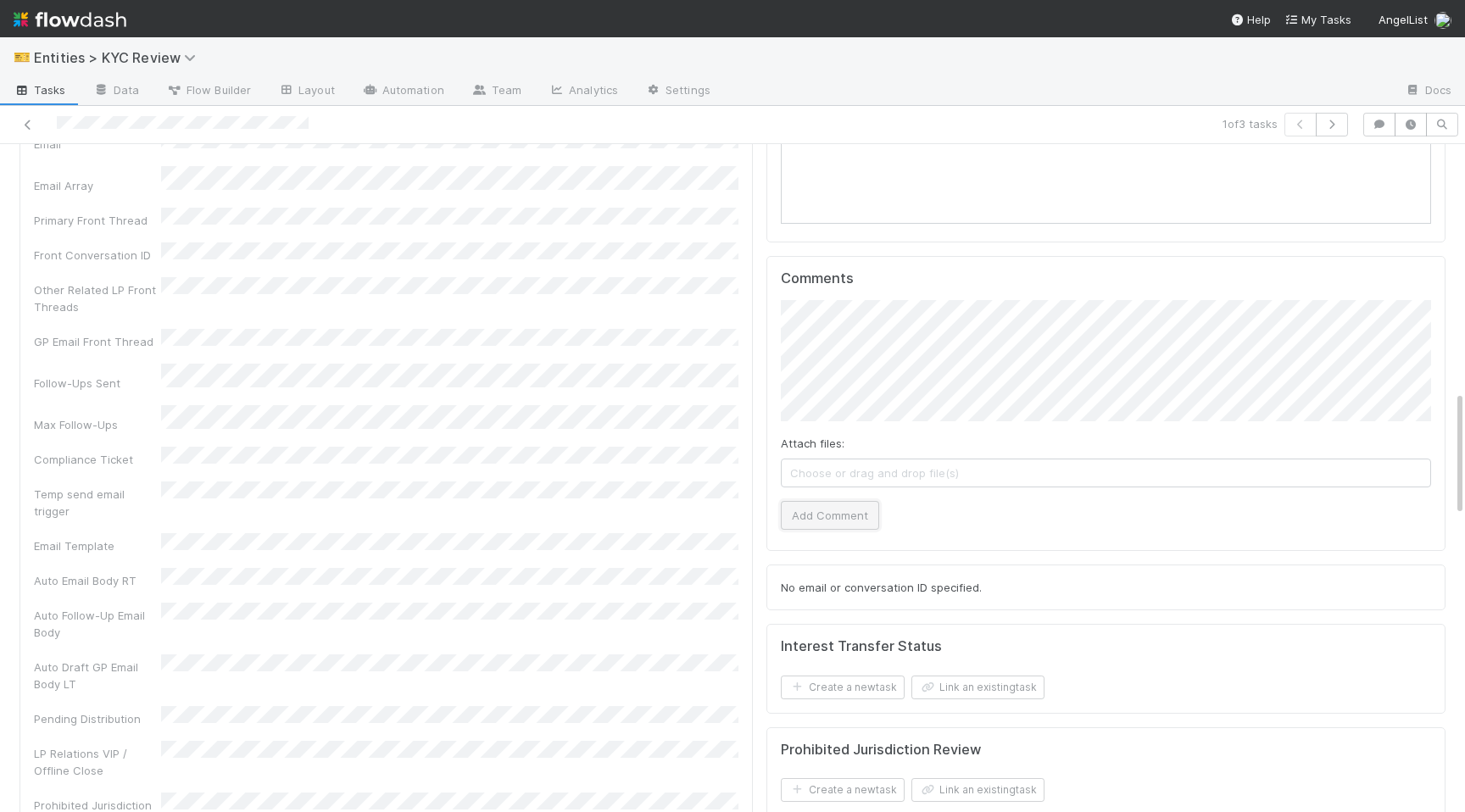
click at [824, 519] on button "Add Comment" at bounding box center [830, 515] width 98 height 29
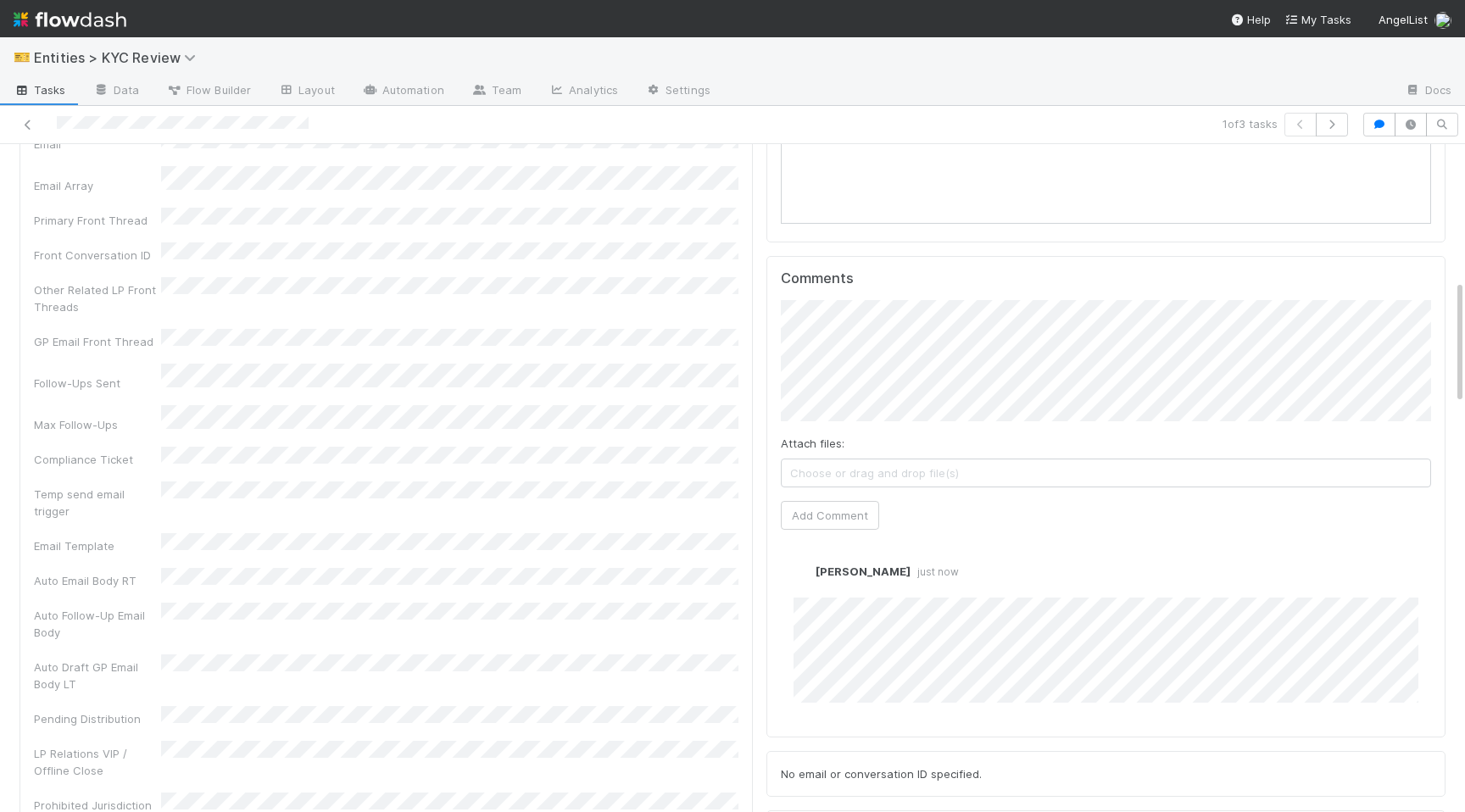
scroll to position [0, 0]
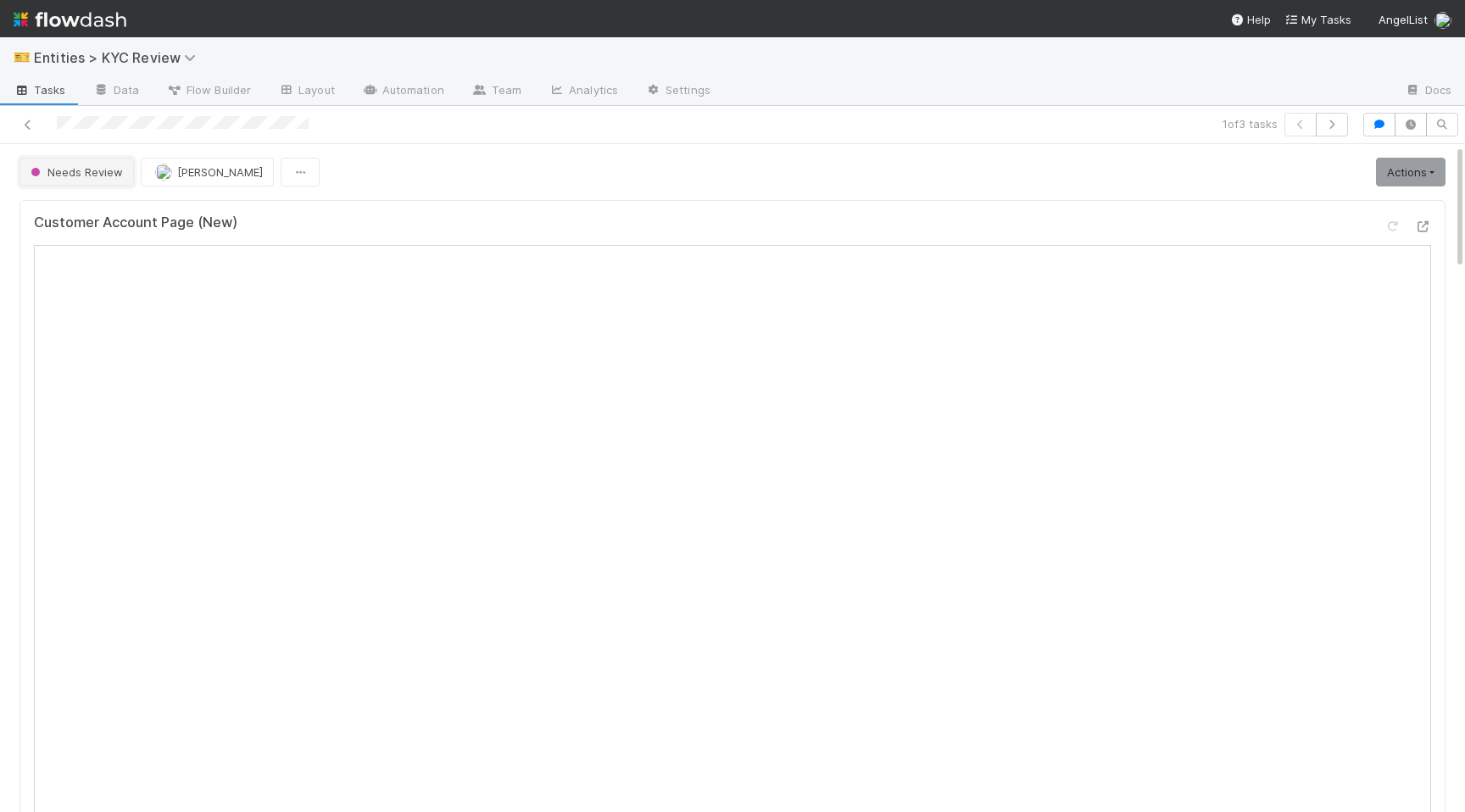
click at [57, 160] on button "Needs Review" at bounding box center [76, 172] width 114 height 29
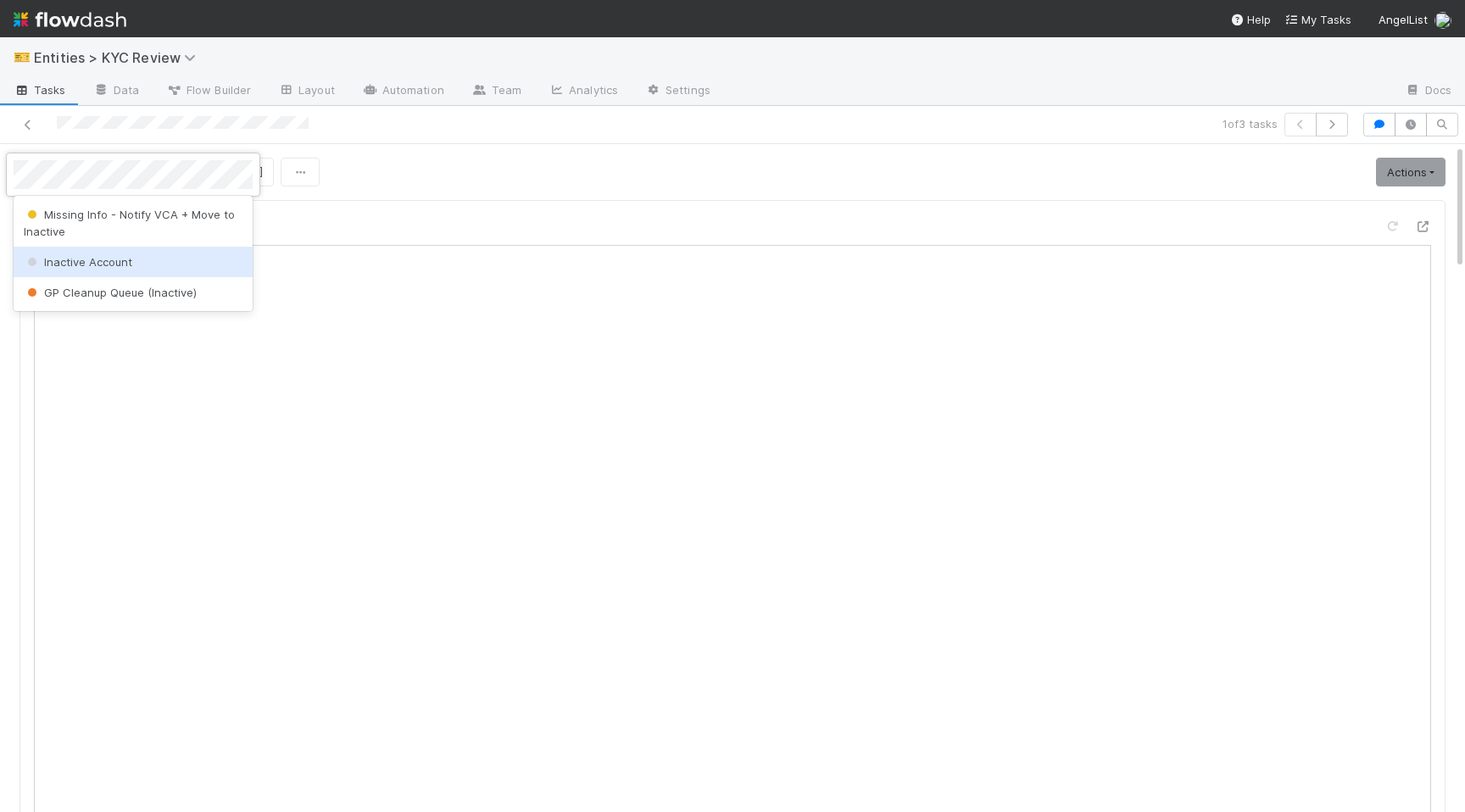
click at [70, 266] on span "Inactive Account" at bounding box center [77, 261] width 108 height 13
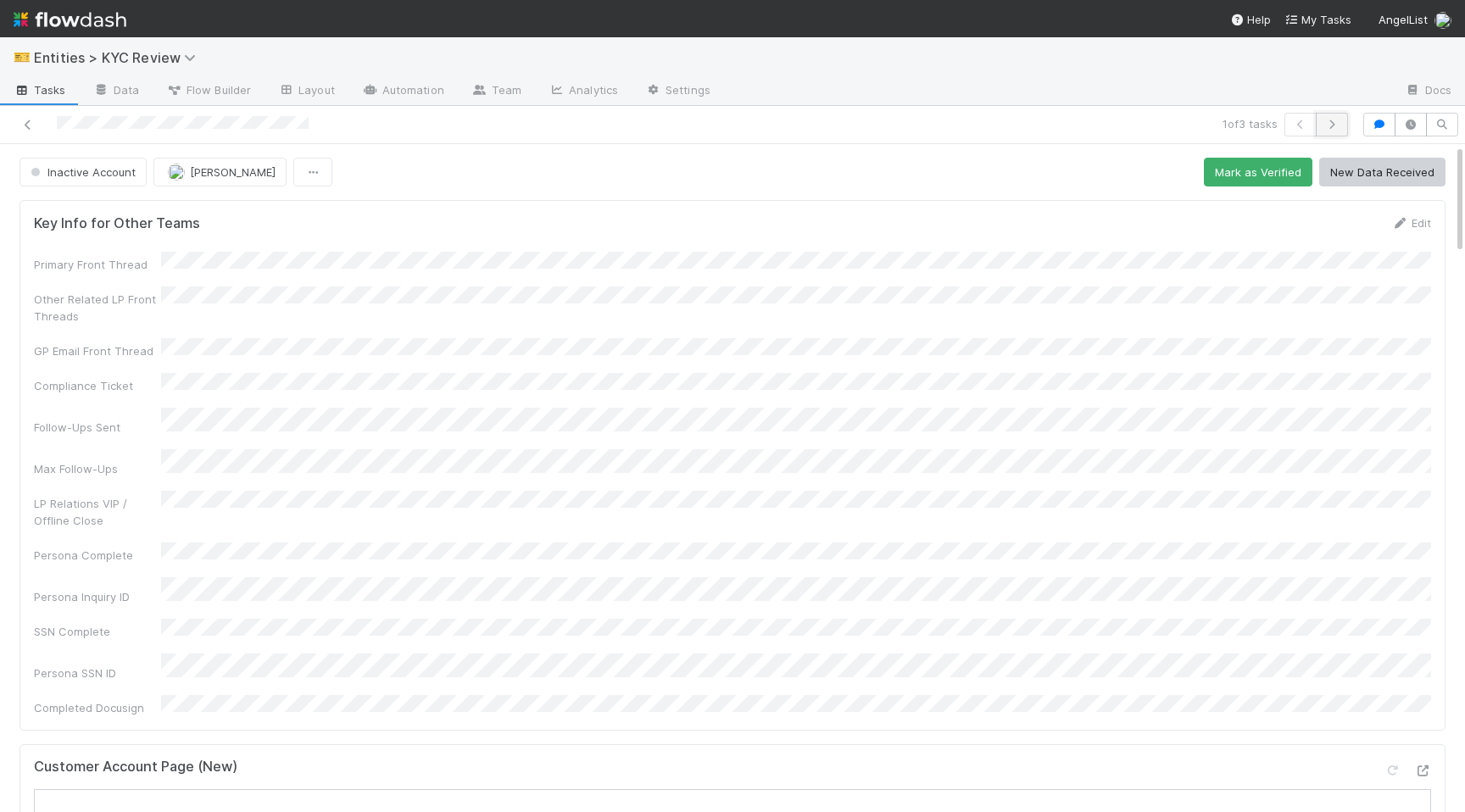
click at [1342, 120] on button "button" at bounding box center [1332, 124] width 32 height 24
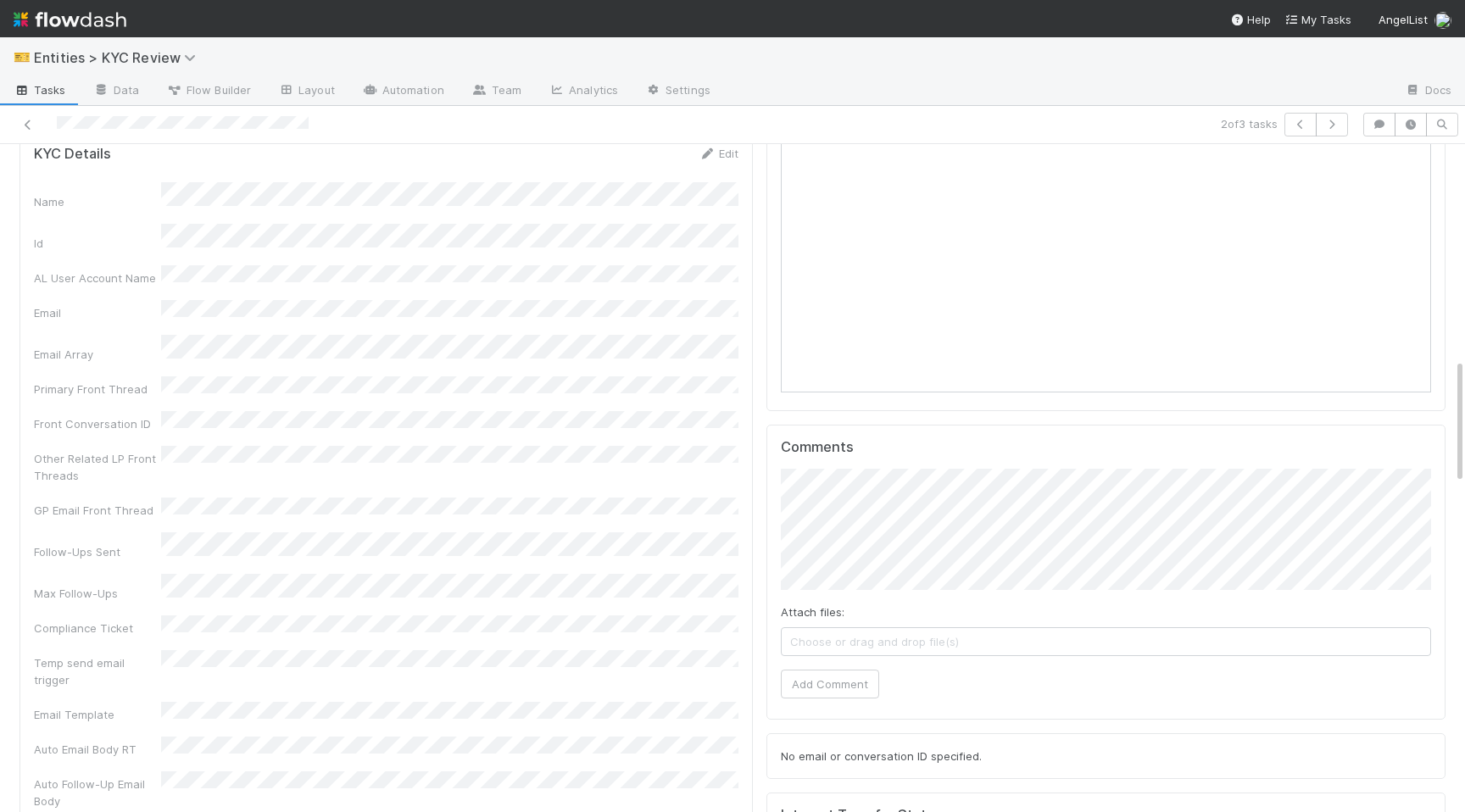
scroll to position [1170, 0]
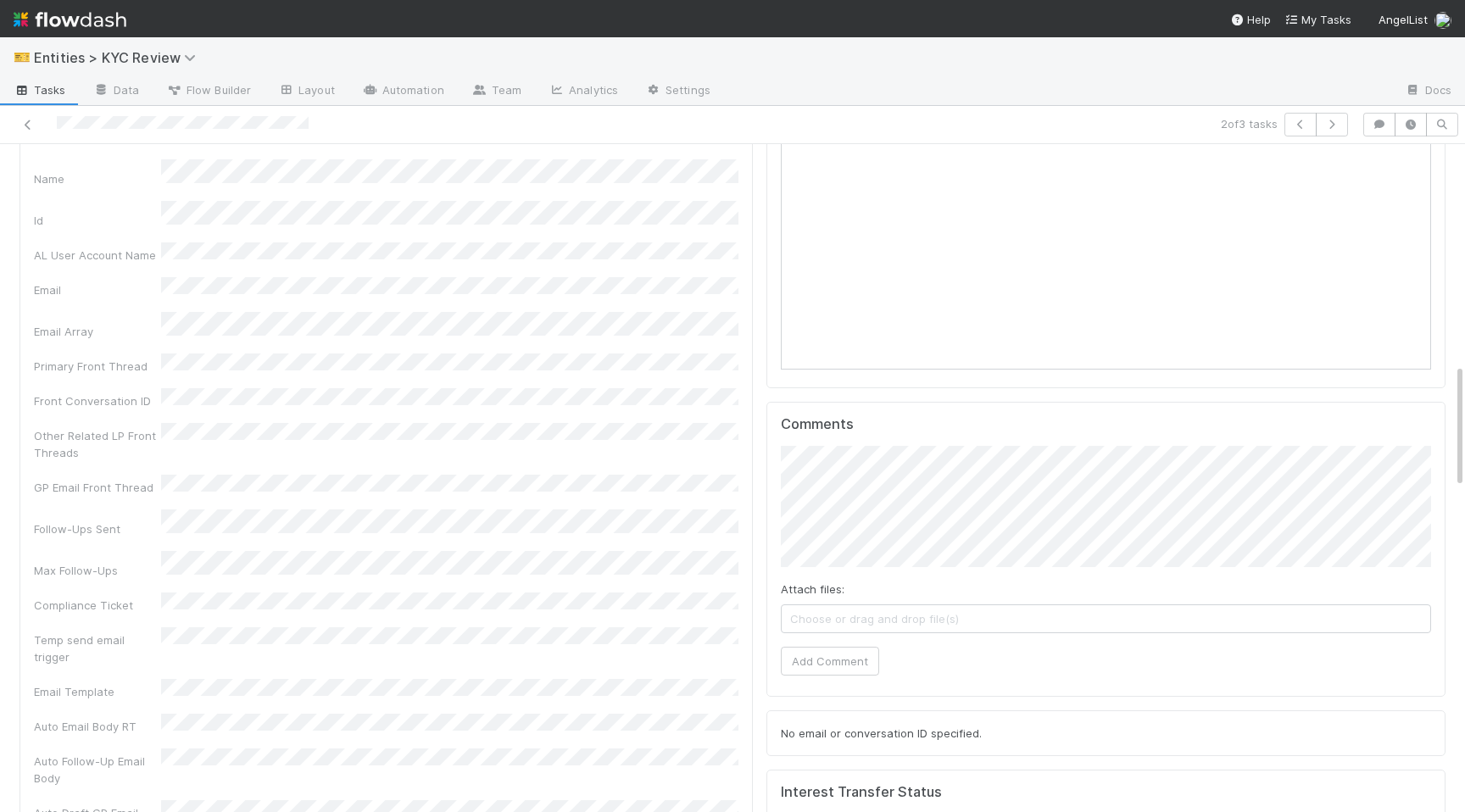
click at [828, 679] on div "Comments Attach files: Choose or drag and drop file(s) Add Comment" at bounding box center [1106, 550] width 679 height 296
click at [799, 662] on button "Add Comment" at bounding box center [830, 661] width 98 height 29
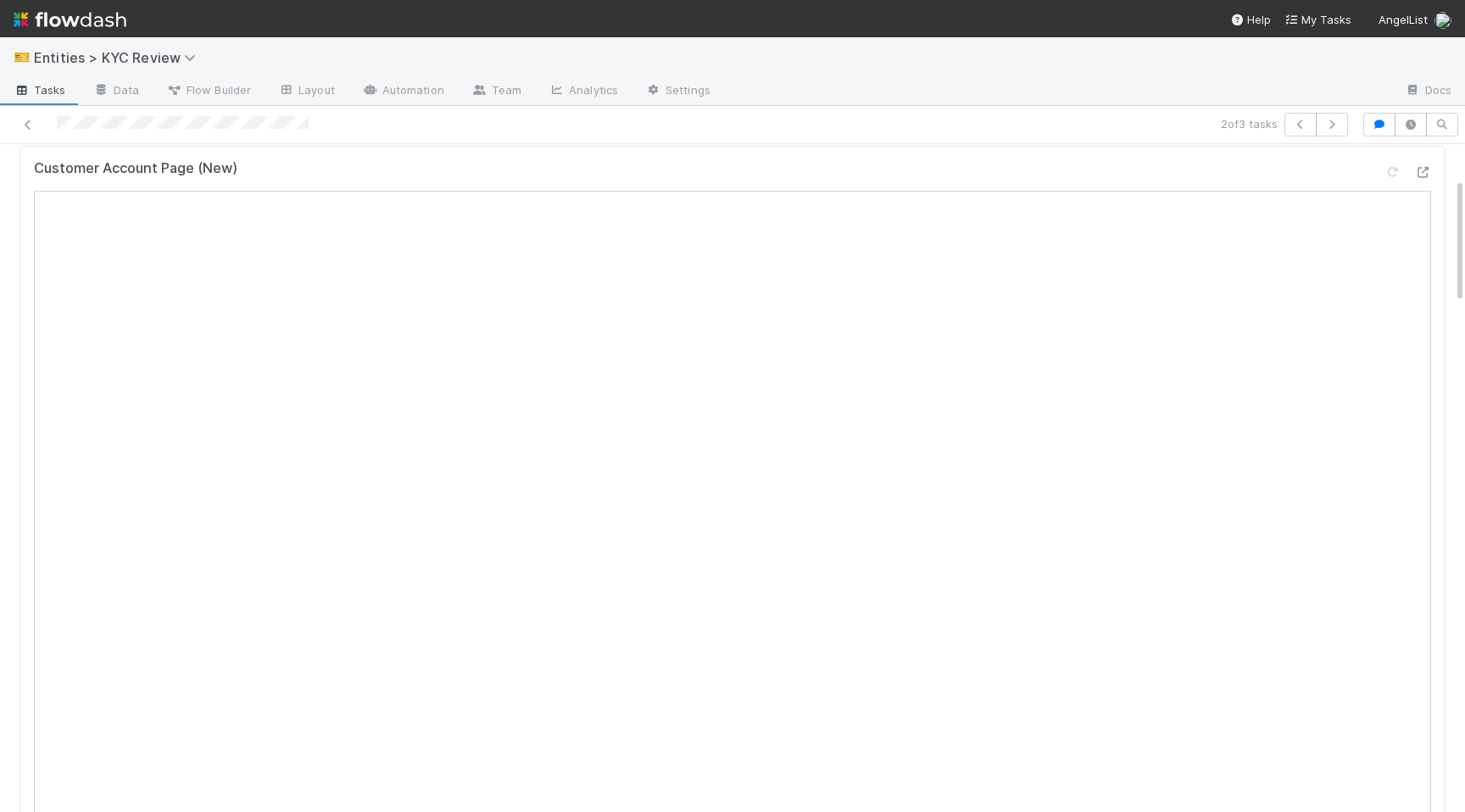
scroll to position [0, 0]
click at [61, 181] on button "Needs Review" at bounding box center [76, 172] width 114 height 29
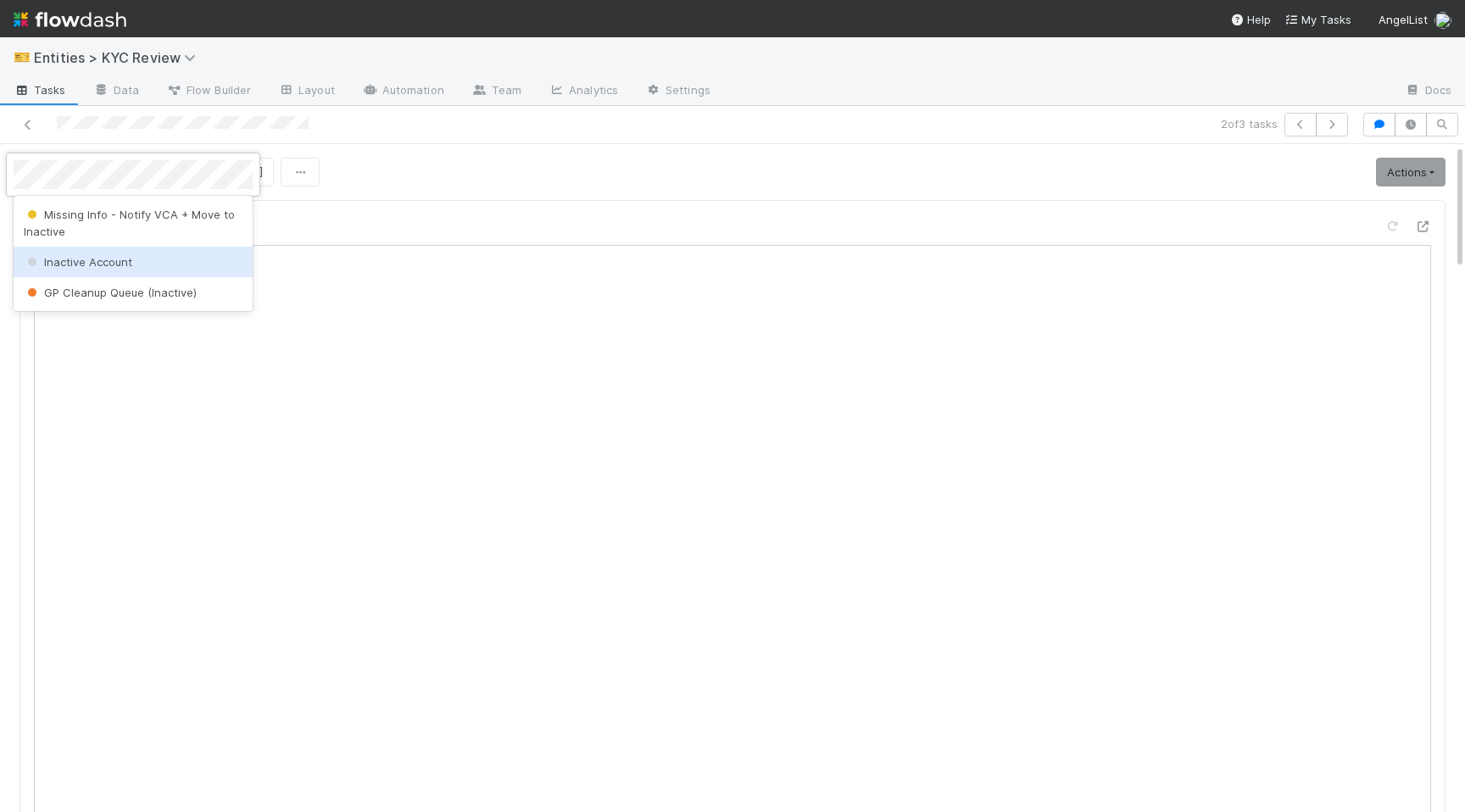
click at [73, 273] on div "Inactive Account" at bounding box center [132, 262] width 239 height 30
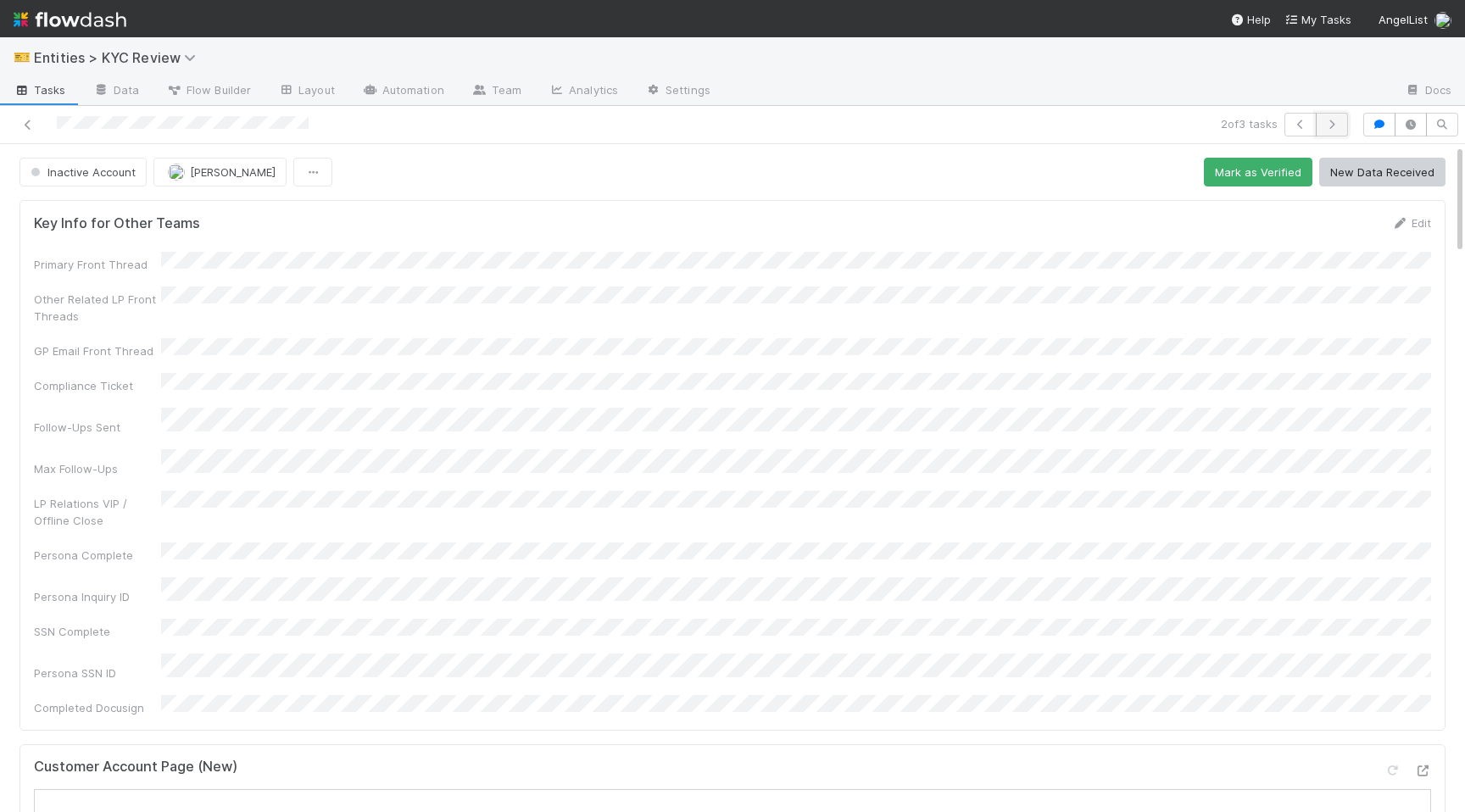
click at [1335, 125] on icon "button" at bounding box center [1332, 124] width 17 height 10
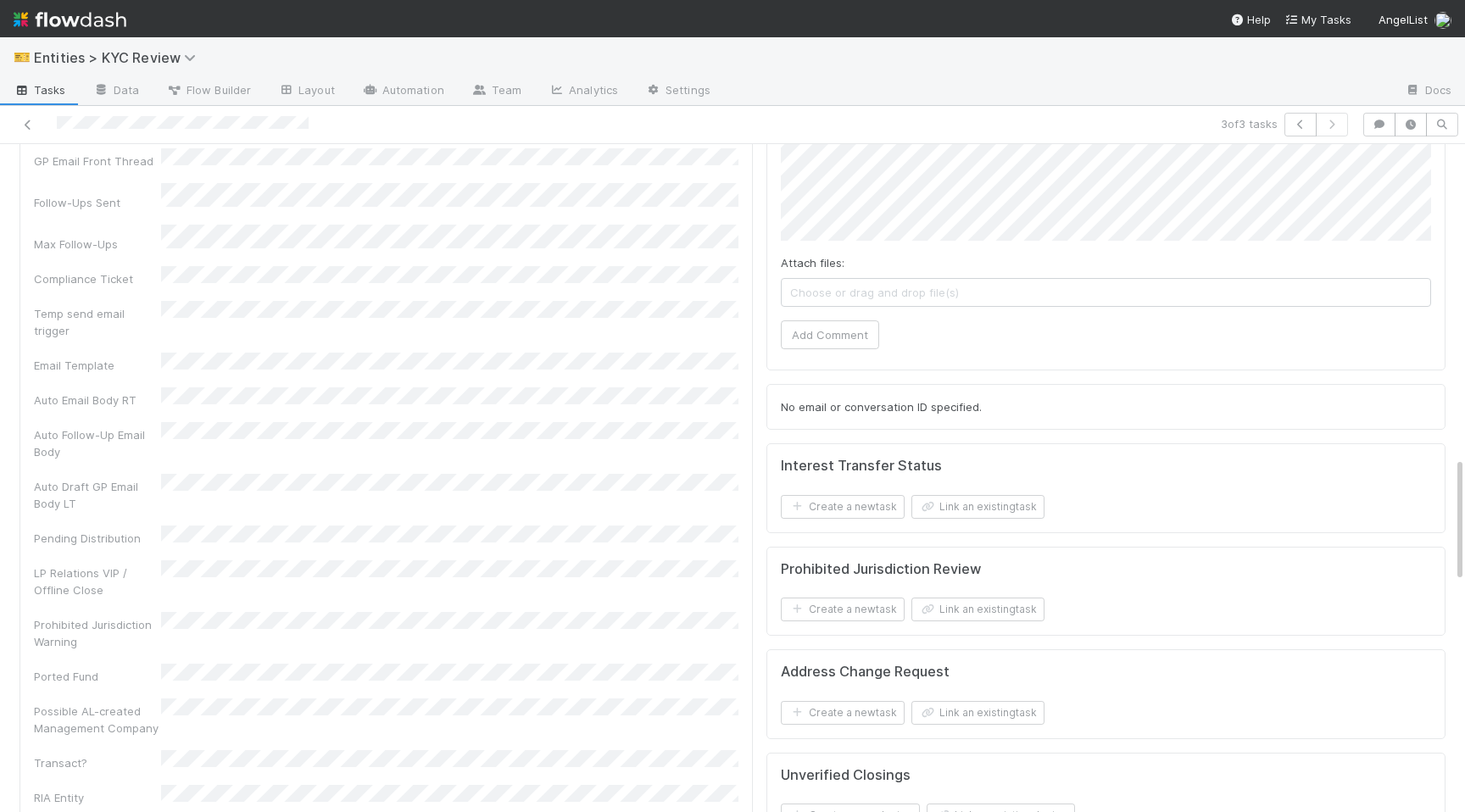
scroll to position [1494, 0]
click at [807, 338] on button "Add Comment" at bounding box center [830, 337] width 98 height 29
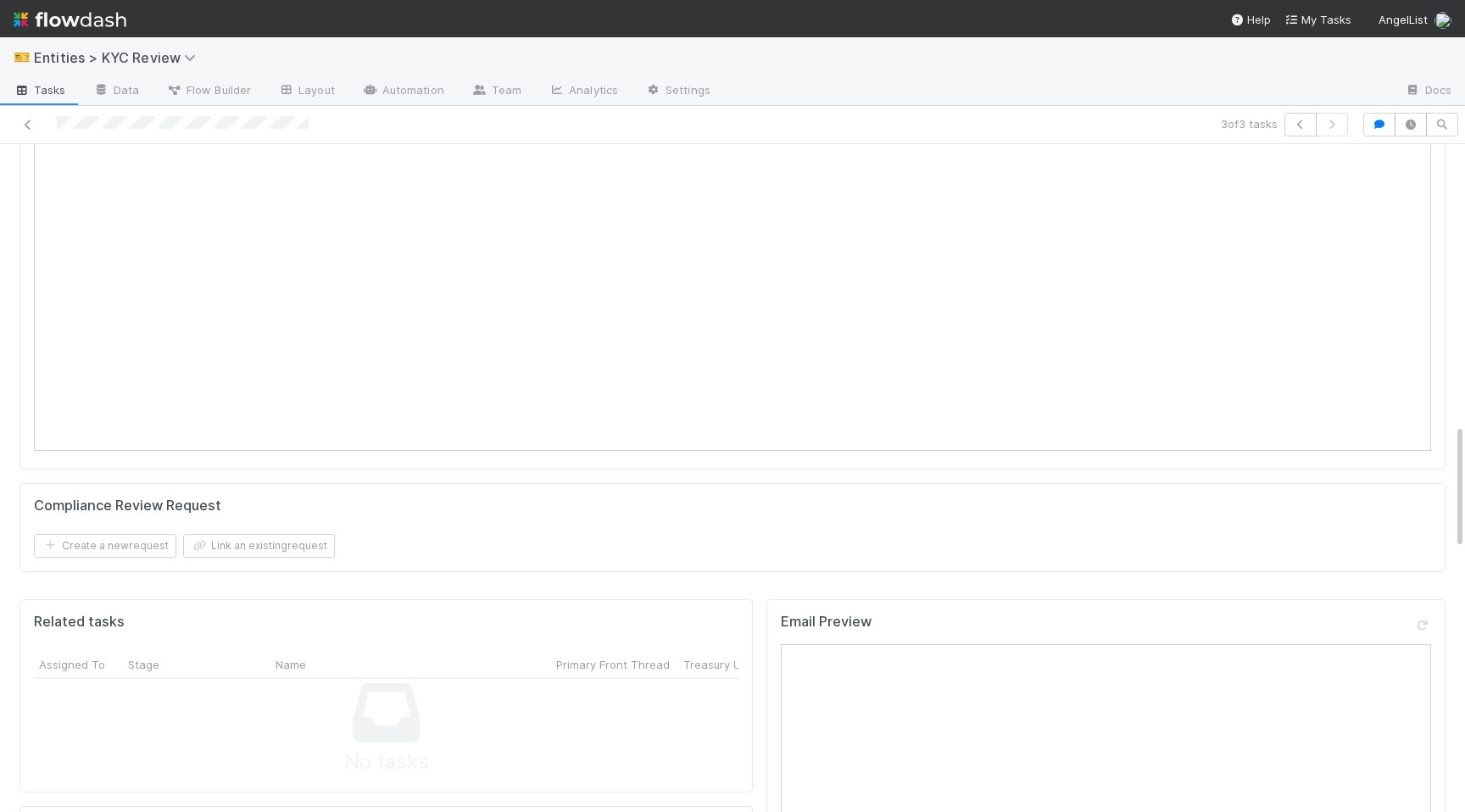
scroll to position [0, 0]
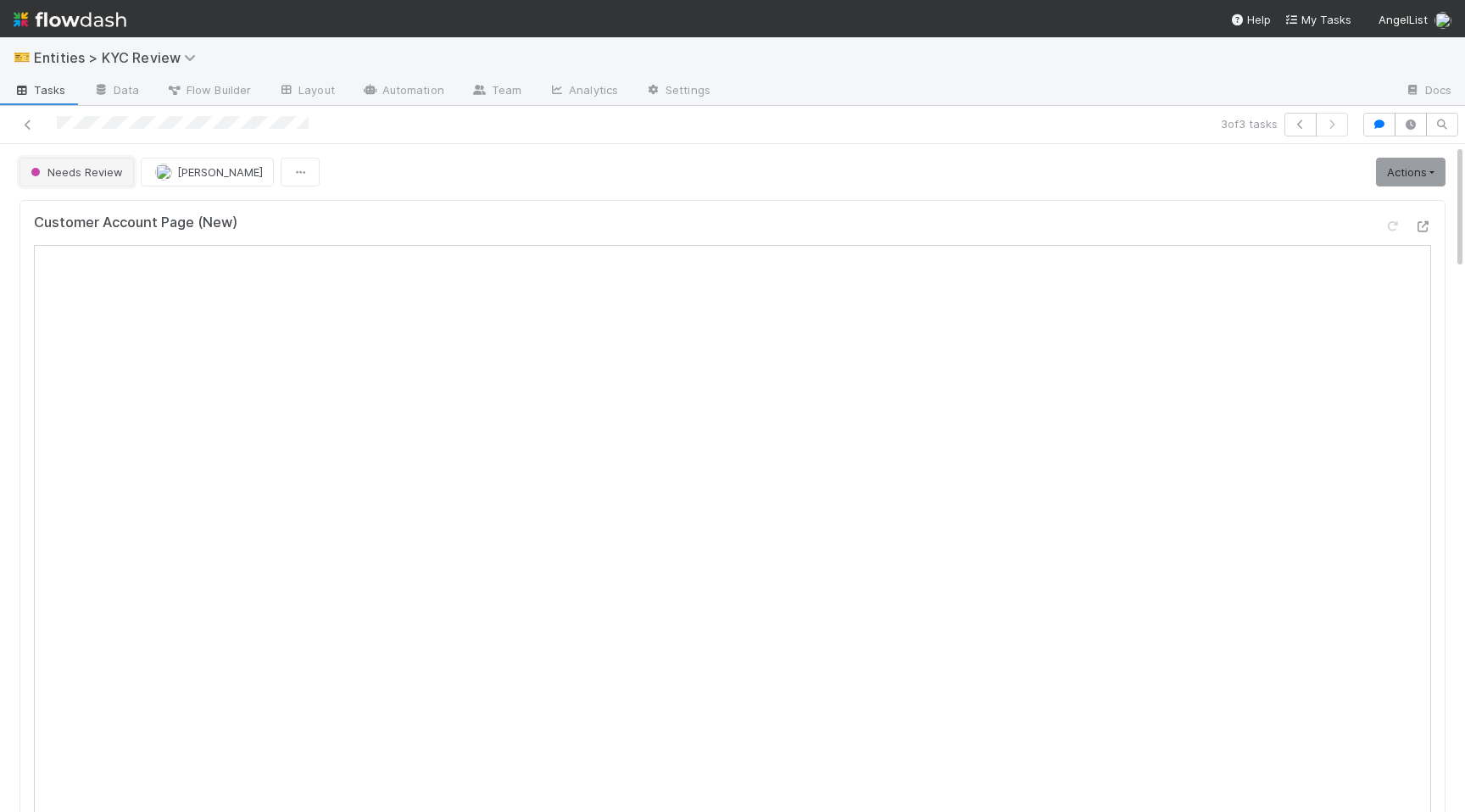
click at [54, 183] on button "Needs Review" at bounding box center [76, 172] width 114 height 29
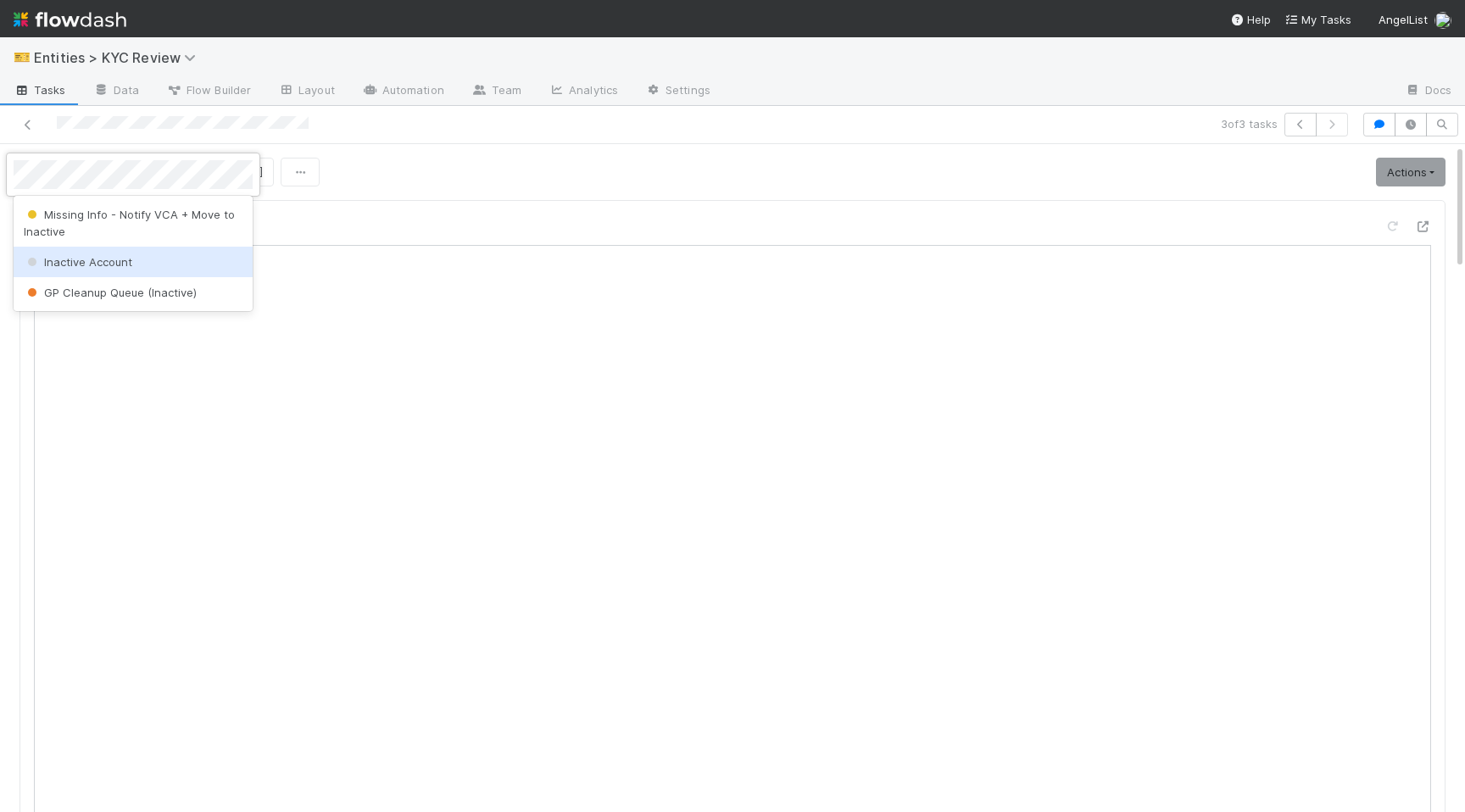
click at [85, 266] on span "Inactive Account" at bounding box center [77, 261] width 108 height 13
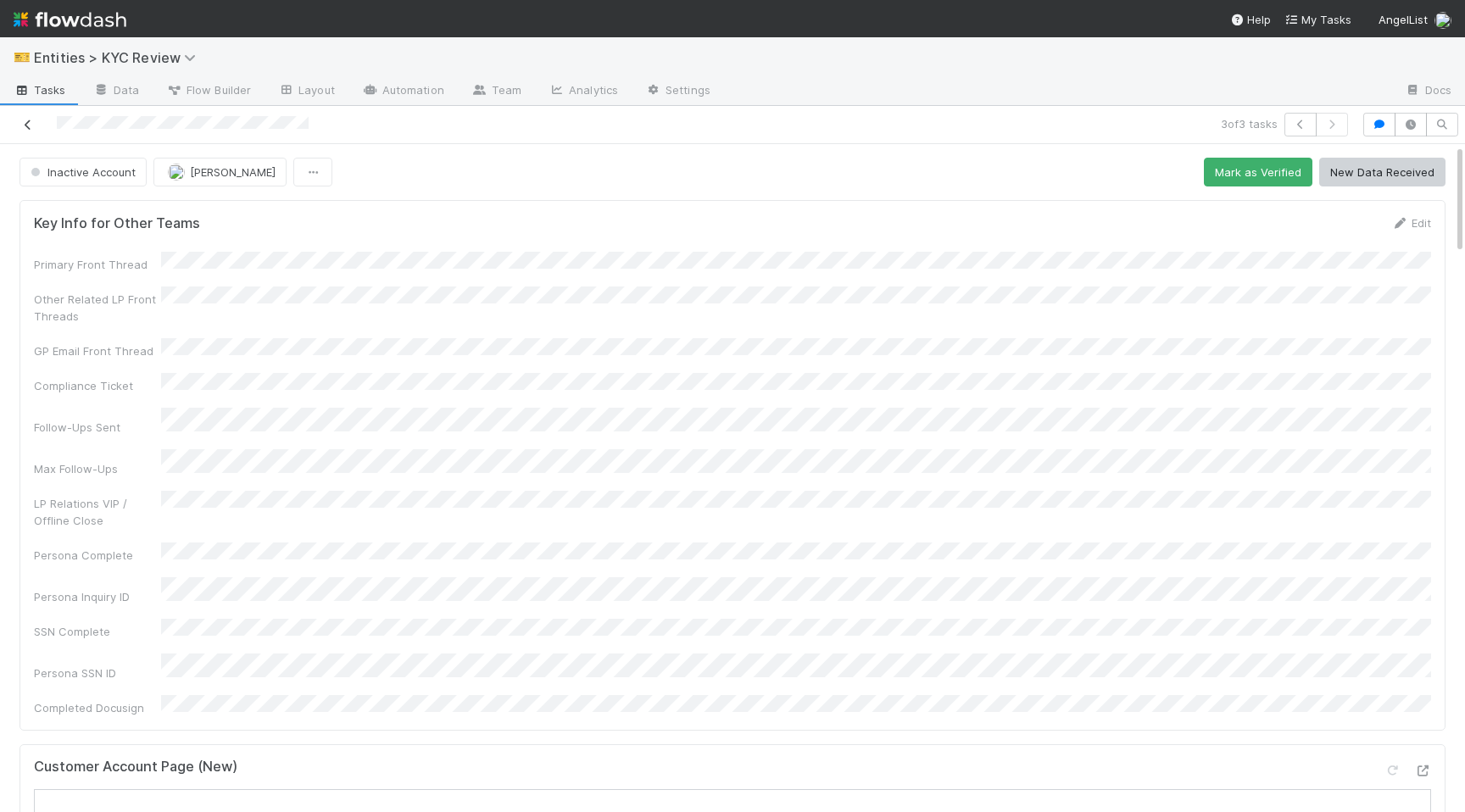
click at [30, 122] on icon at bounding box center [28, 125] width 17 height 11
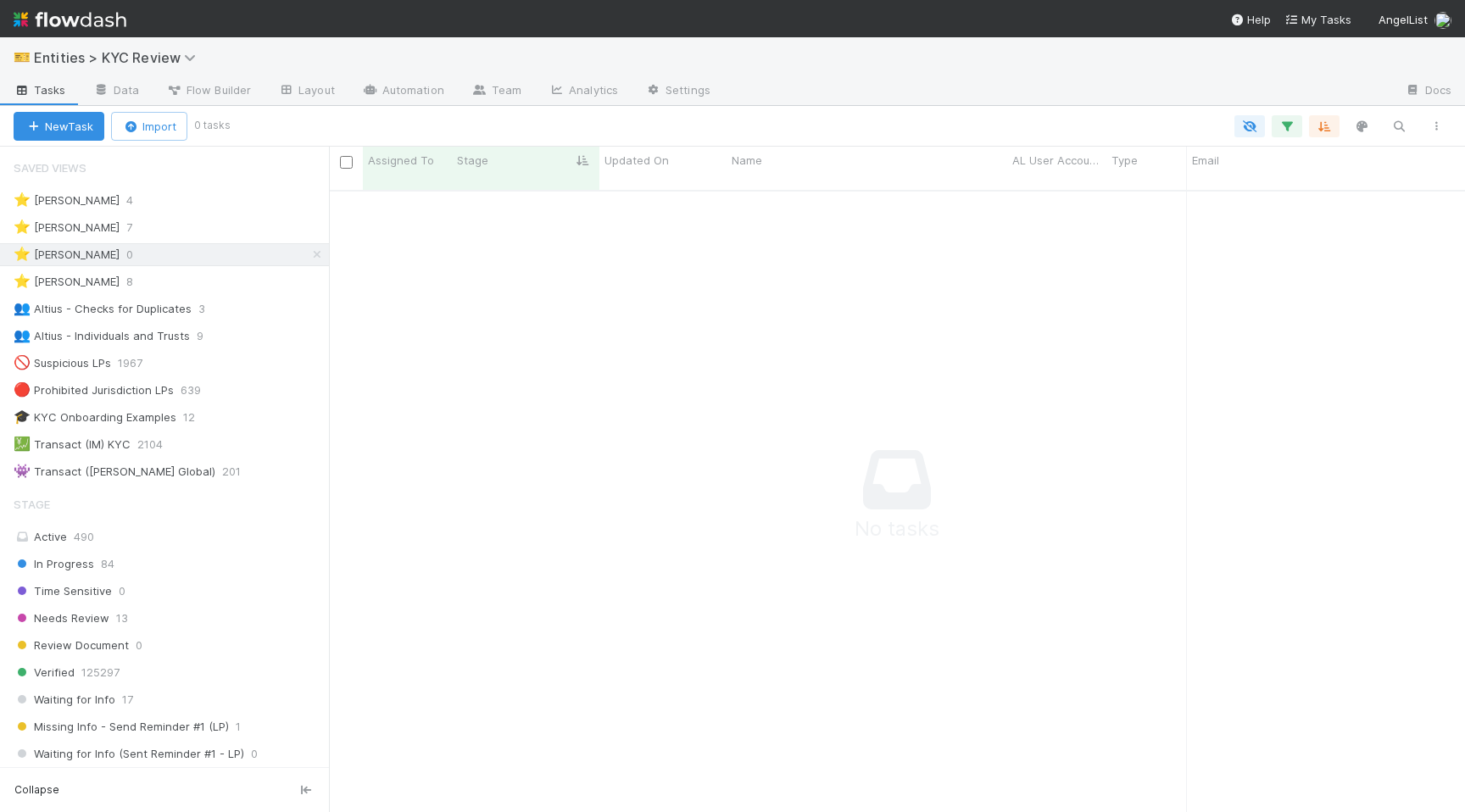
scroll to position [635, 1136]
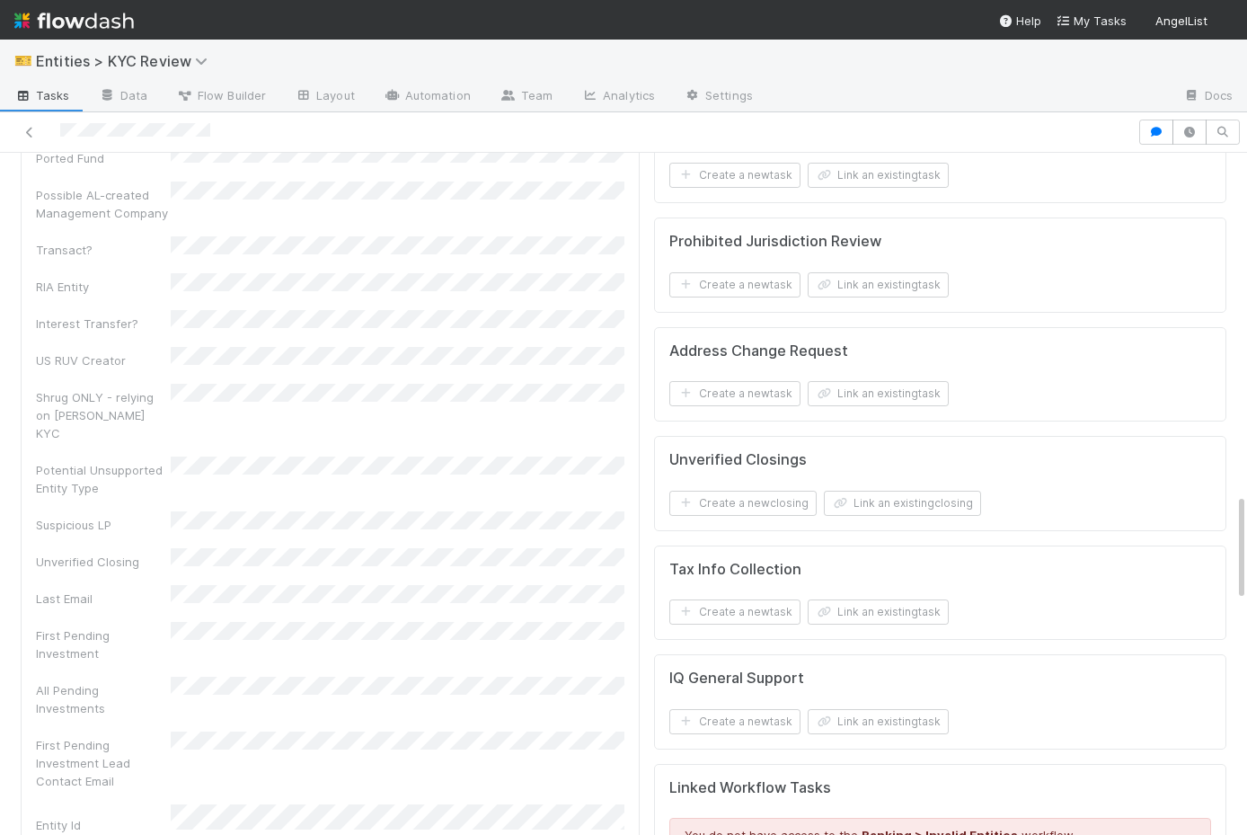
scroll to position [2167, 0]
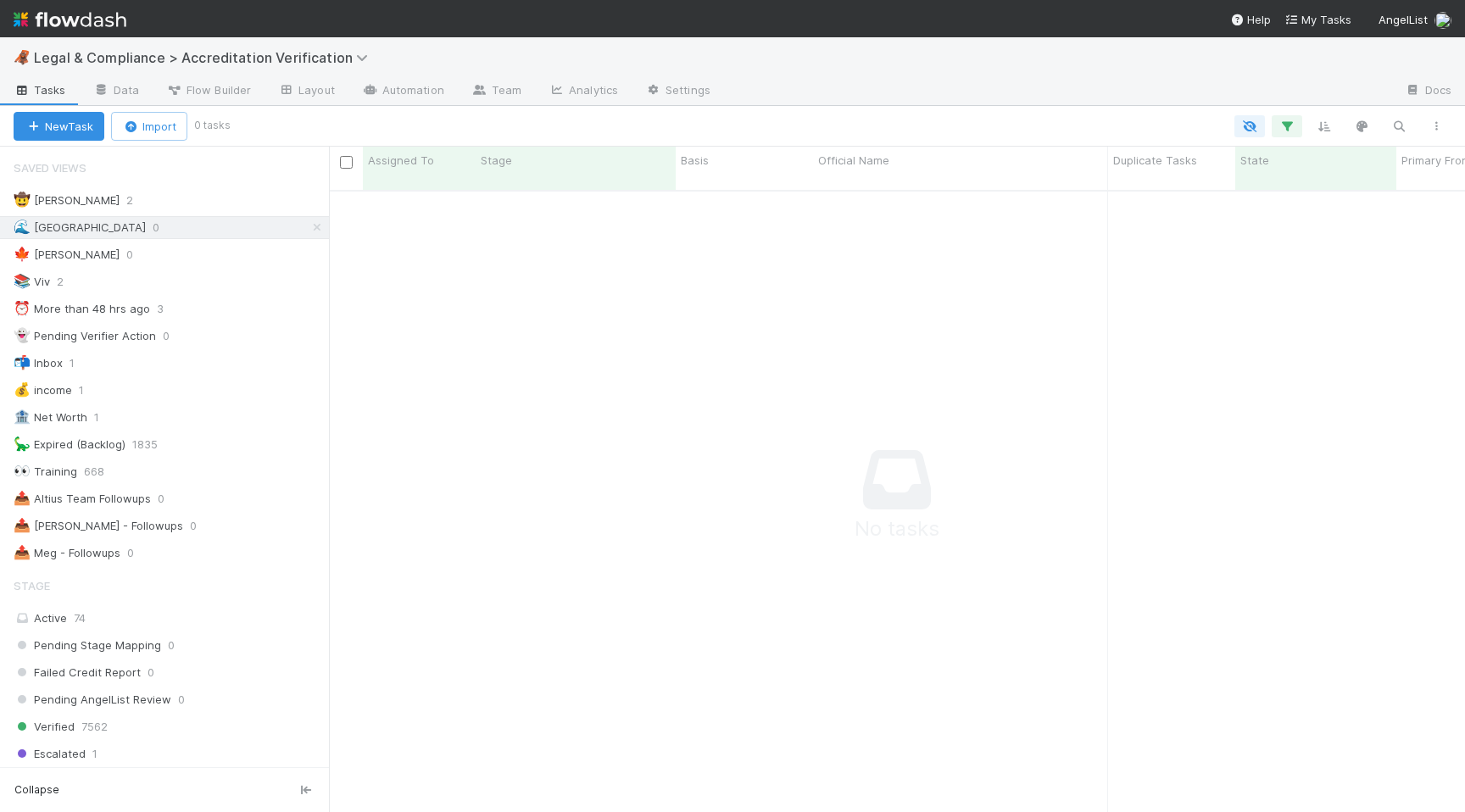
scroll to position [635, 1136]
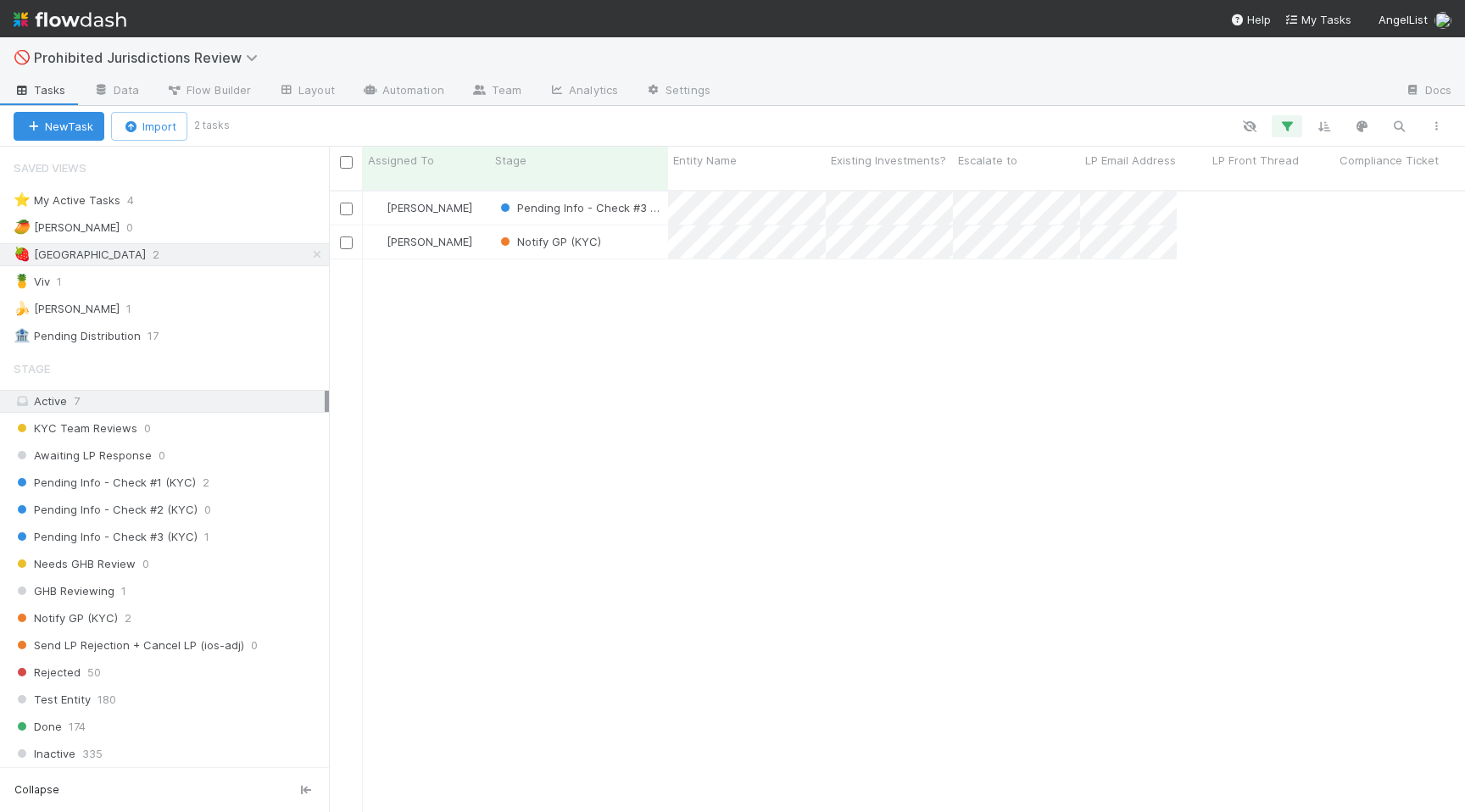
scroll to position [635, 1136]
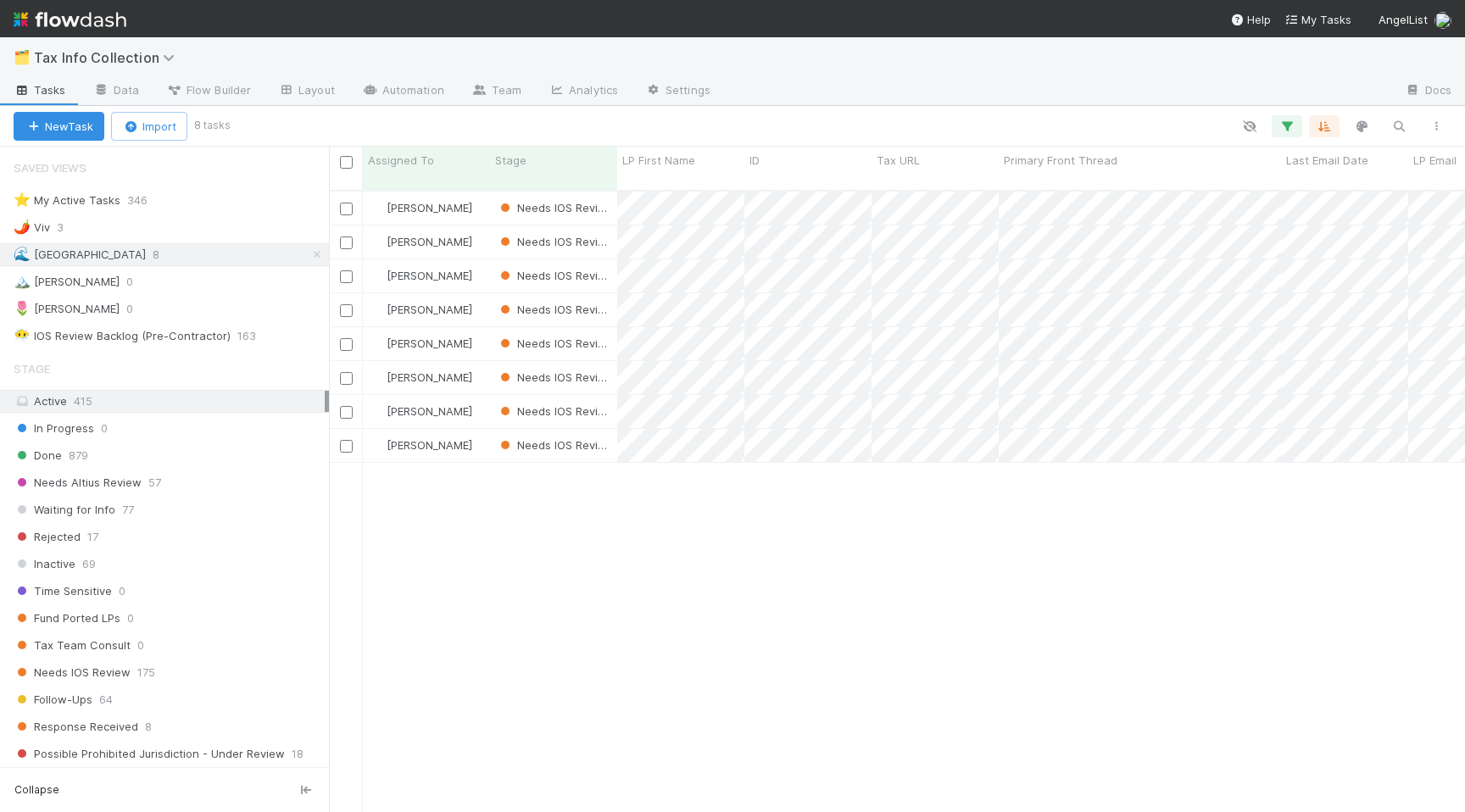
scroll to position [635, 1136]
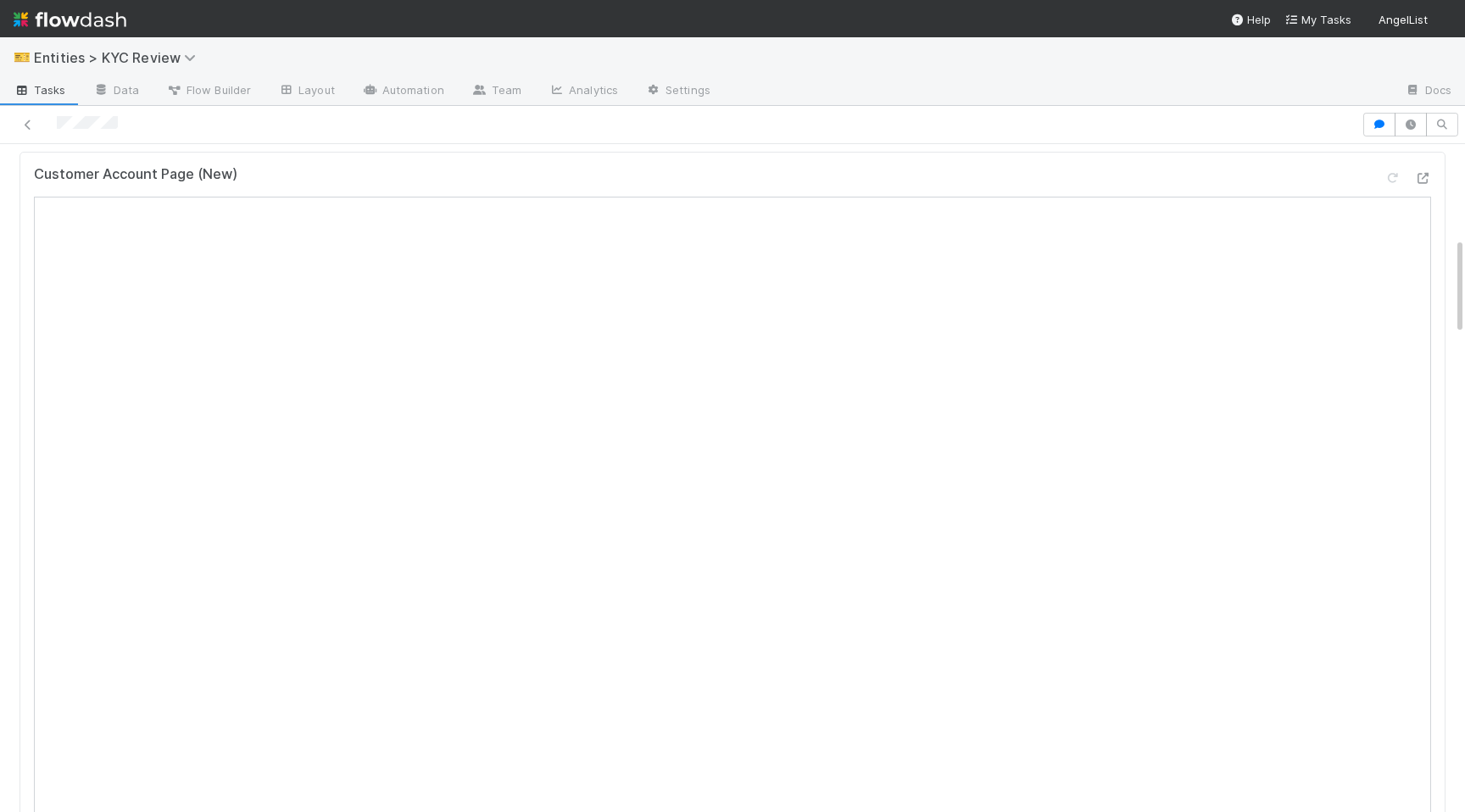
scroll to position [844, 0]
click at [146, 59] on span "Entities > KYC Review" at bounding box center [119, 58] width 171 height 17
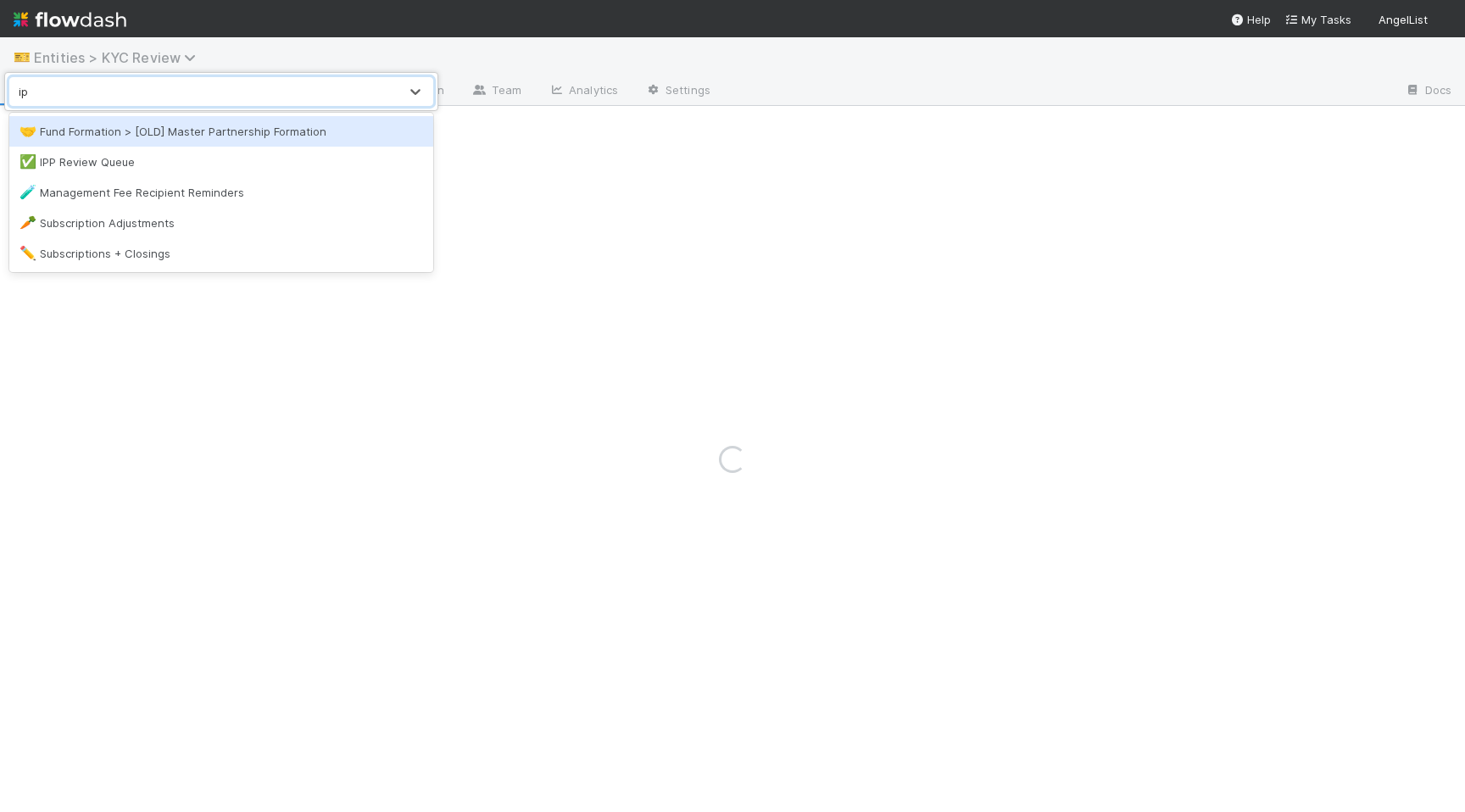
type input "ipp"
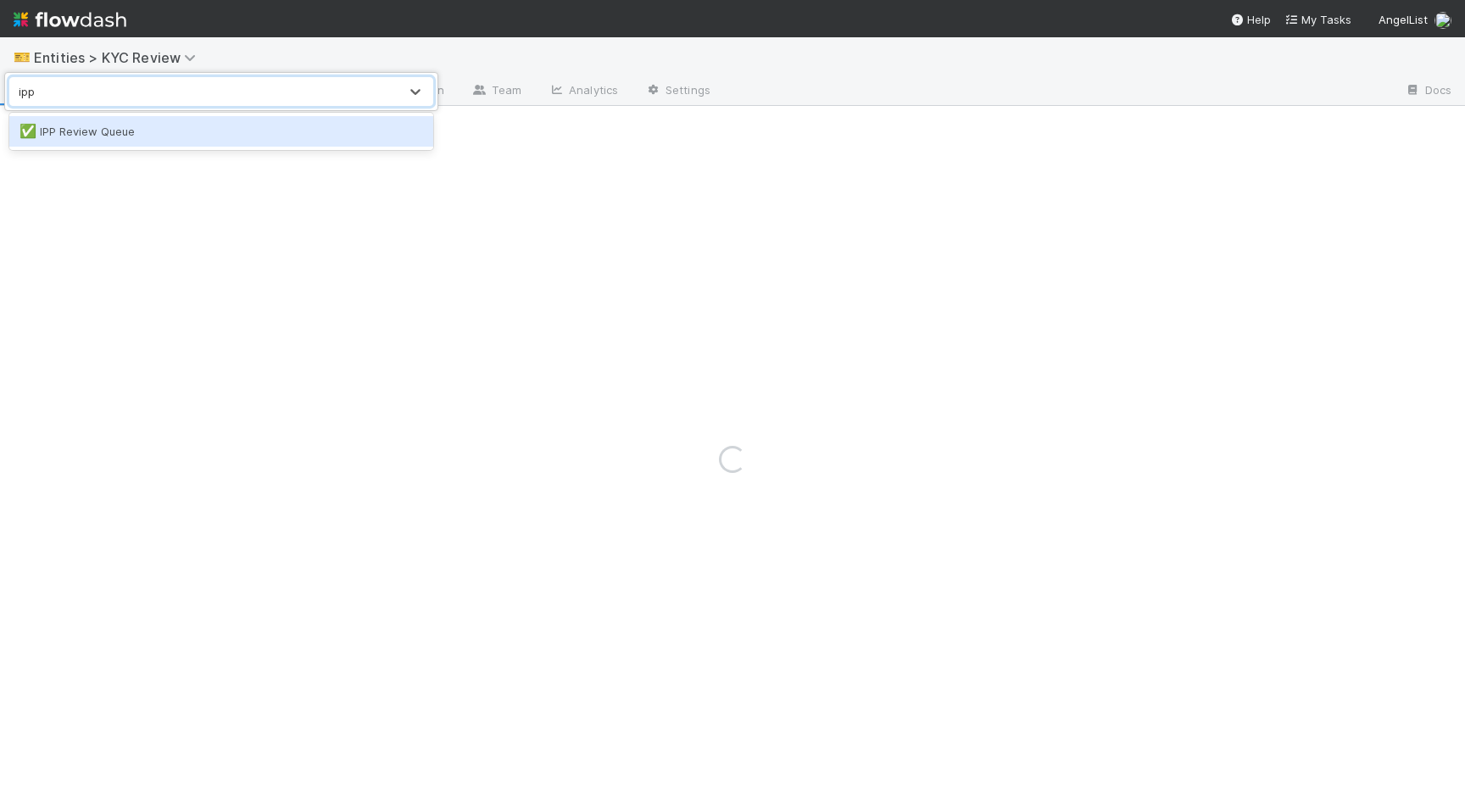
click at [157, 140] on div "✅ IPP Review Queue" at bounding box center [221, 131] width 424 height 30
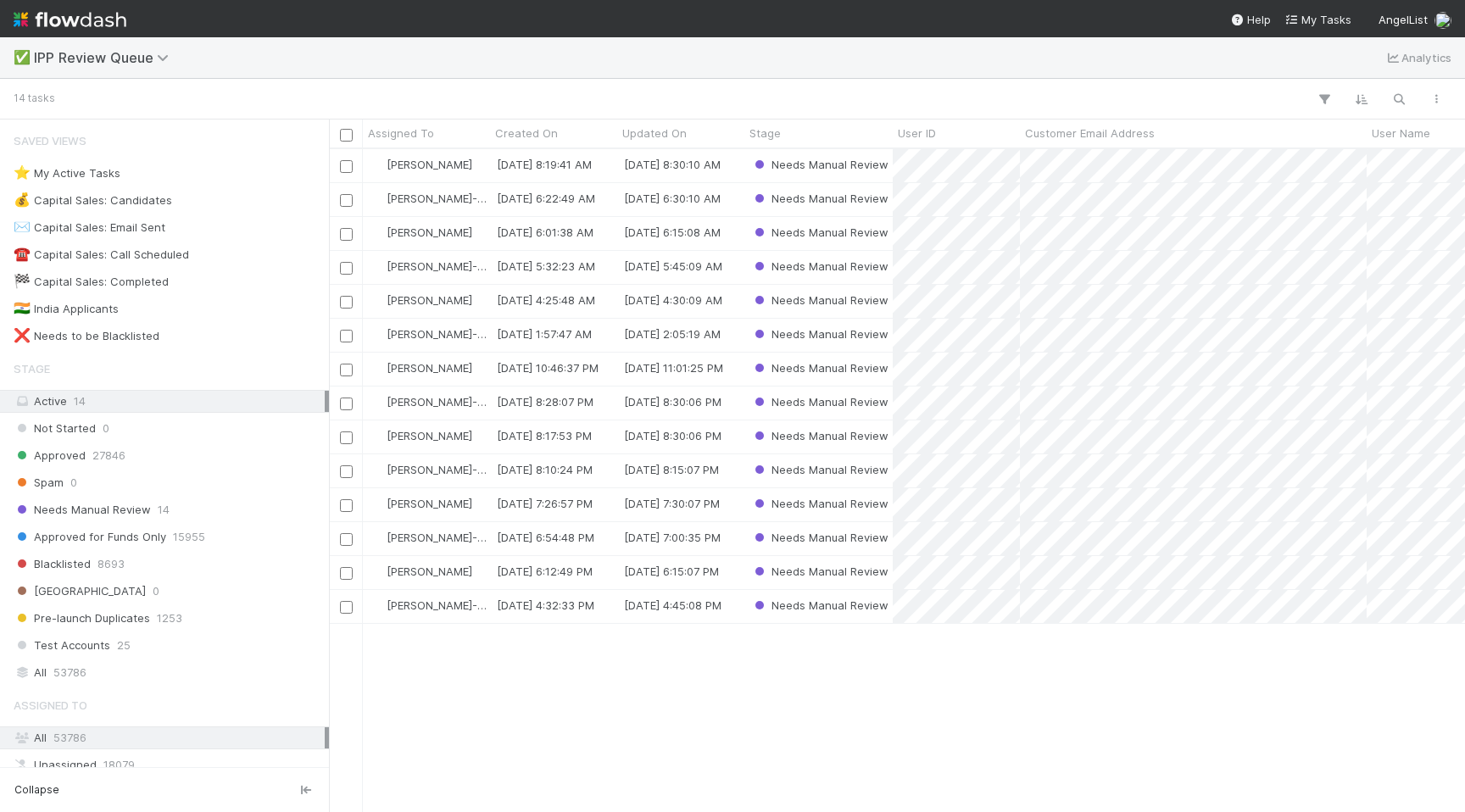
scroll to position [662, 1136]
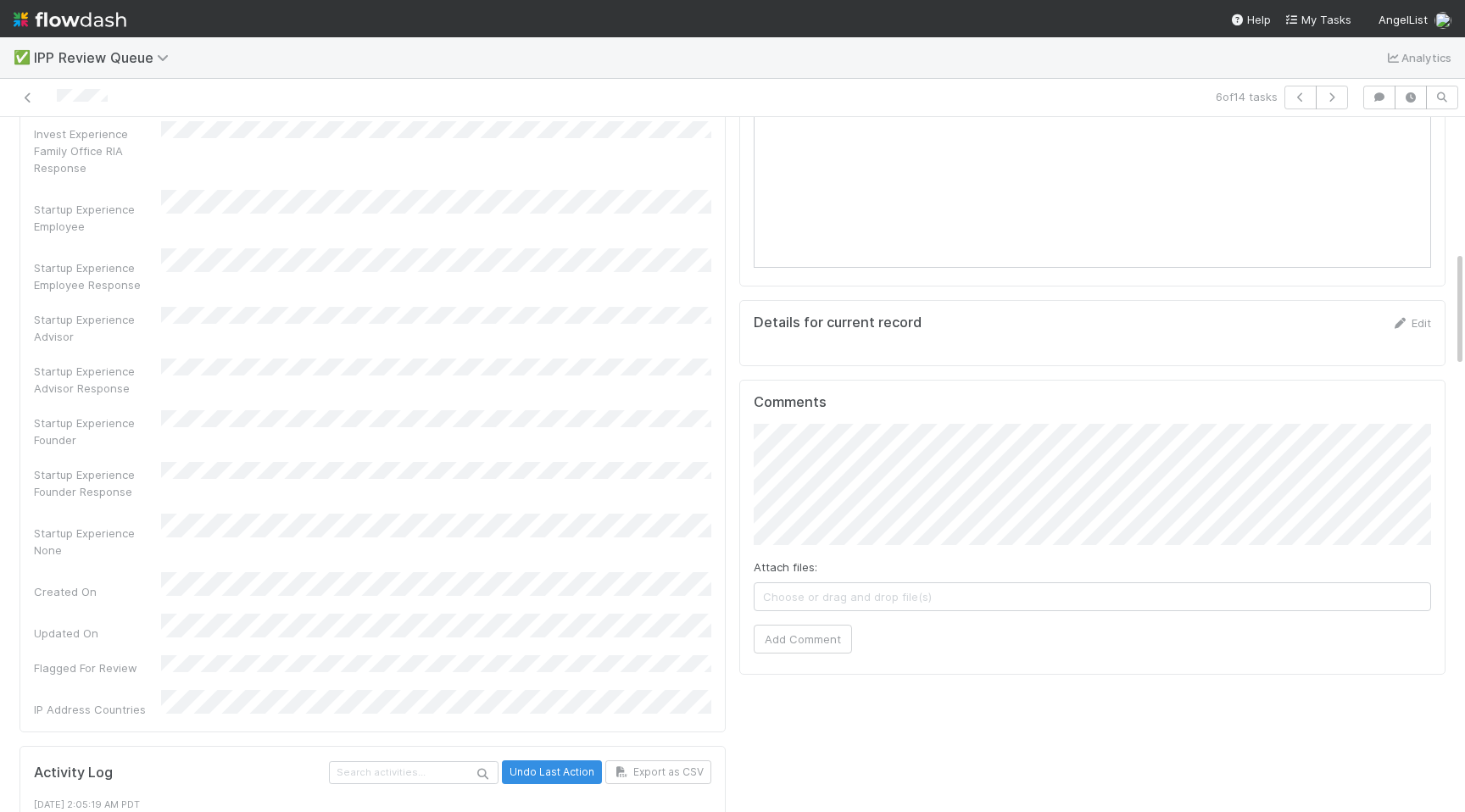
scroll to position [1061, 0]
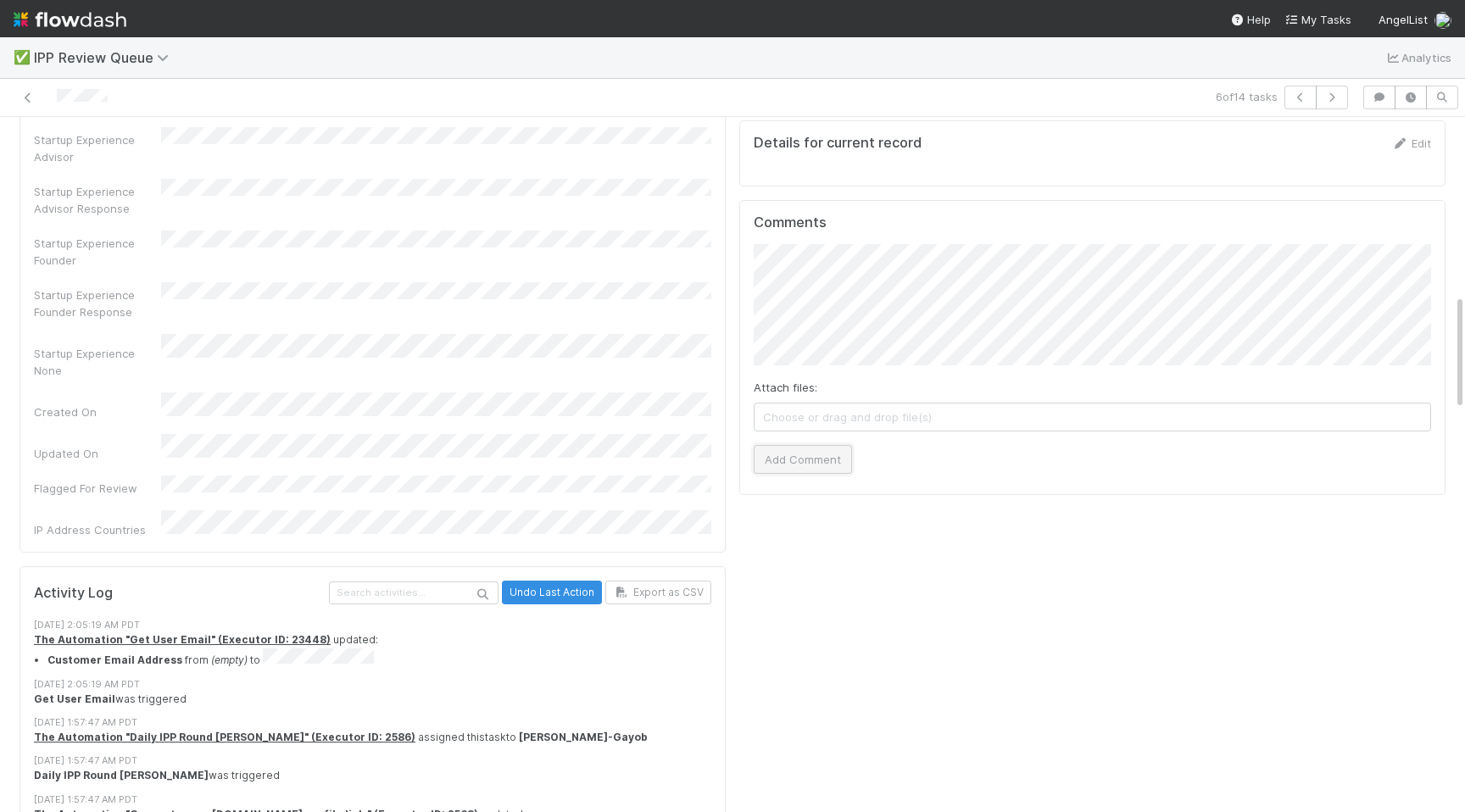
click at [793, 457] on button "Add Comment" at bounding box center [803, 459] width 98 height 29
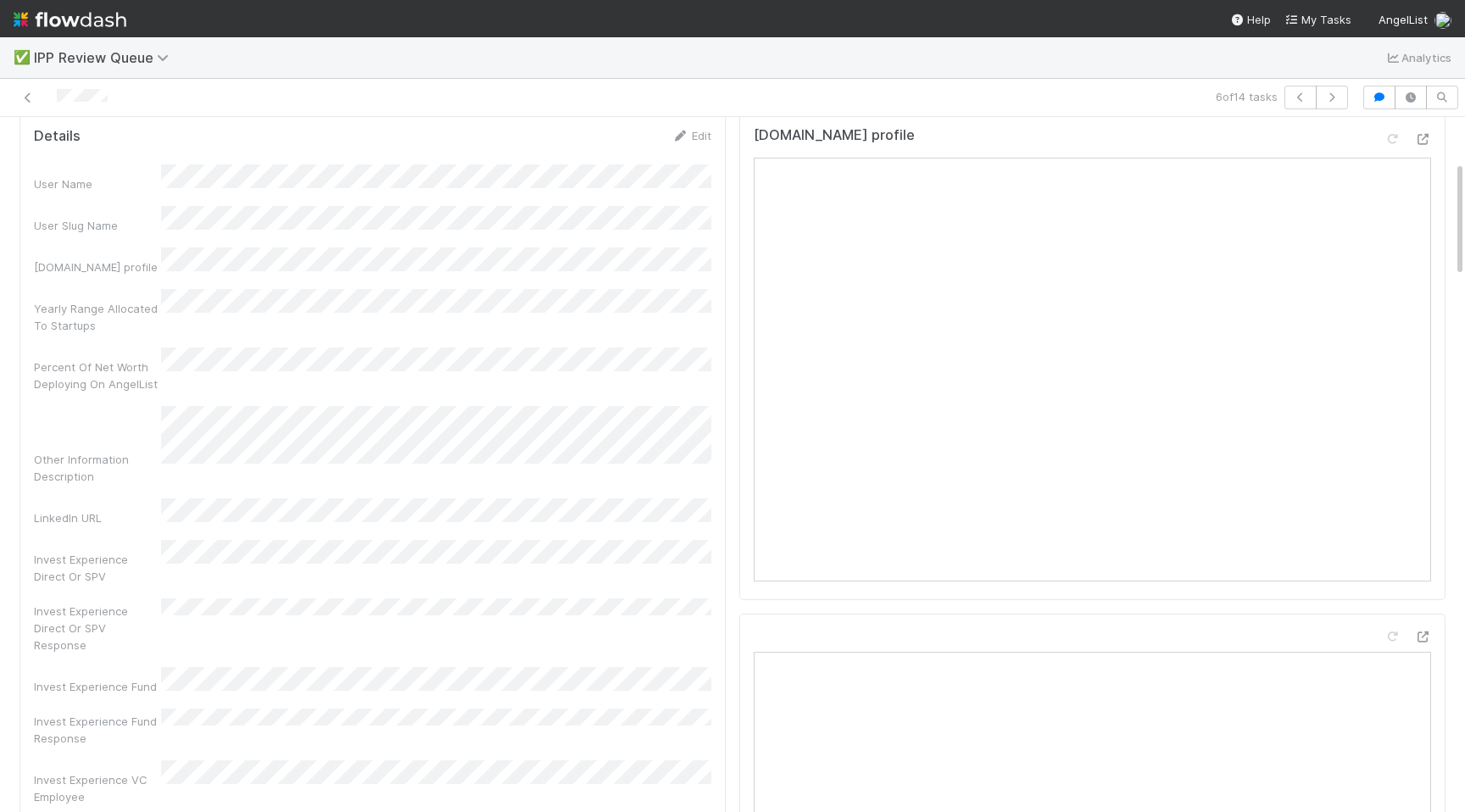
scroll to position [0, 0]
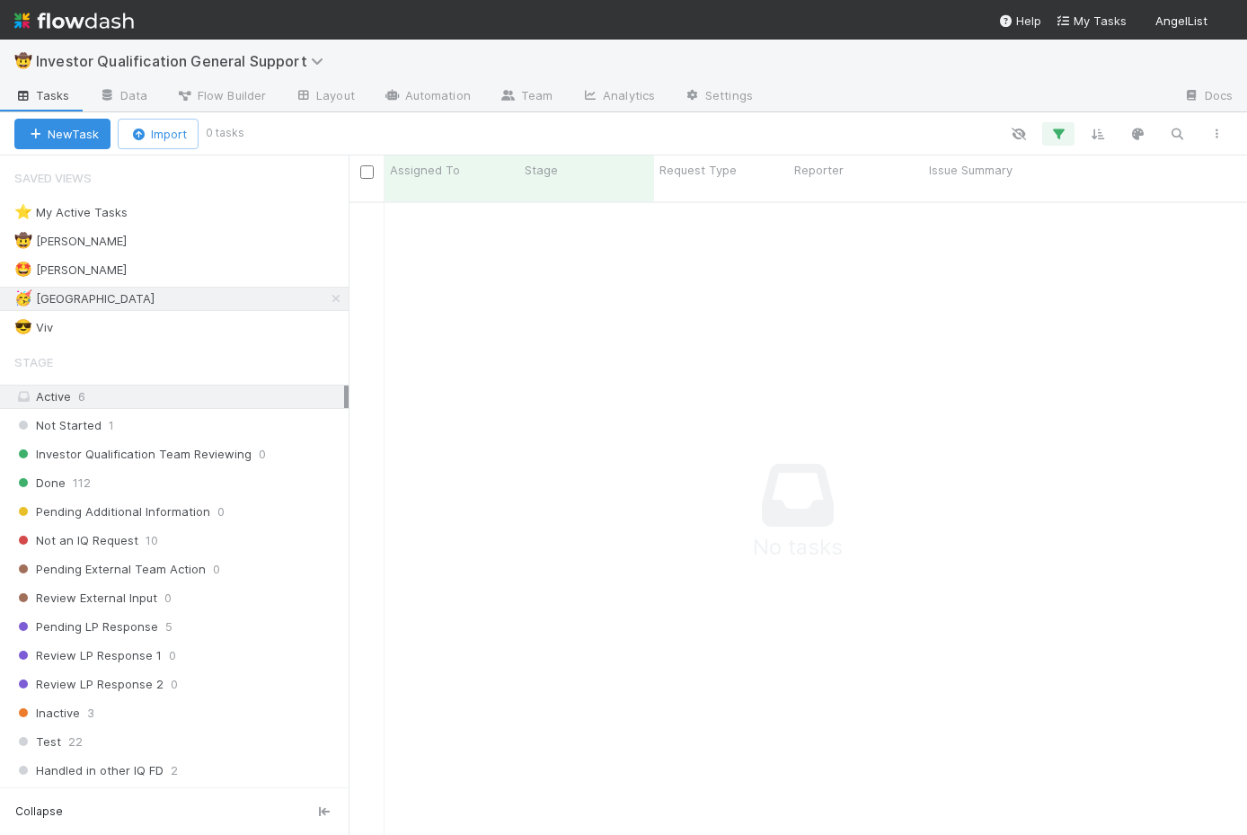
scroll to position [647, 899]
